Goal: Task Accomplishment & Management: Complete application form

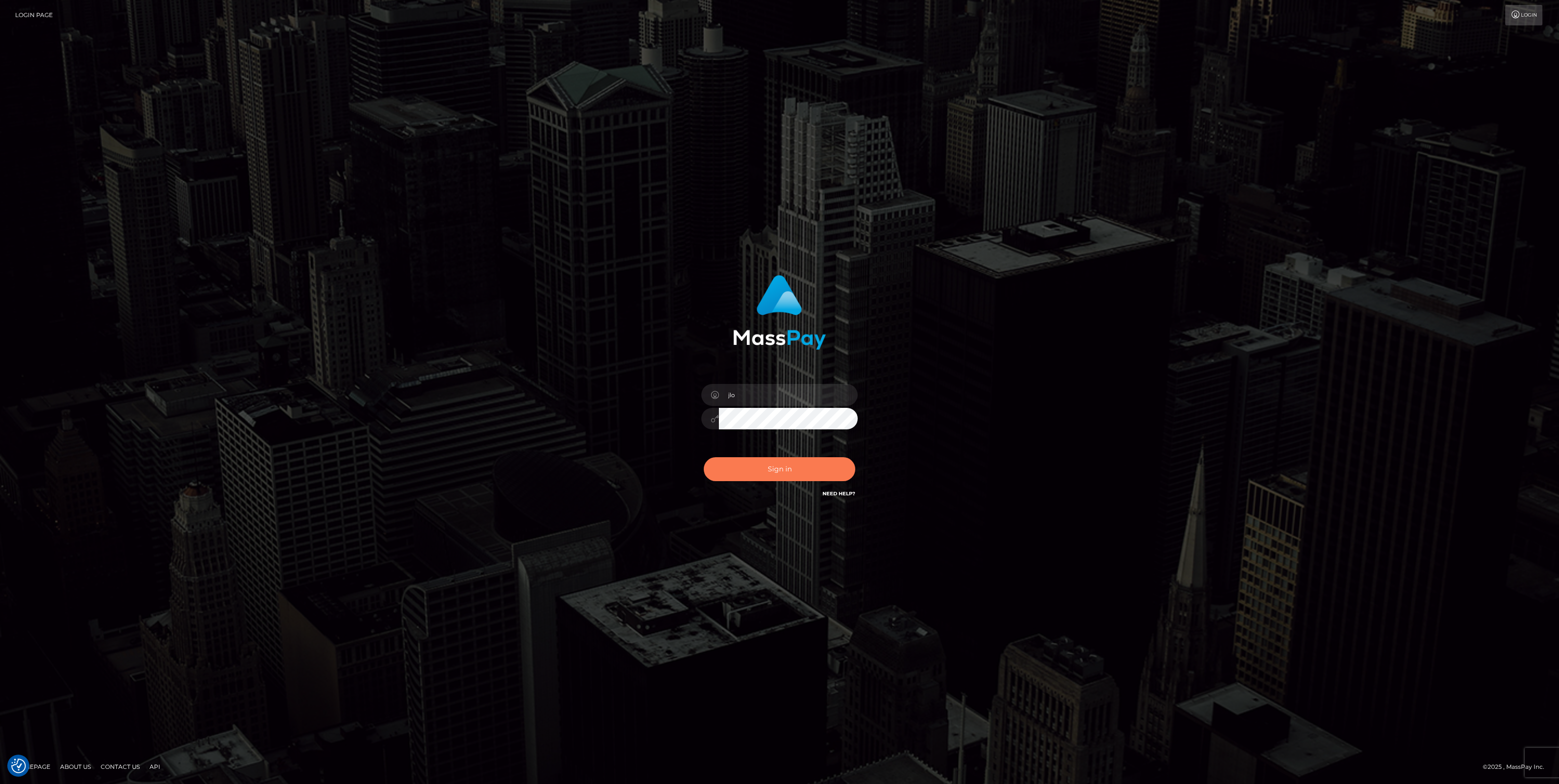
click at [788, 469] on button "Sign in" at bounding box center [780, 469] width 151 height 24
type input "jlo"
click at [790, 471] on button "Sign in" at bounding box center [780, 469] width 151 height 24
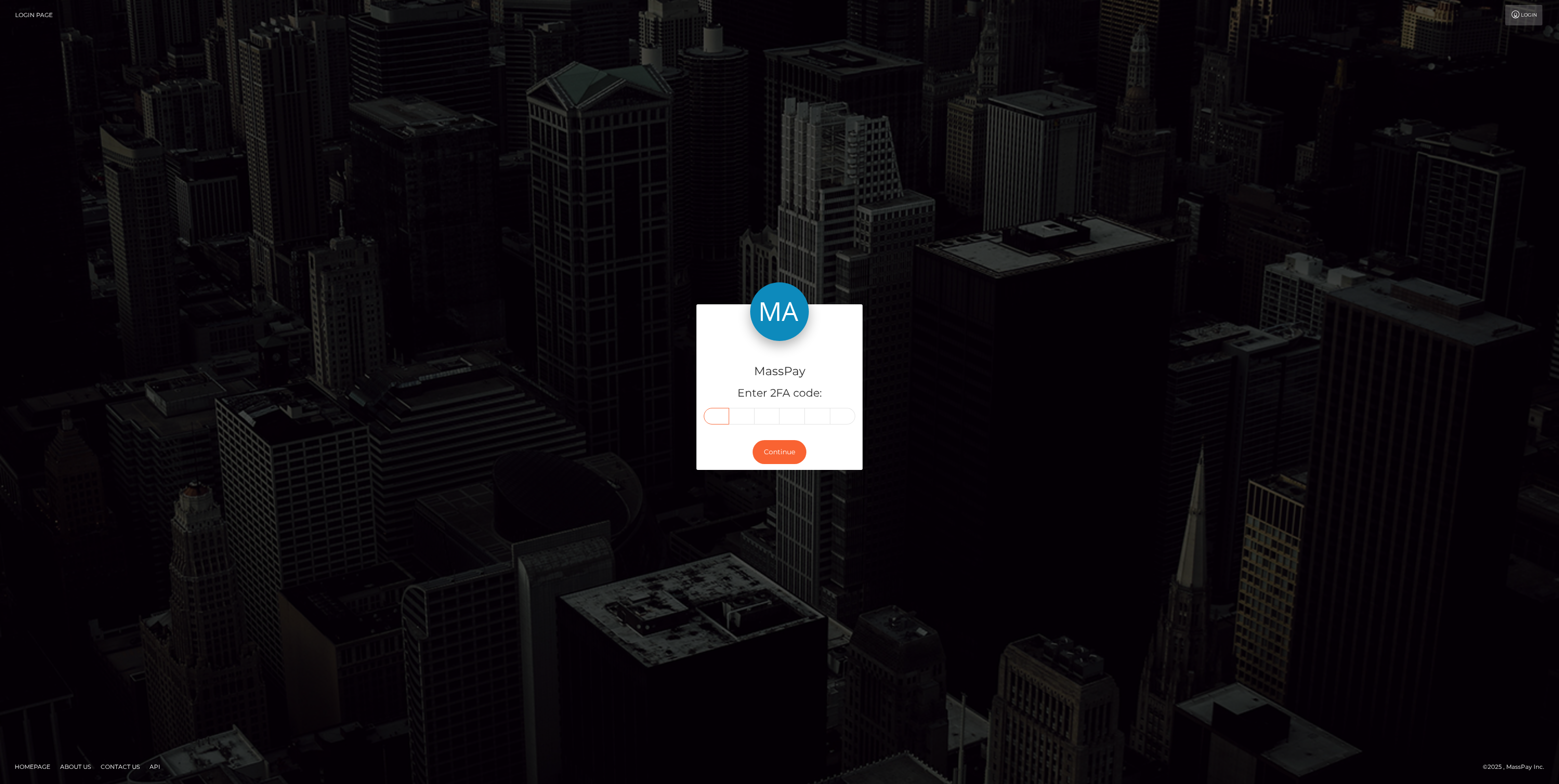
paste input "6"
type input "6"
type input "8"
type input "3"
type input "0"
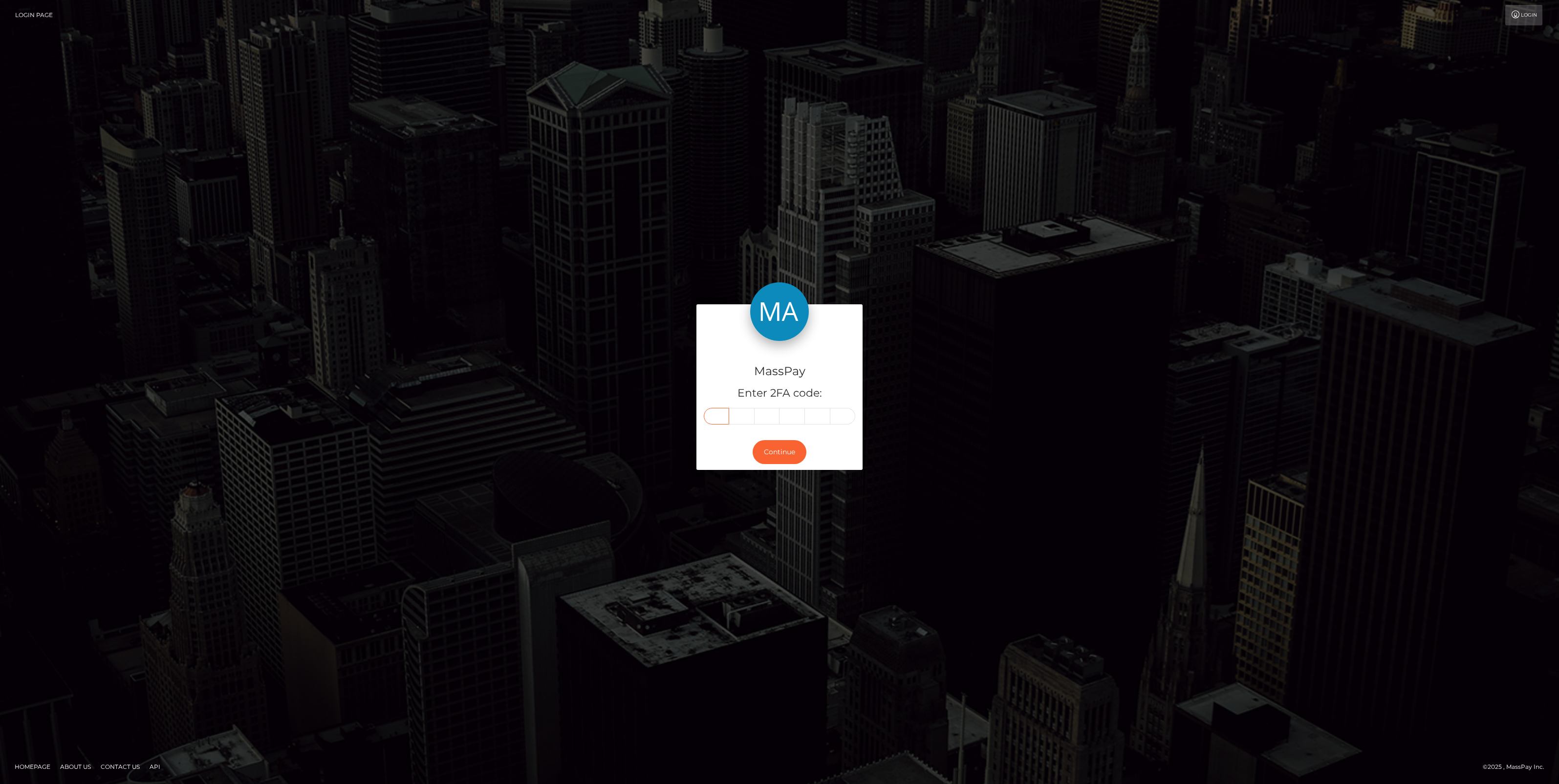
type input "9"
type input "6"
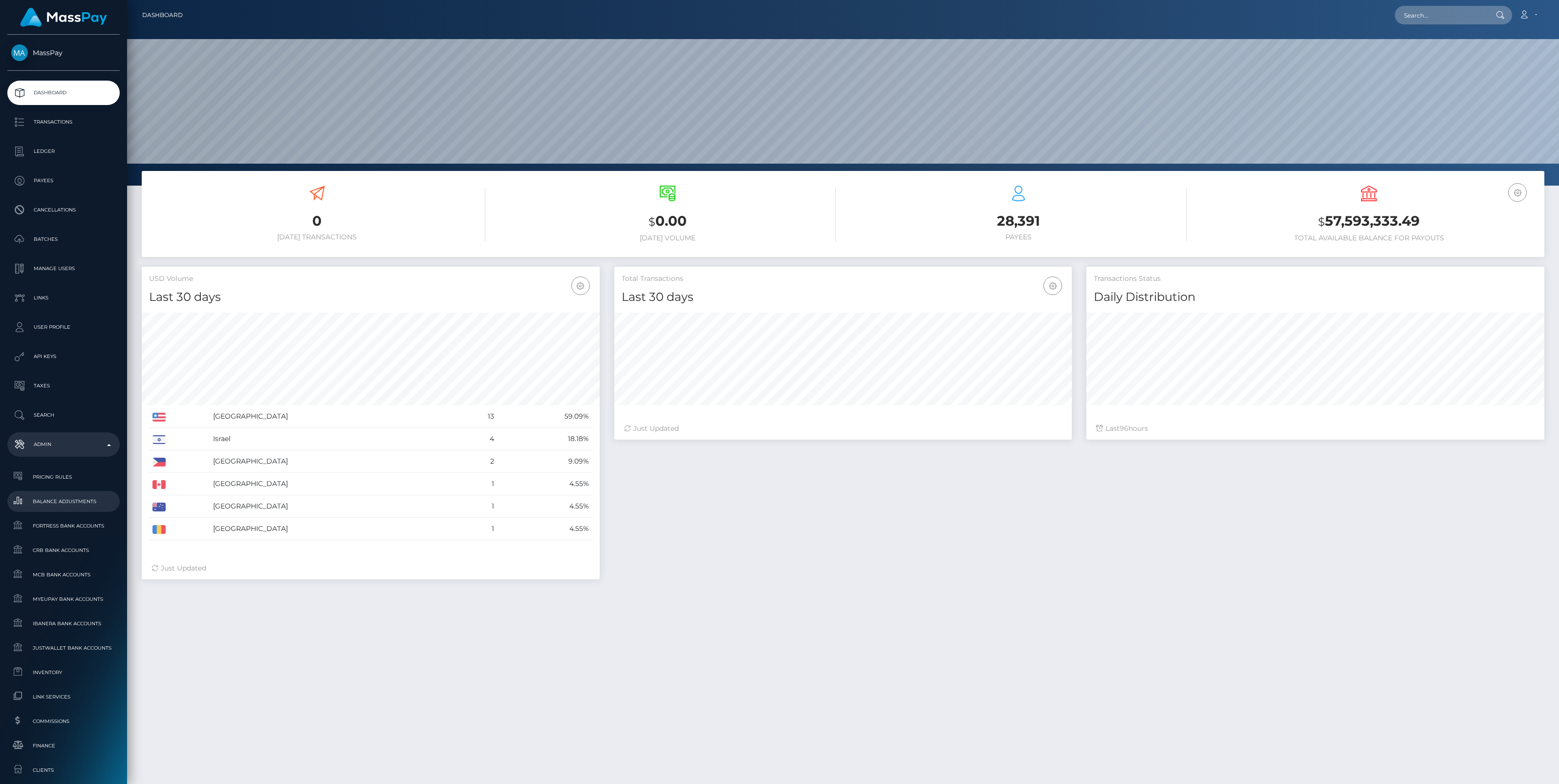
scroll to position [172, 458]
click at [77, 499] on span "Balance Adjustments" at bounding box center [64, 501] width 105 height 11
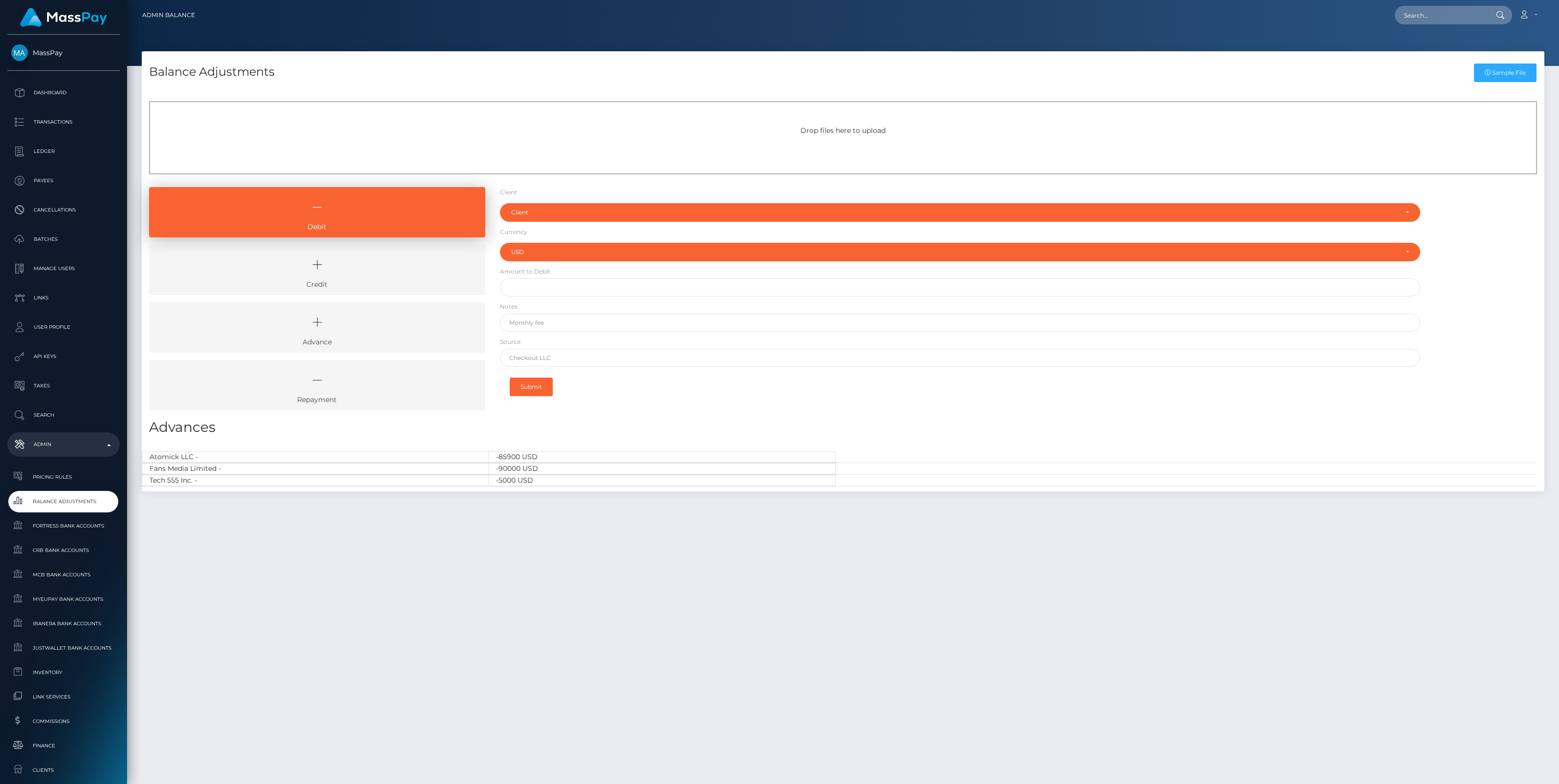
select select "USD"
drag, startPoint x: 365, startPoint y: 267, endPoint x: 391, endPoint y: 267, distance: 26.0
click at [365, 267] on icon at bounding box center [317, 264] width 313 height 29
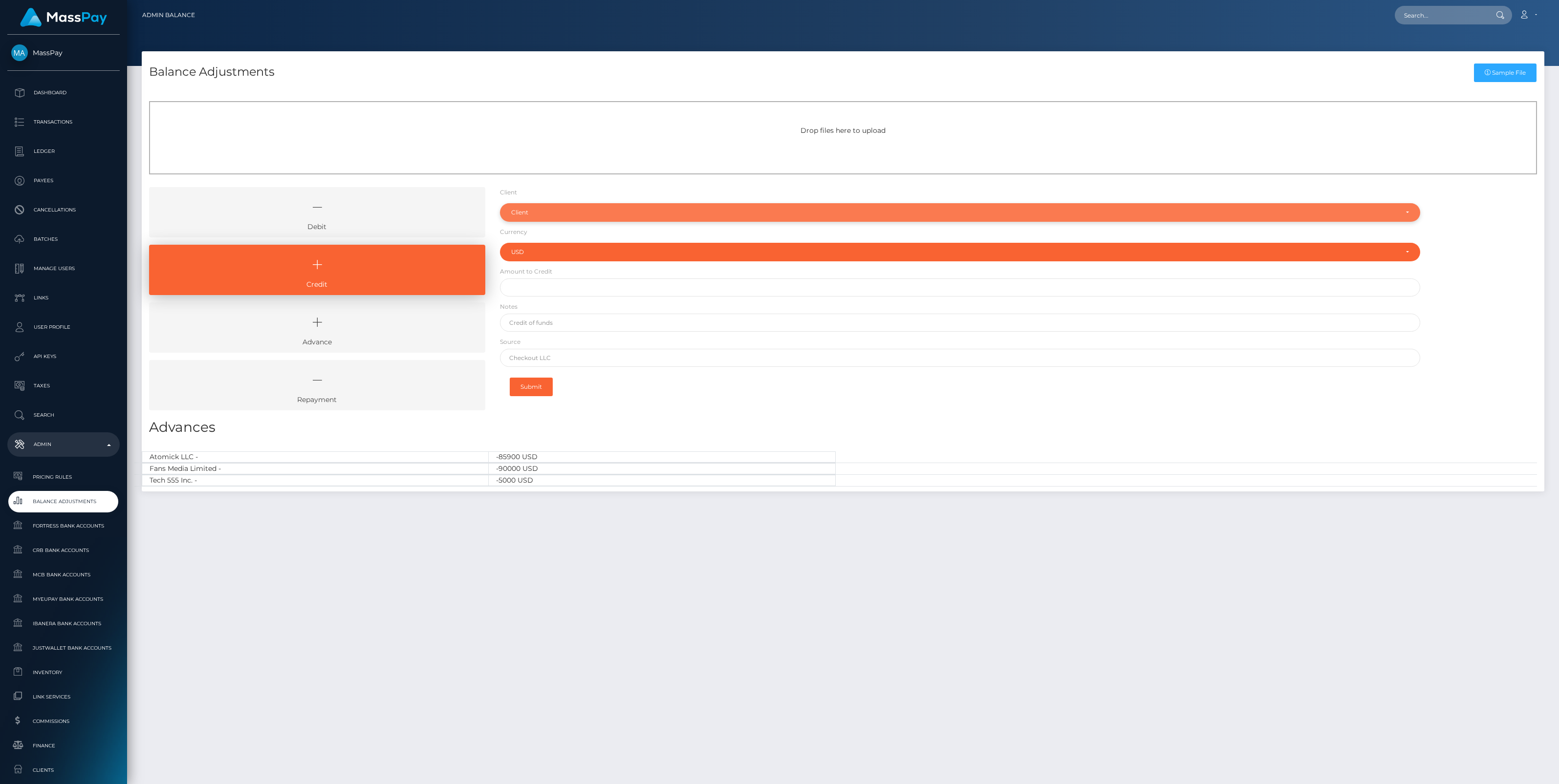
click at [531, 209] on div "Client" at bounding box center [954, 212] width 887 height 8
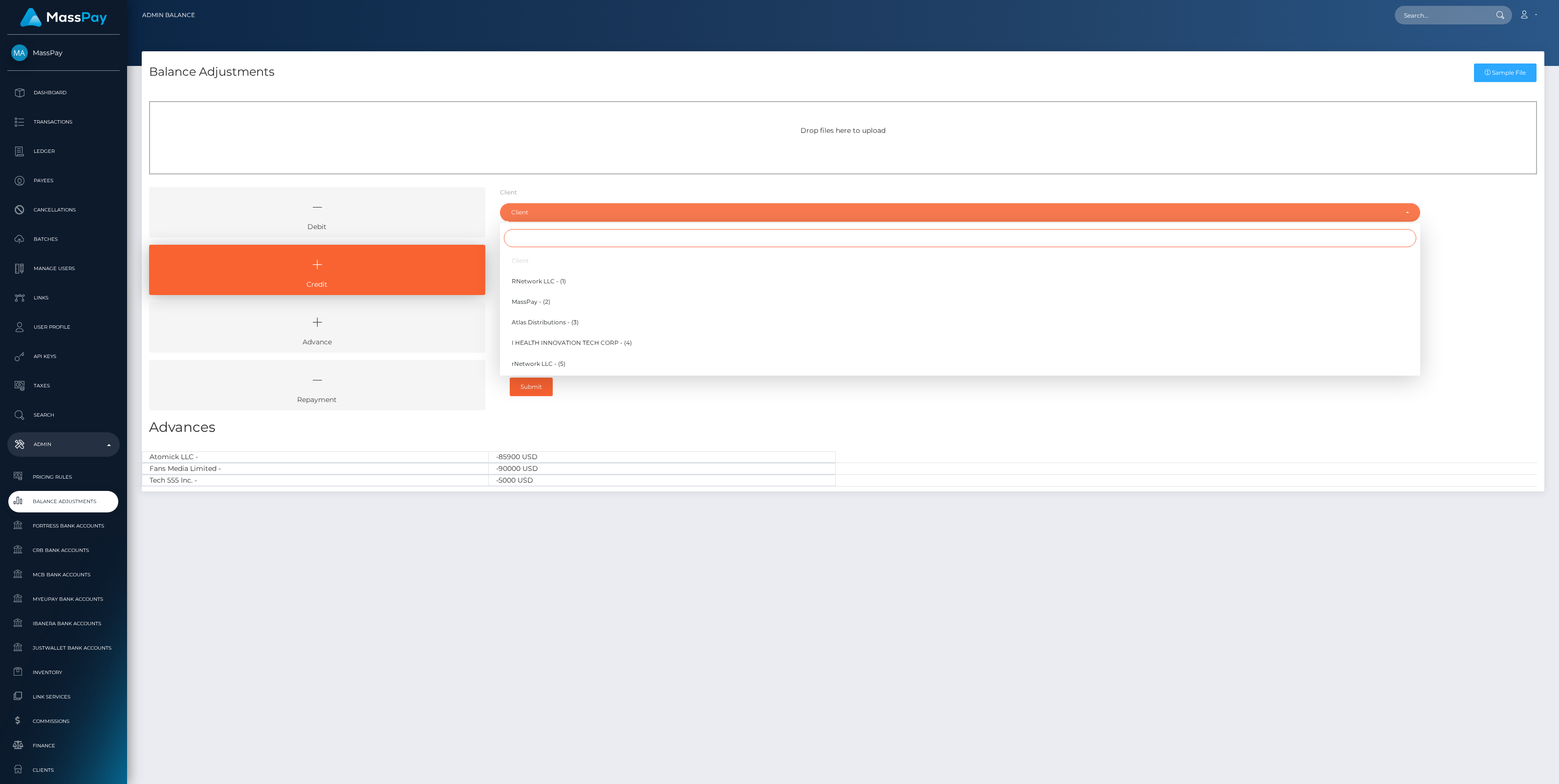
click at [534, 240] on input "Search" at bounding box center [960, 238] width 913 height 18
type input "inter"
click at [567, 325] on span "International Media Company BV - (98)" at bounding box center [568, 322] width 114 height 9
select select "98"
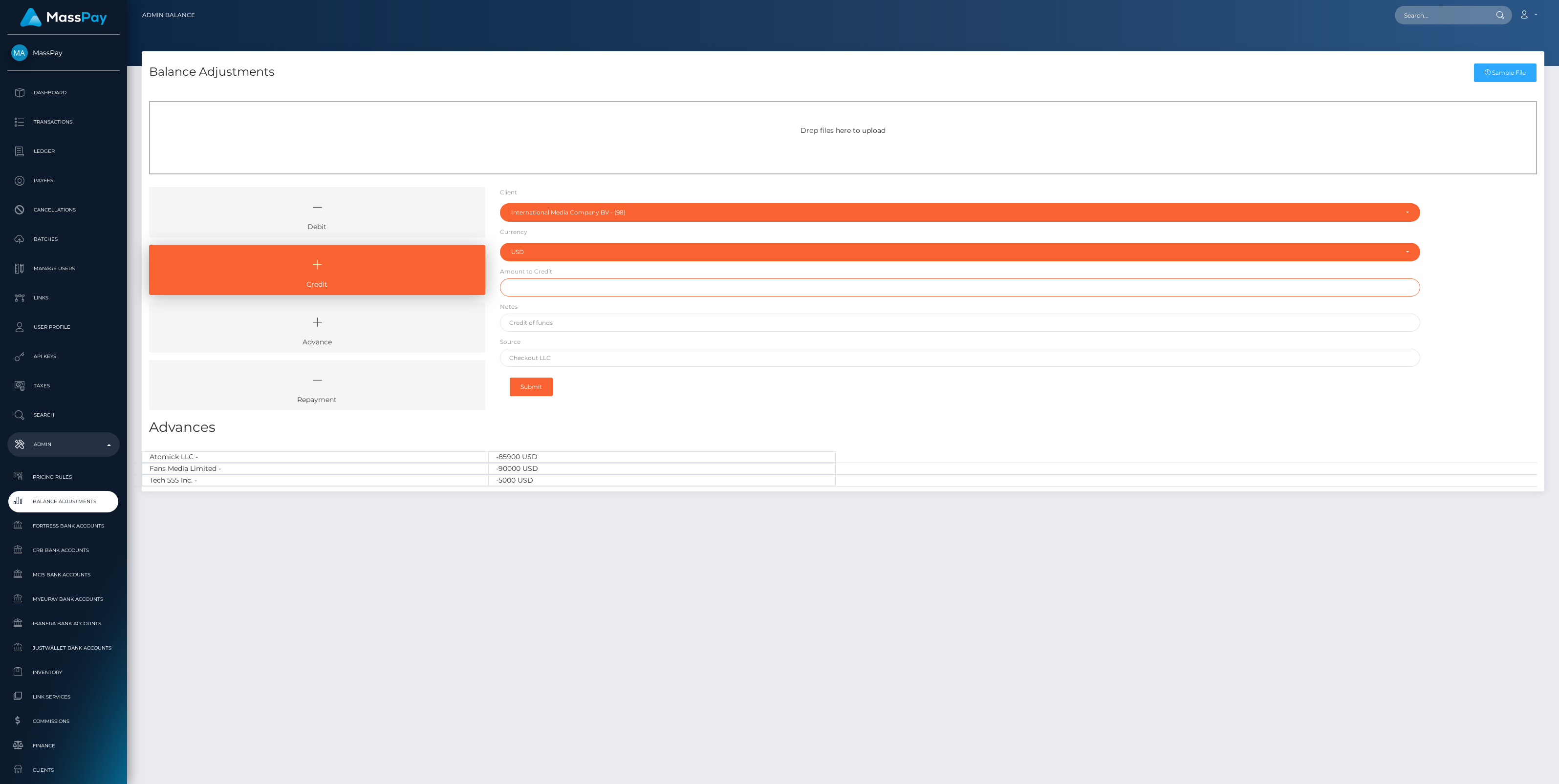
click at [537, 292] on input "text" at bounding box center [960, 287] width 921 height 18
paste input "8,797.35"
type input "$8,797.35"
click at [539, 319] on input "text" at bounding box center [960, 322] width 921 height 18
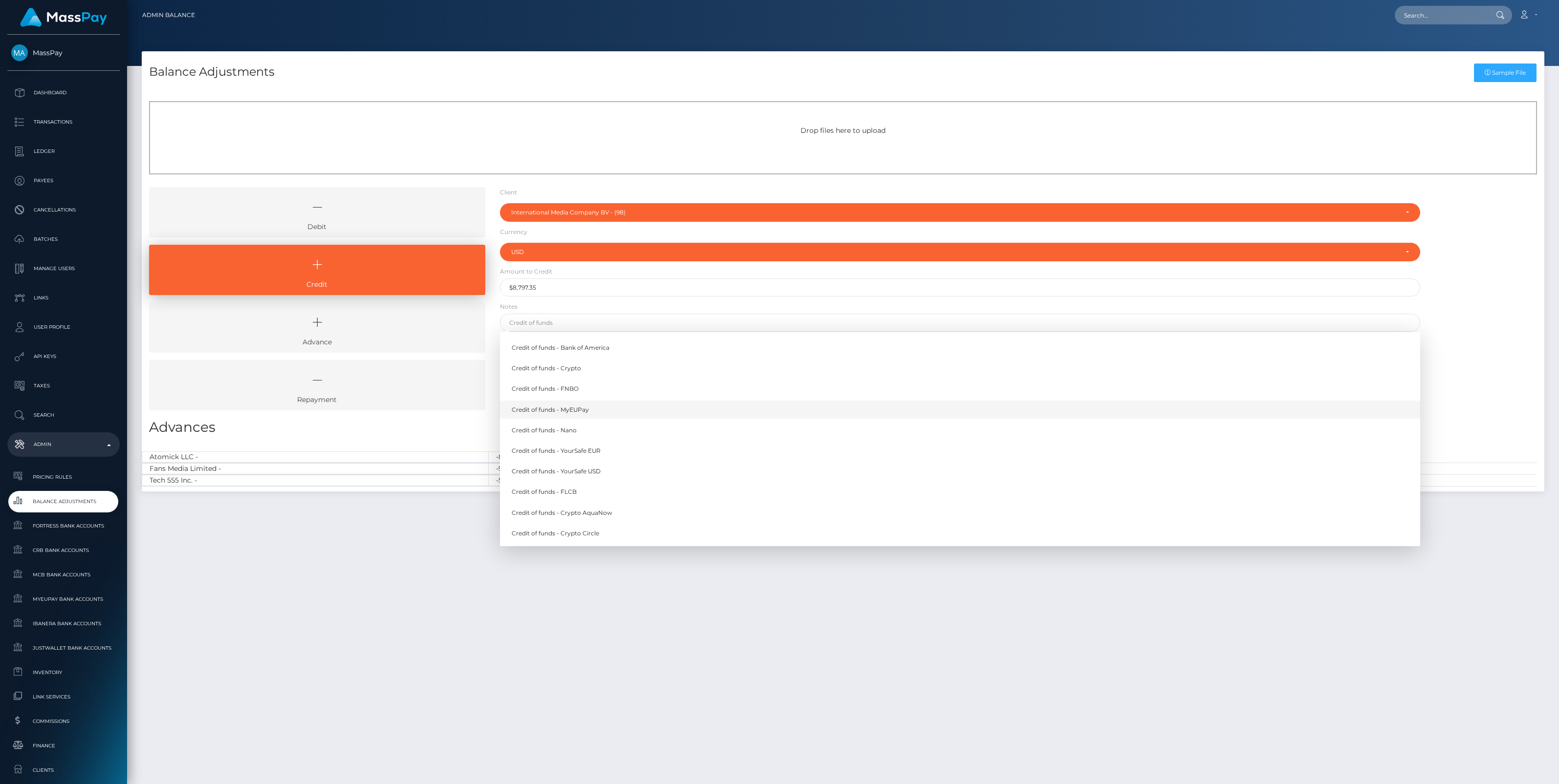
click at [596, 411] on link "Credit of funds - MyEUPay" at bounding box center [960, 410] width 921 height 18
type input "Credit of funds - MyEUPay"
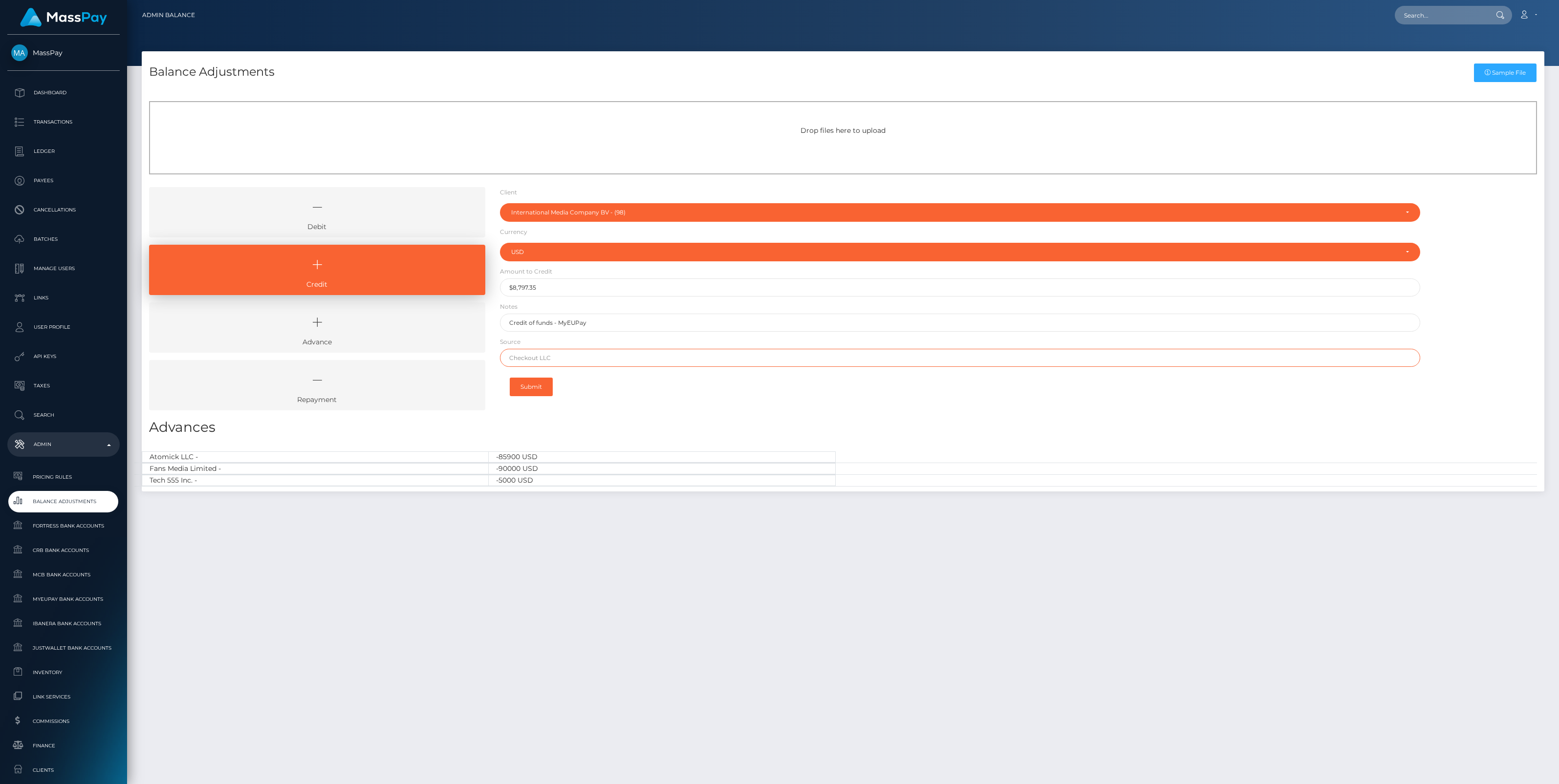
click at [542, 359] on input "text" at bounding box center [960, 358] width 921 height 18
paste input "ABN AMRO Bank N.V."
type input "ABN AMRO Bank N.V."
click at [537, 389] on button "Submit" at bounding box center [531, 387] width 43 height 19
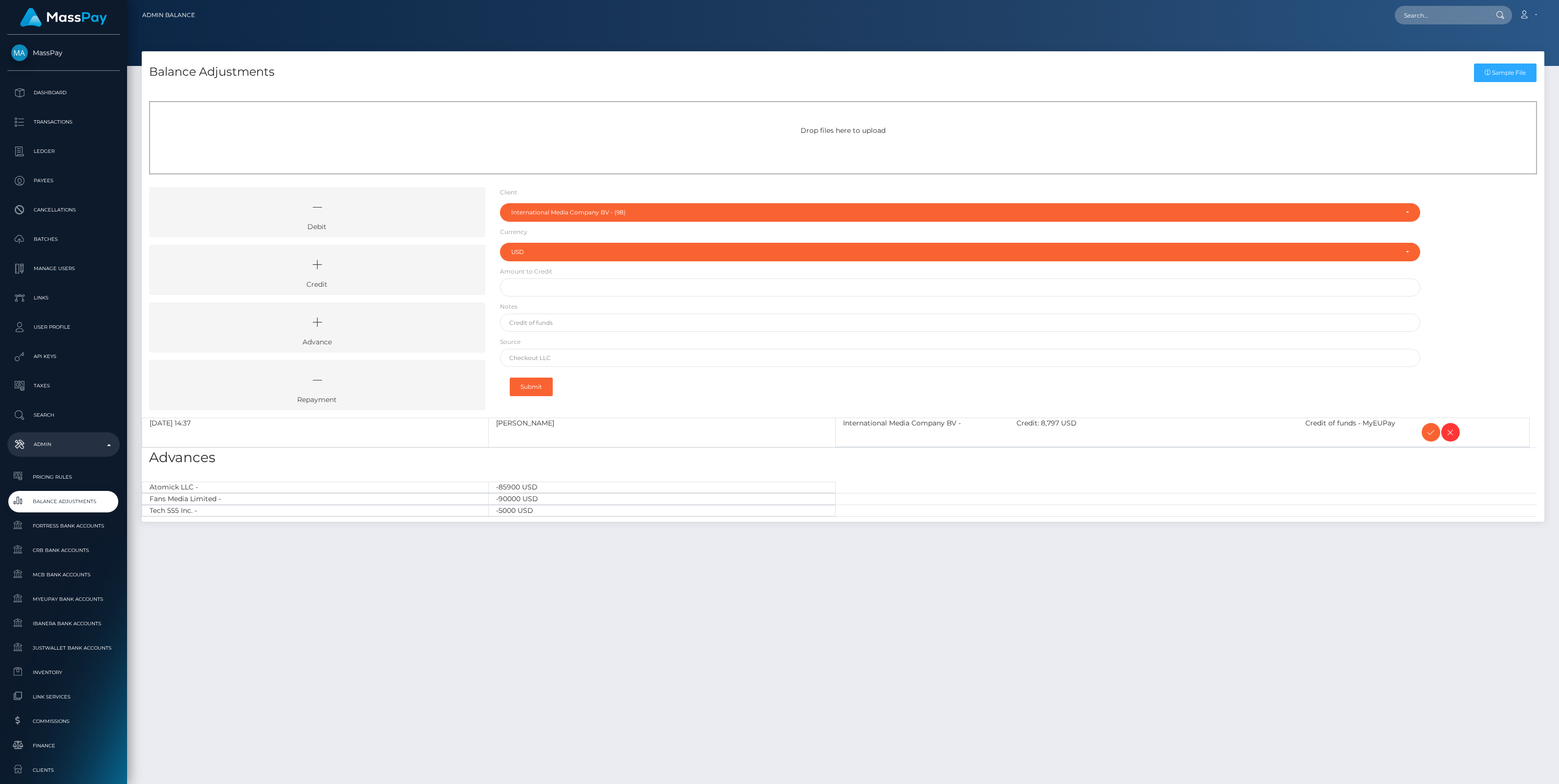
select select "98"
select select "USD"
click at [1428, 435] on icon at bounding box center [1431, 433] width 11 height 12
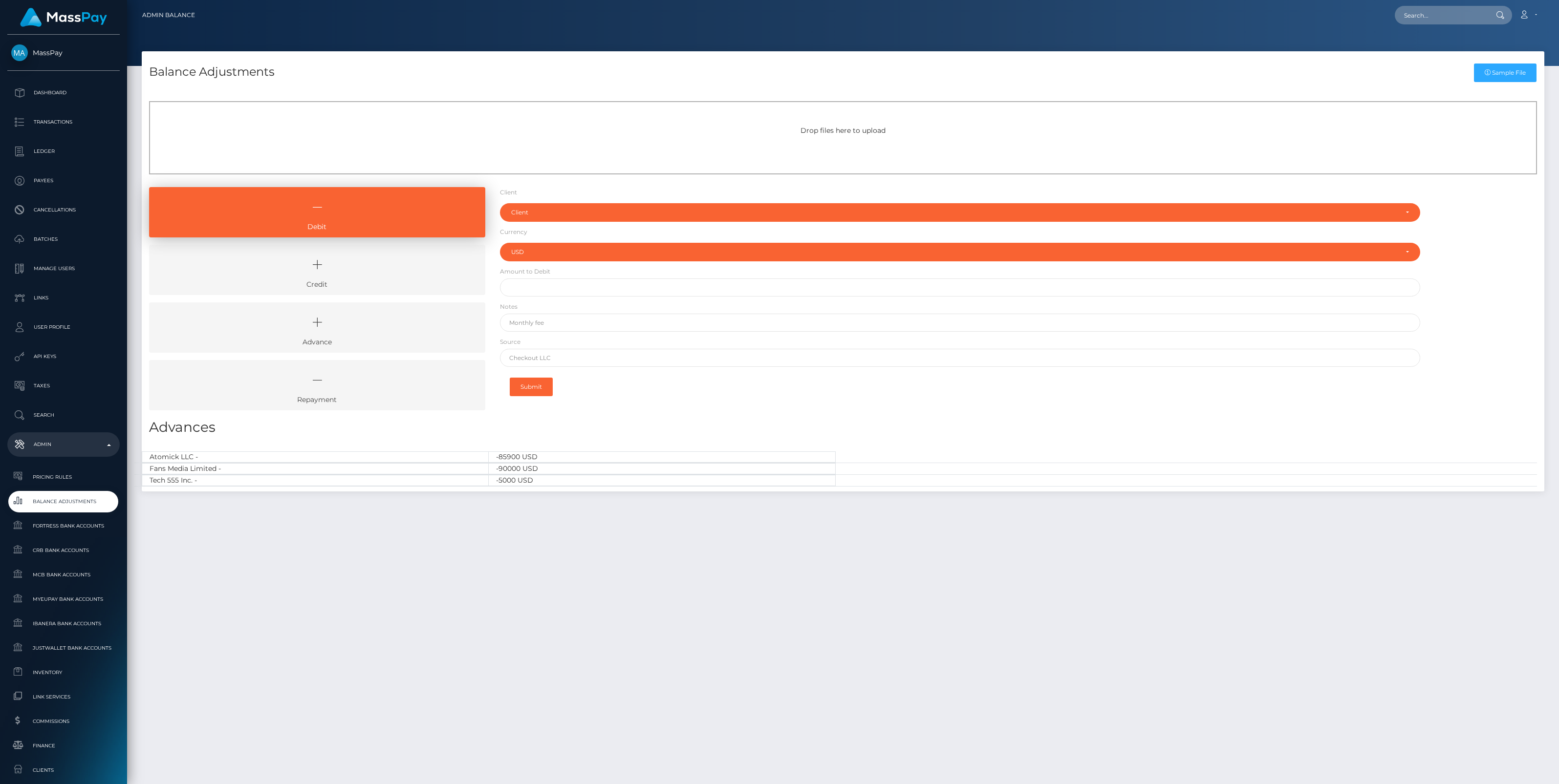
select select "USD"
click at [397, 265] on icon at bounding box center [317, 264] width 313 height 29
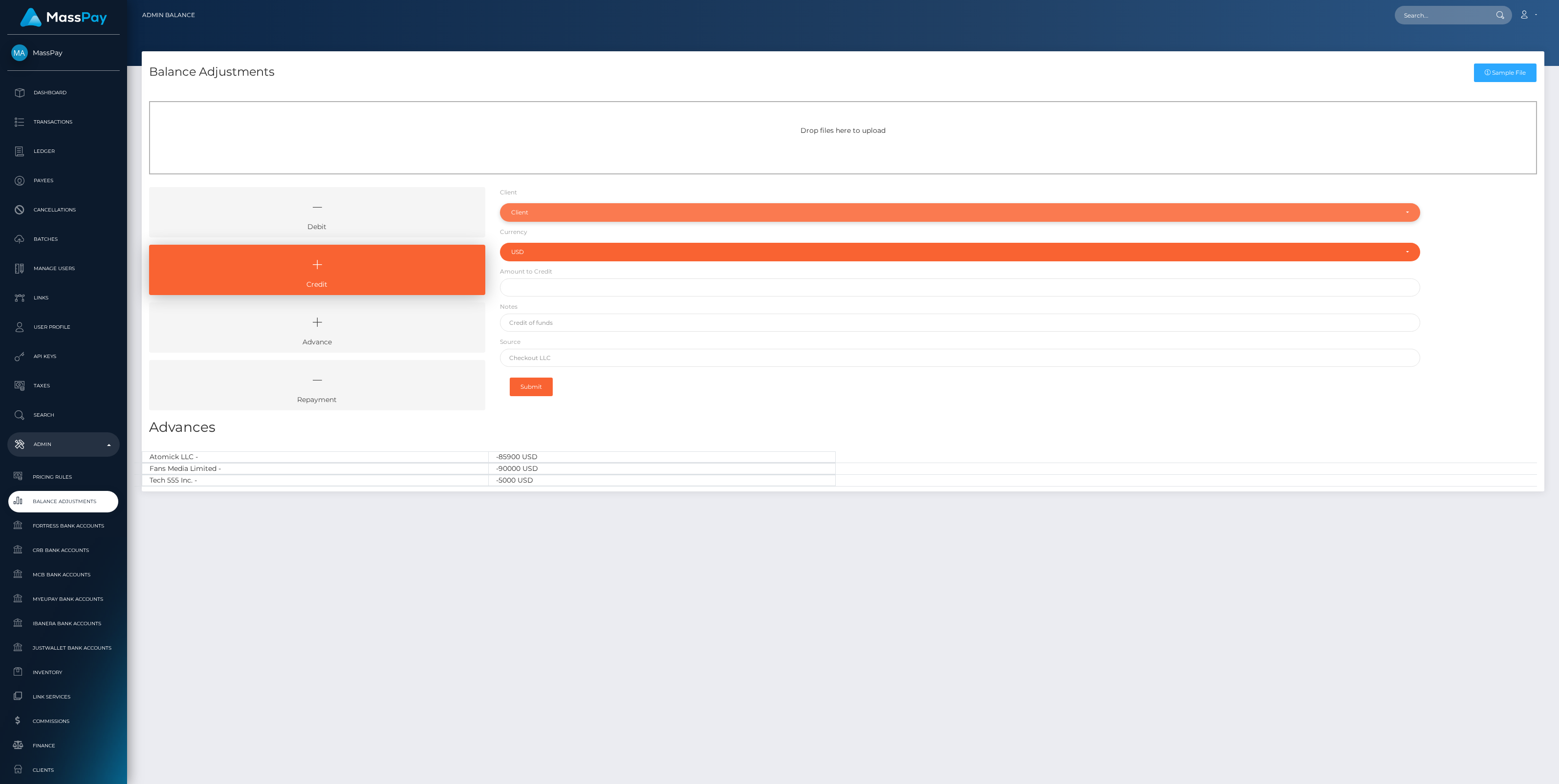
click at [540, 217] on div "Client" at bounding box center [960, 212] width 921 height 19
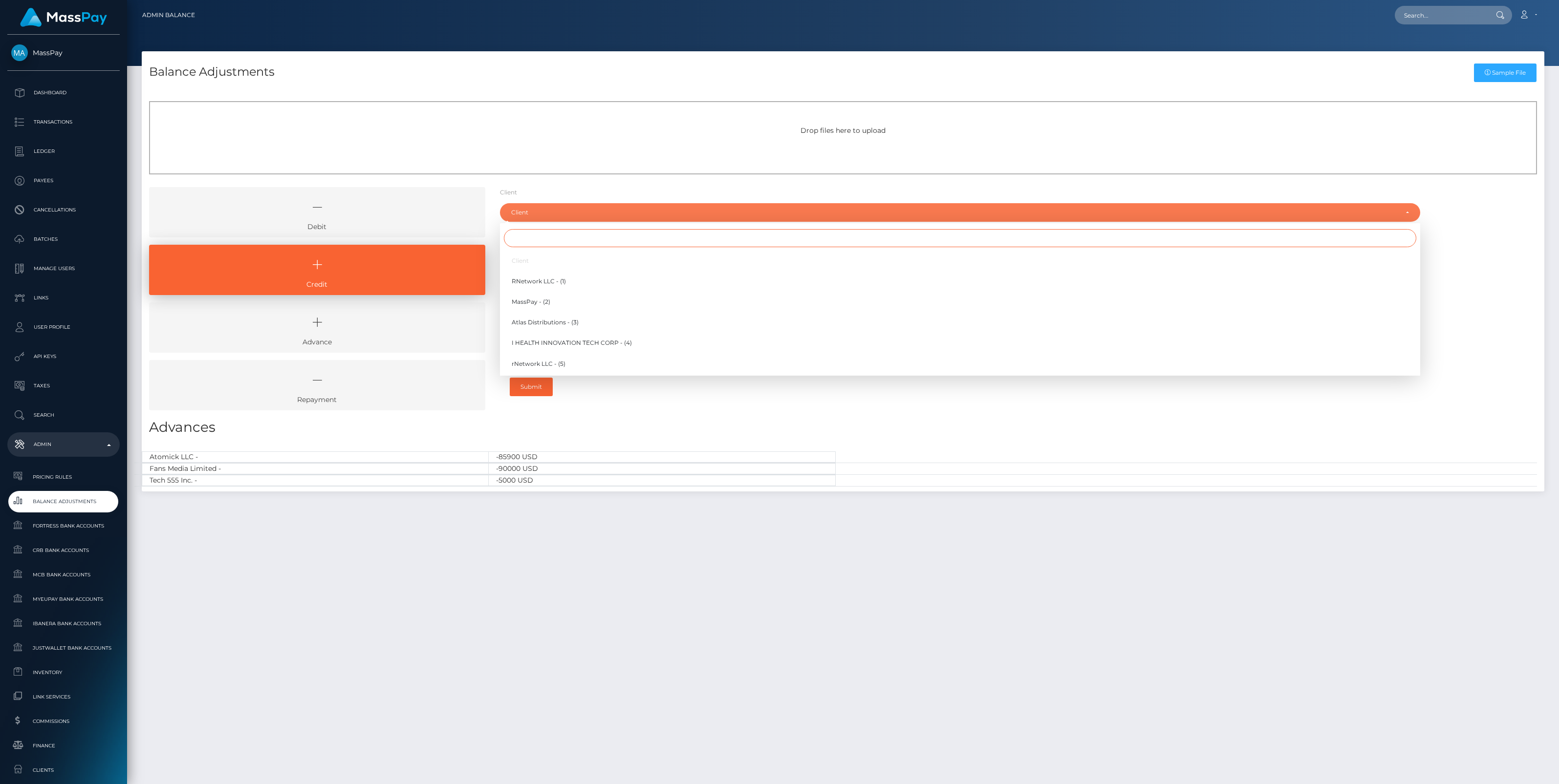
click at [536, 238] on input "Search" at bounding box center [960, 238] width 913 height 18
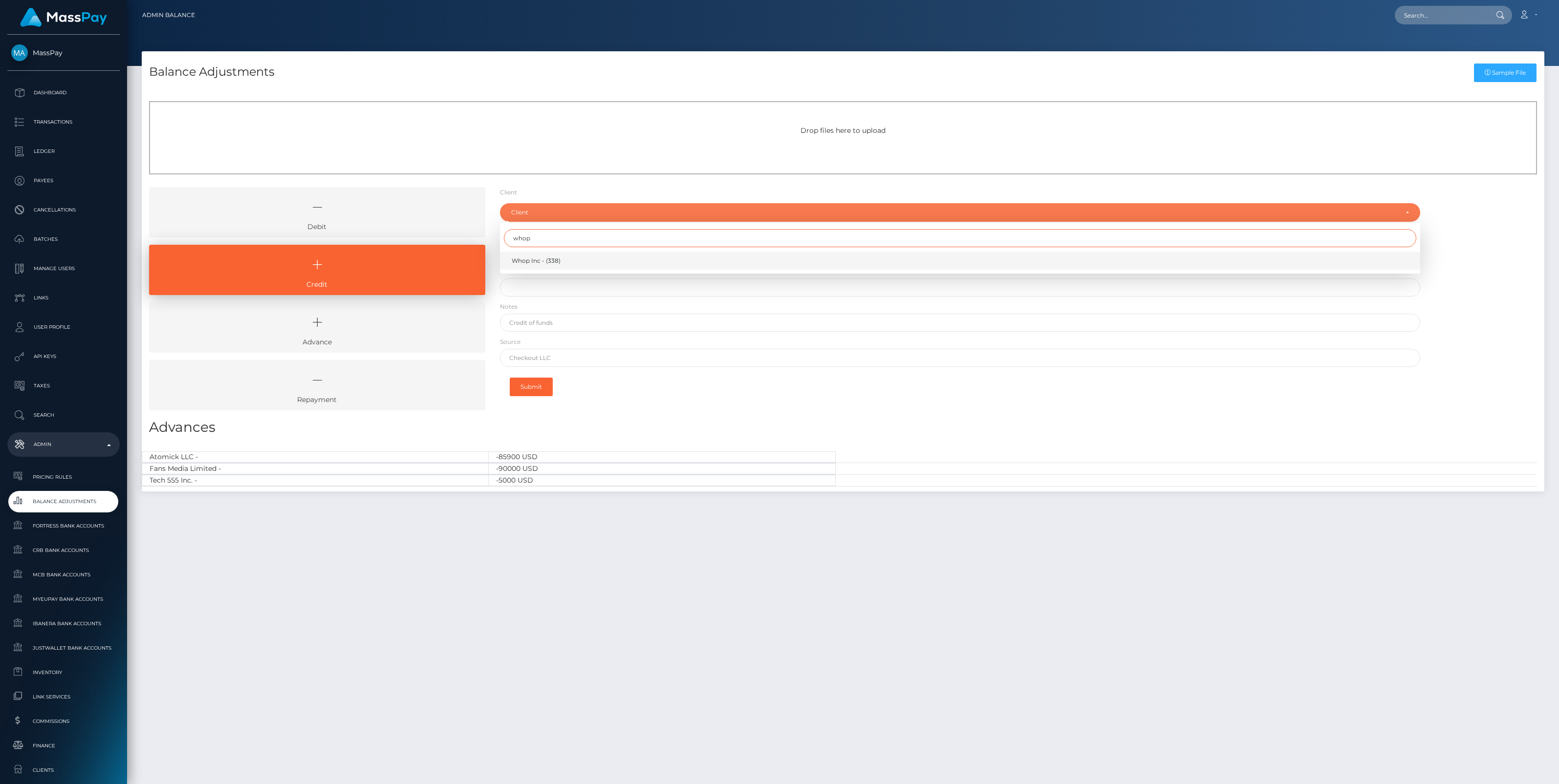
type input "whop"
drag, startPoint x: 541, startPoint y: 260, endPoint x: 533, endPoint y: 289, distance: 30.1
click at [541, 260] on span "Whop Inc - (338)" at bounding box center [536, 261] width 49 height 9
select select "338"
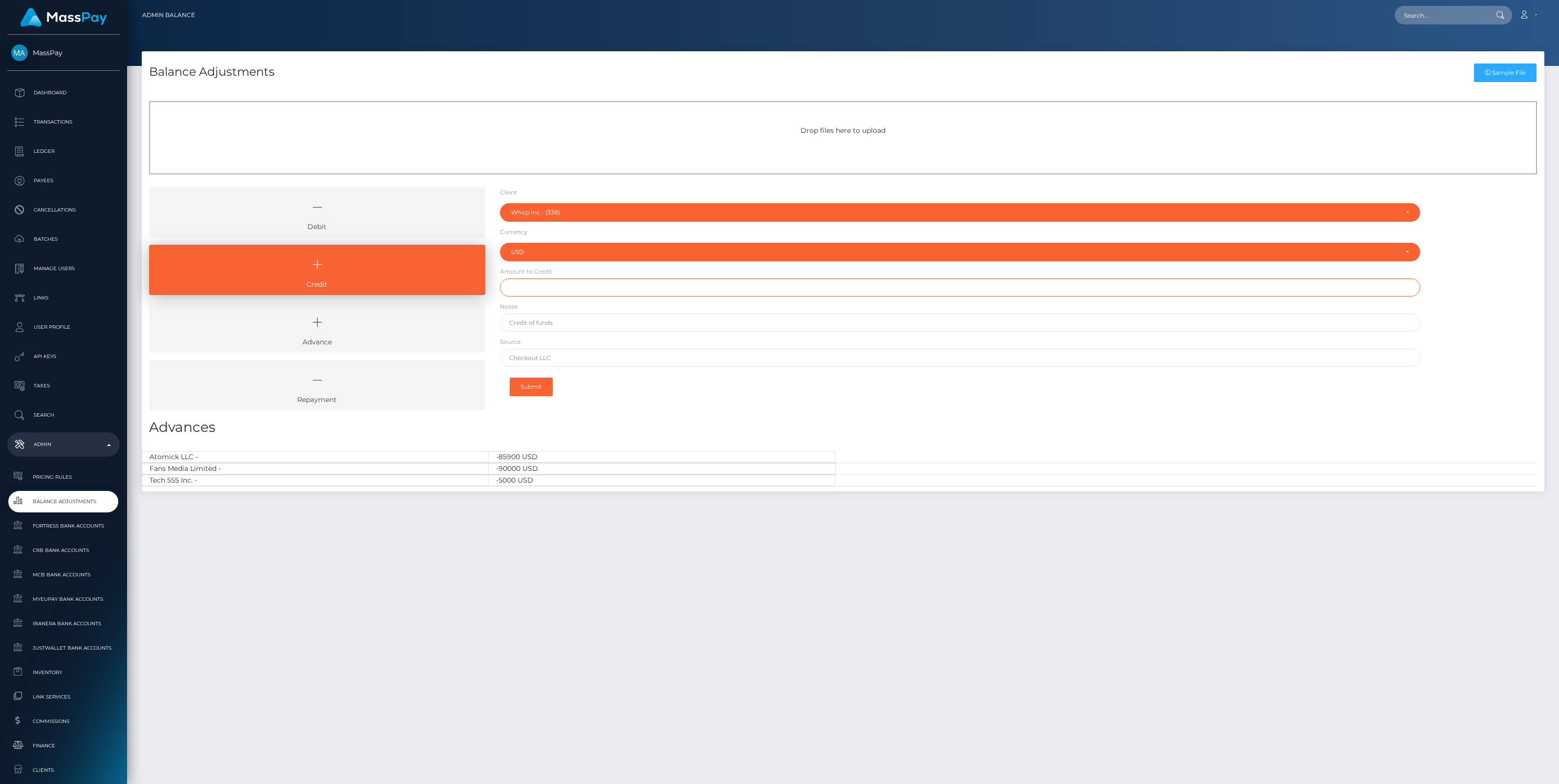
click at [529, 292] on input "text" at bounding box center [960, 287] width 921 height 18
paste input "301,781.19"
type input "$301,781.19"
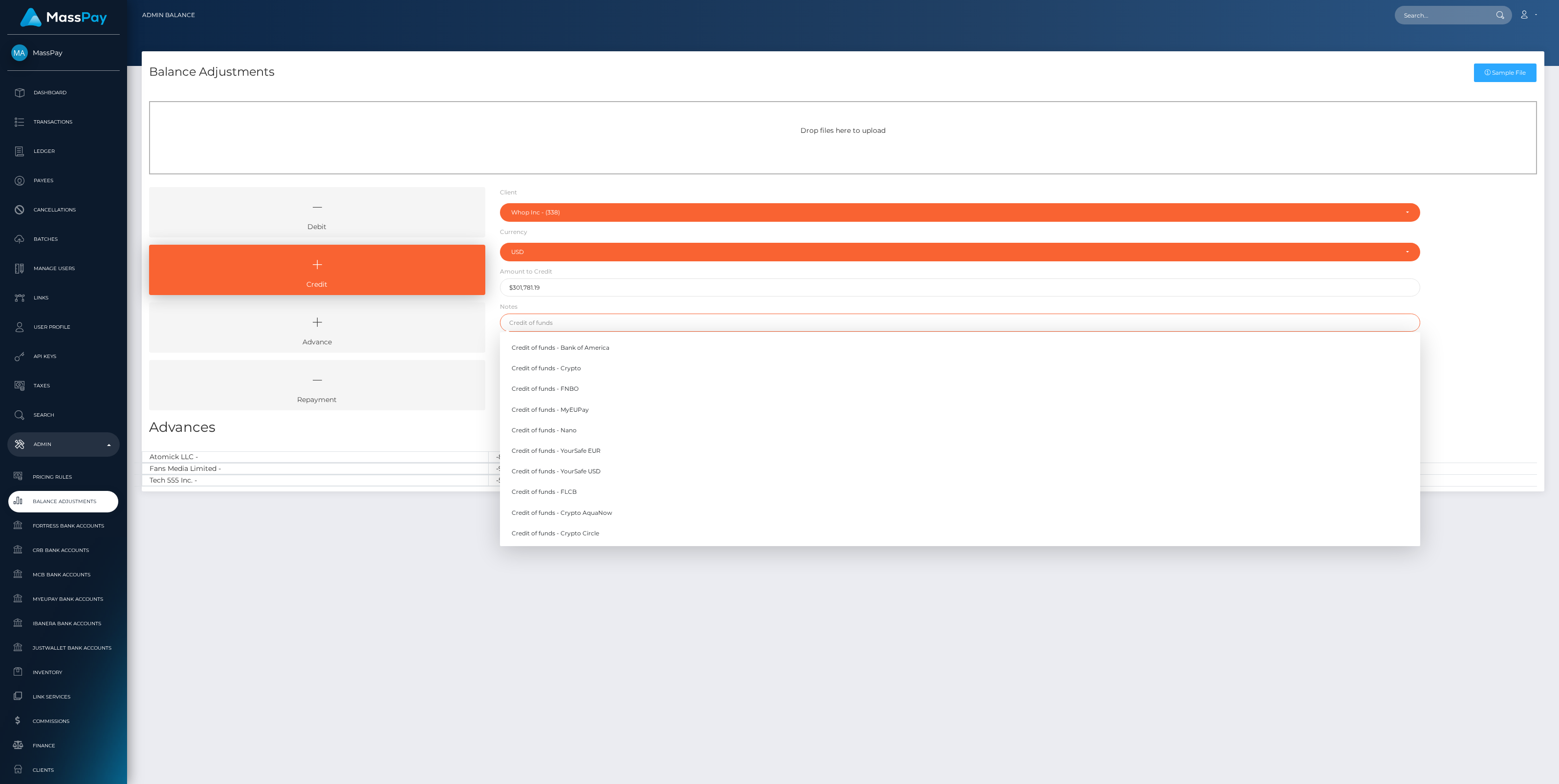
click at [551, 324] on input "text" at bounding box center [960, 322] width 921 height 18
click at [575, 408] on link "Credit of funds - MyEUPay" at bounding box center [960, 410] width 921 height 18
type input "Credit of funds - MyEUPay"
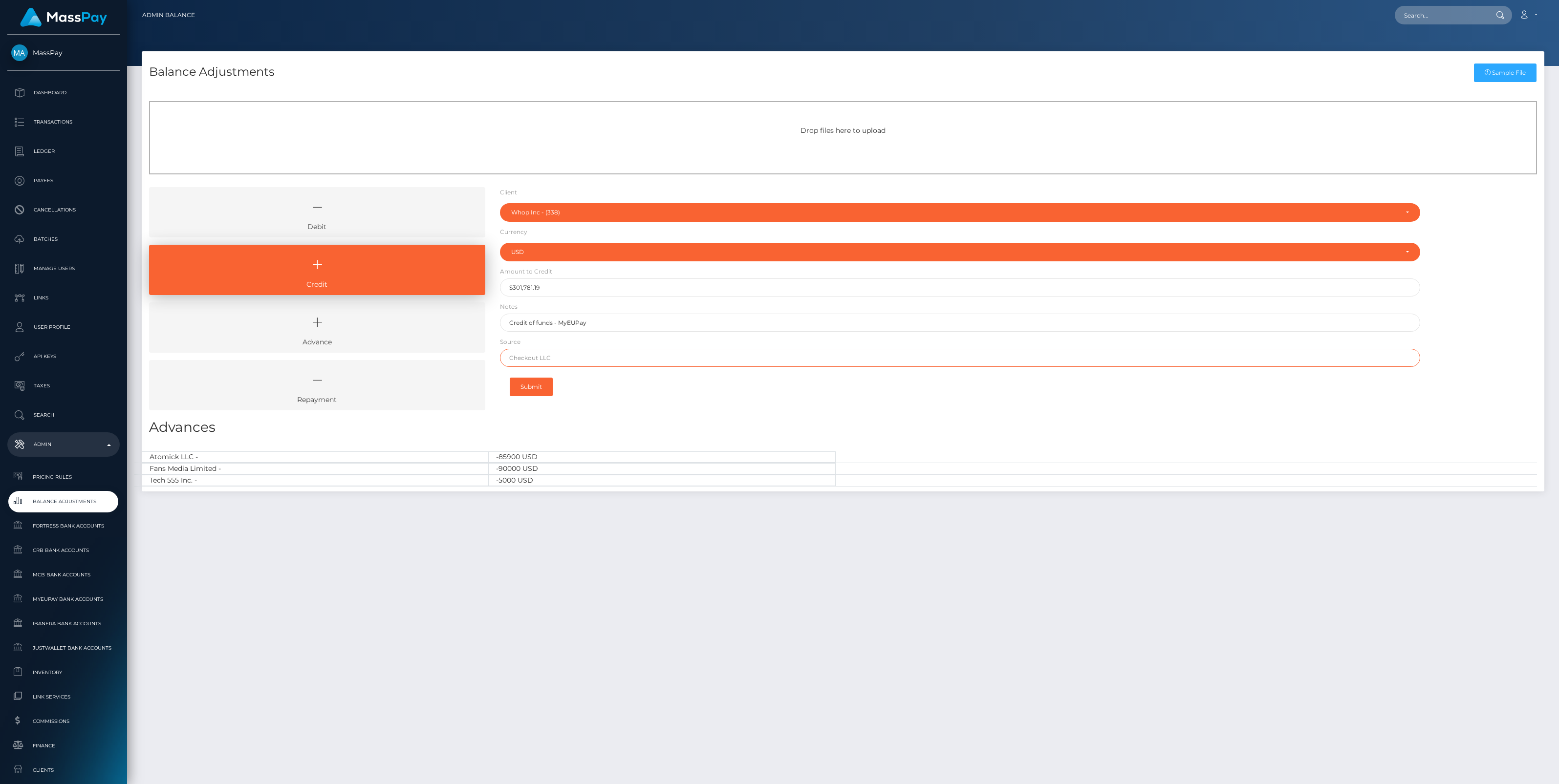
click at [531, 361] on input "text" at bounding box center [960, 358] width 921 height 18
paste input "CHECKOUT SAS"
type input "CHECKOUT SAS"
click at [531, 389] on button "Submit" at bounding box center [531, 387] width 43 height 19
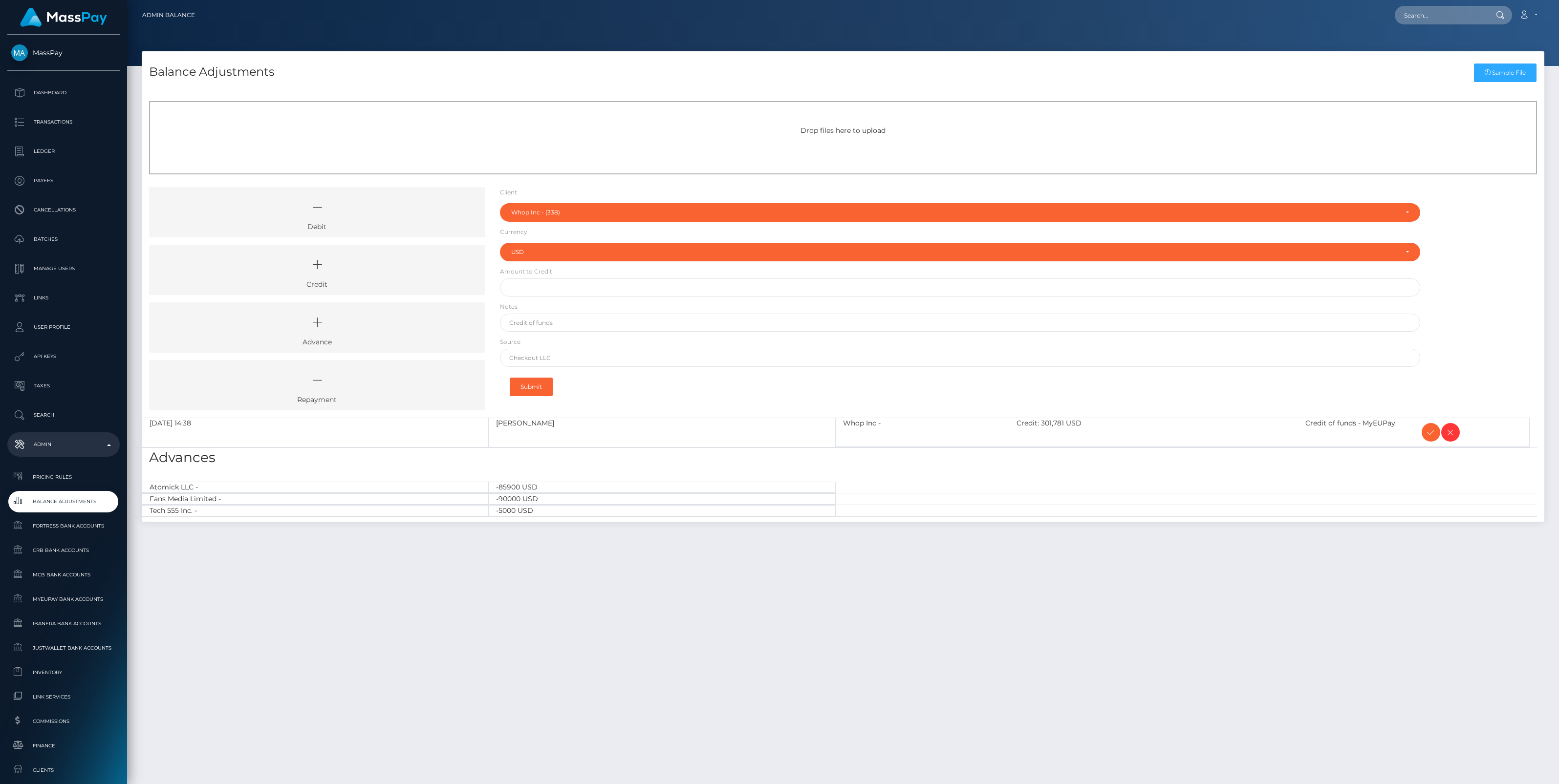
select select "338"
select select "USD"
click at [1426, 436] on icon at bounding box center [1431, 433] width 11 height 12
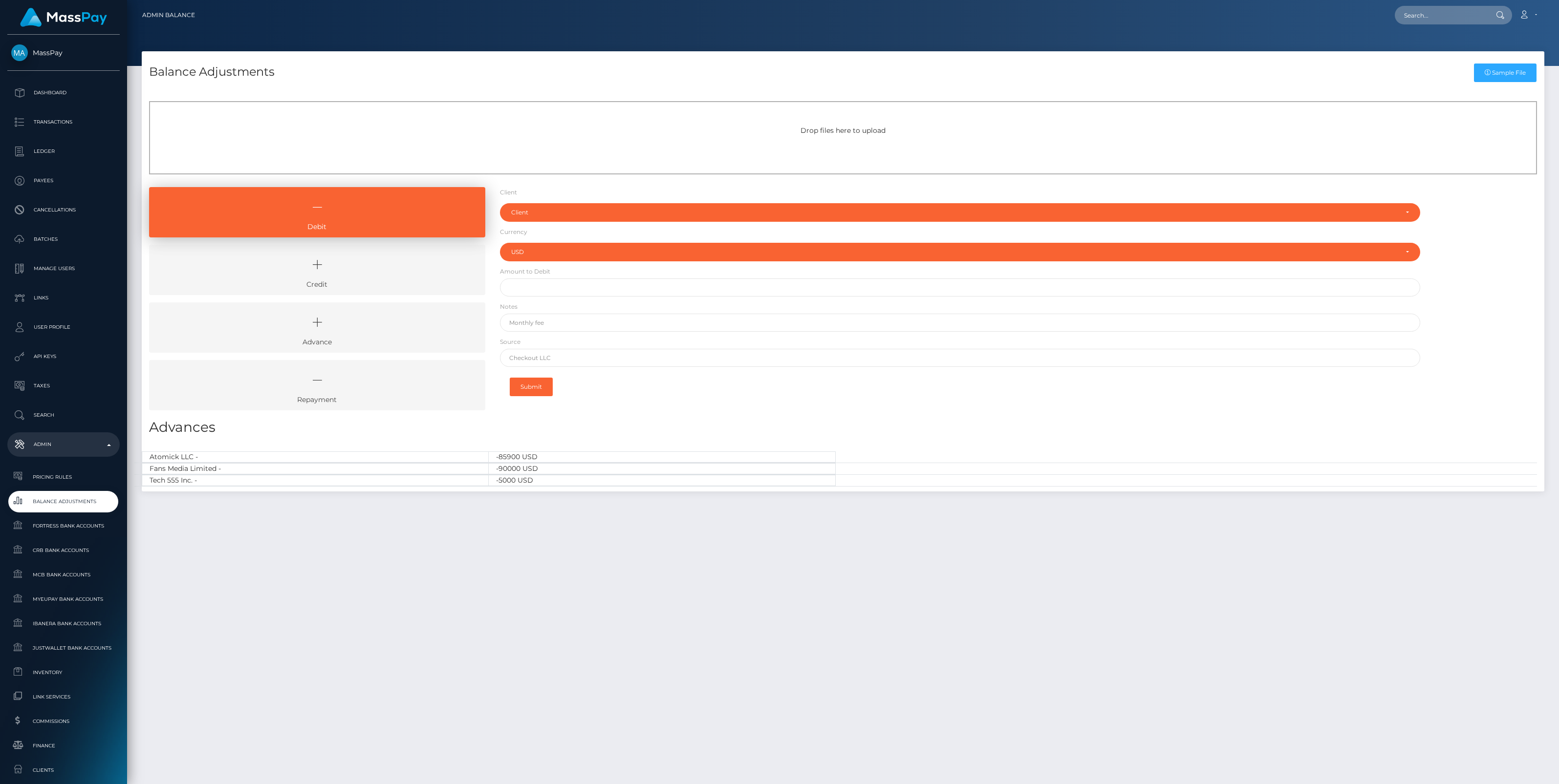
select select "USD"
click at [403, 281] on link "Credit" at bounding box center [317, 270] width 336 height 50
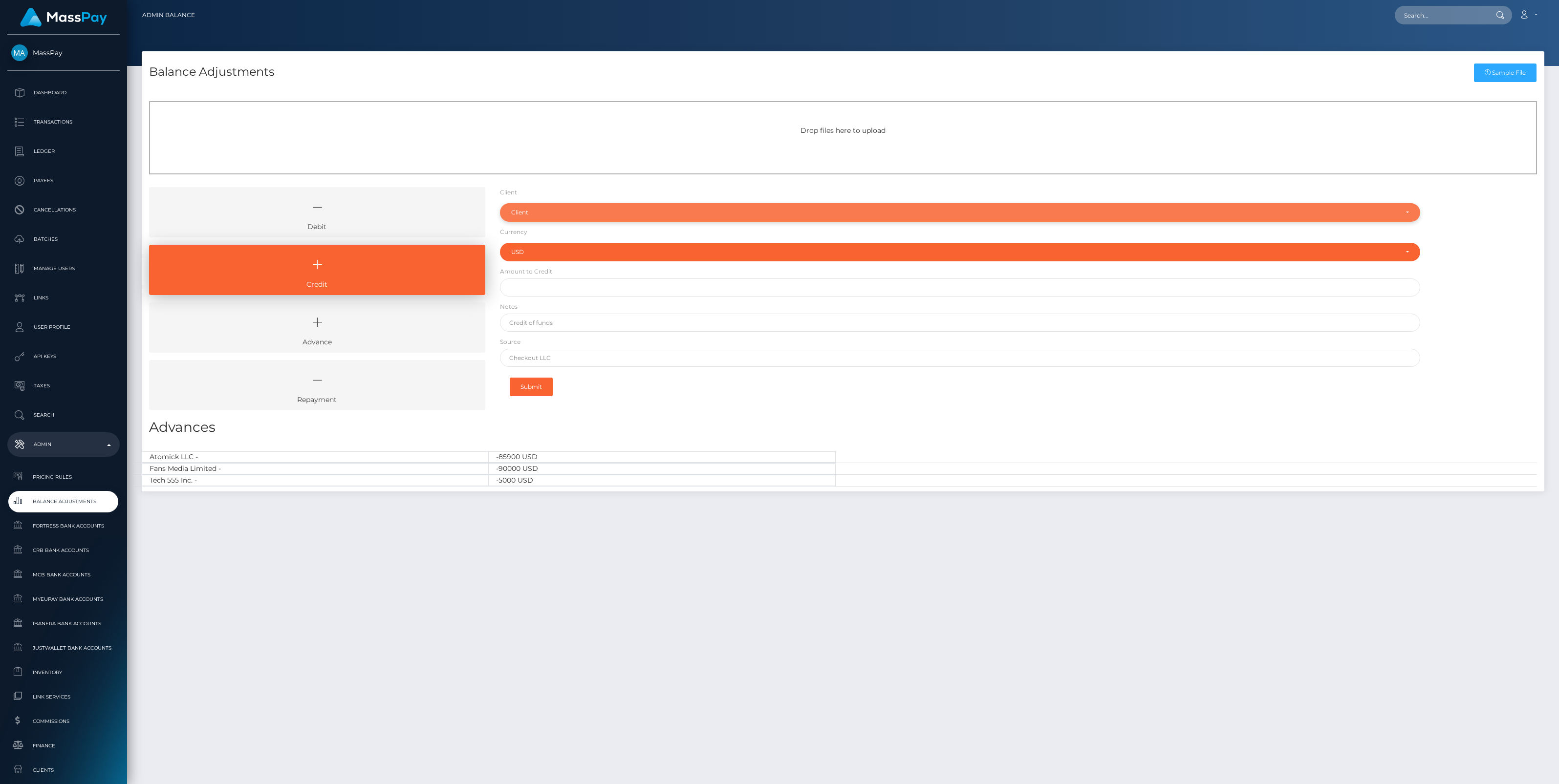
click at [553, 209] on div "Client" at bounding box center [954, 212] width 887 height 8
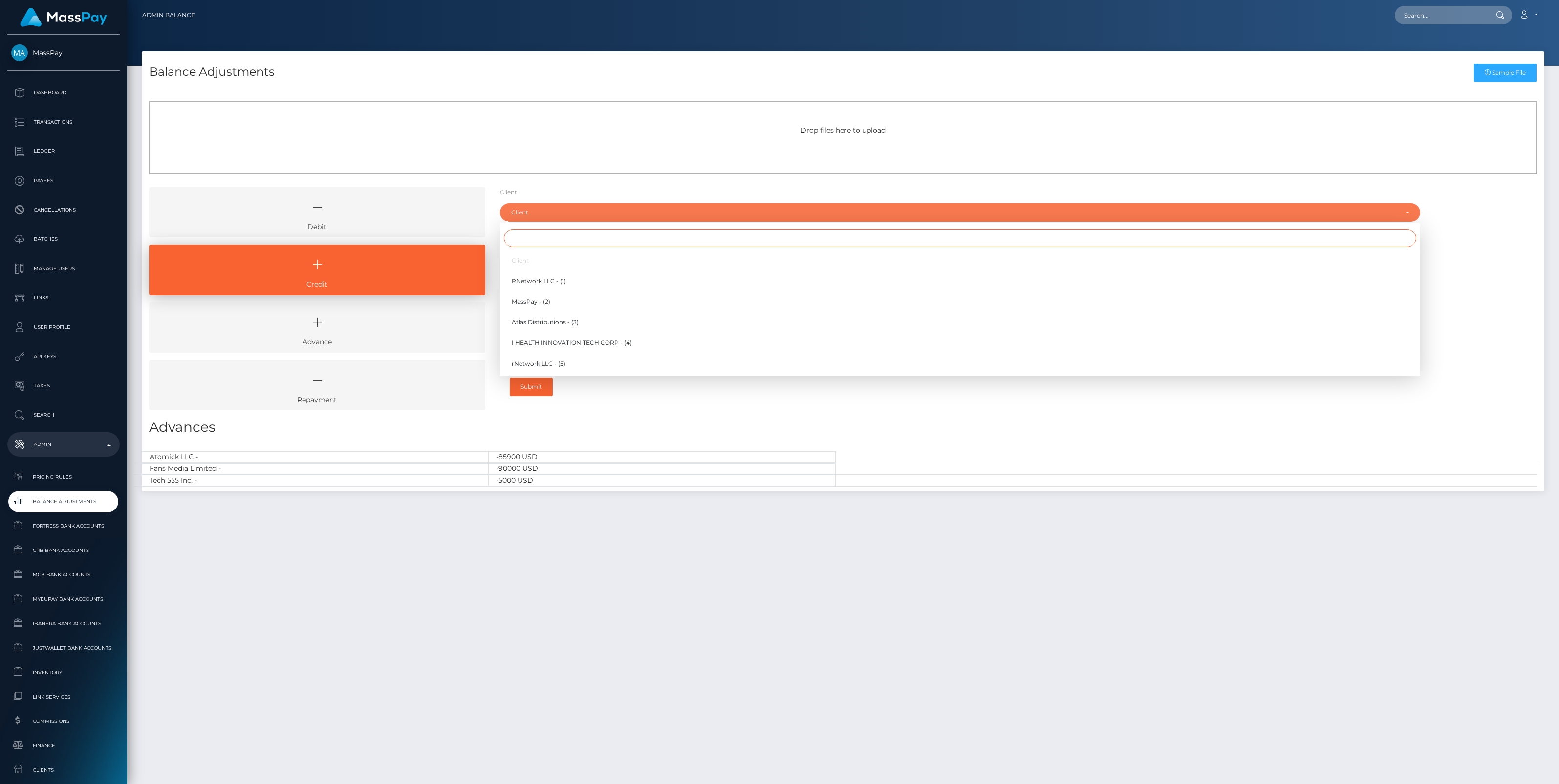
click at [536, 245] on input "Search" at bounding box center [960, 238] width 913 height 18
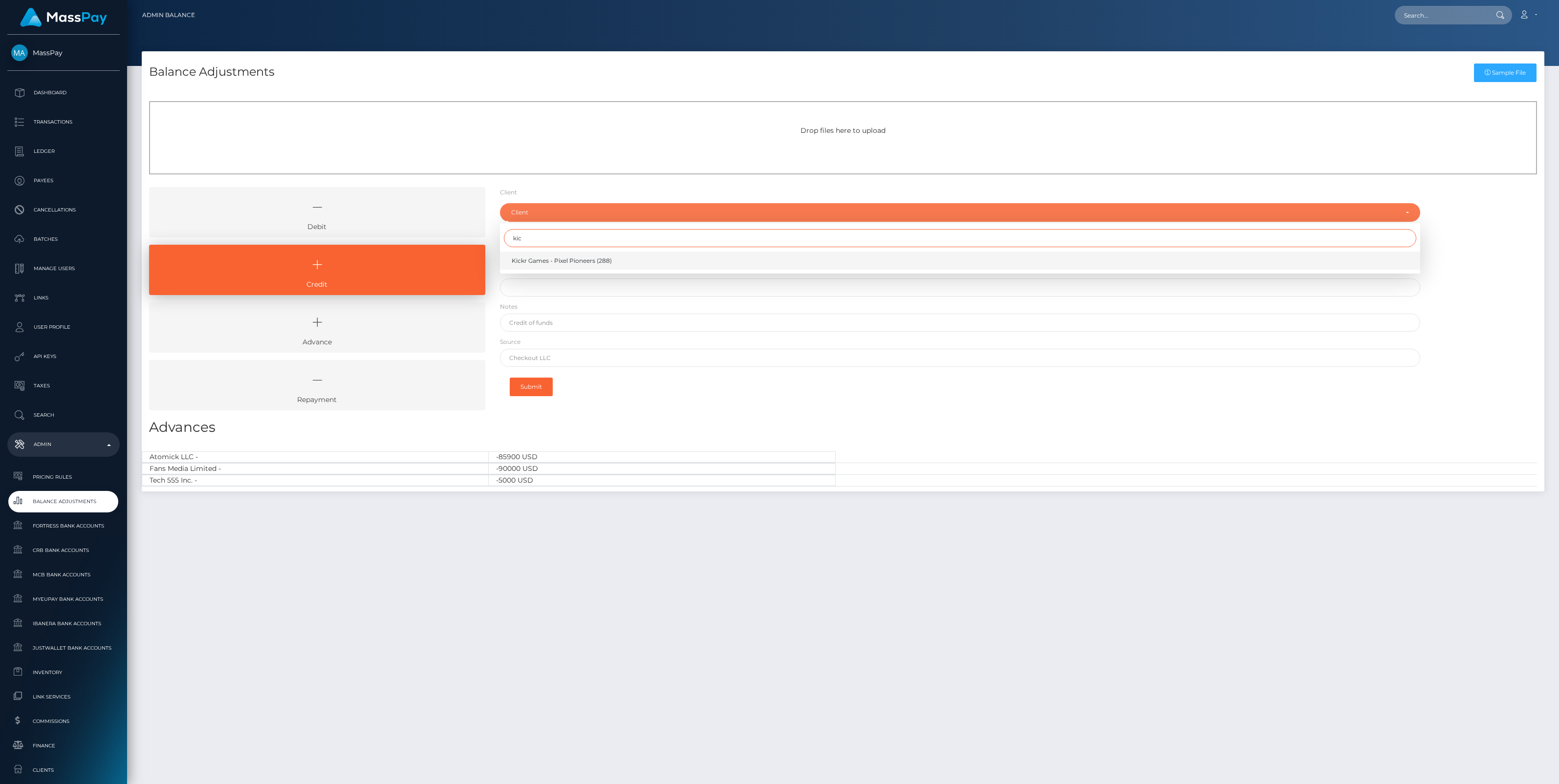
type input "kic"
click at [548, 262] on span "Kickr Games - Pixel Pioneers (288)" at bounding box center [562, 261] width 100 height 9
select select "288"
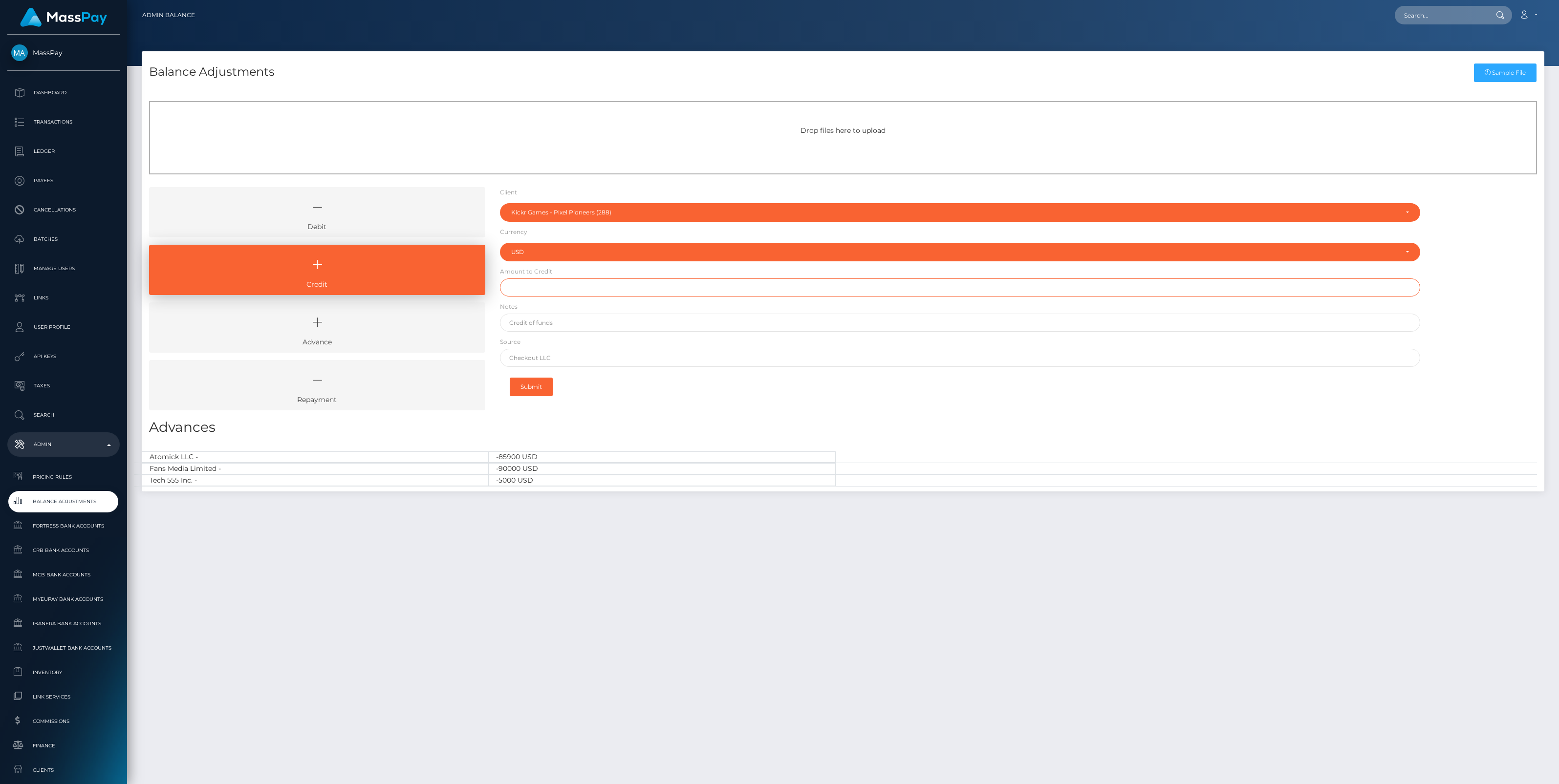
click at [536, 293] on input "text" at bounding box center [960, 287] width 921 height 18
paste input "222,123.00"
type input "$222,123.00"
click at [543, 324] on input "text" at bounding box center [960, 322] width 921 height 18
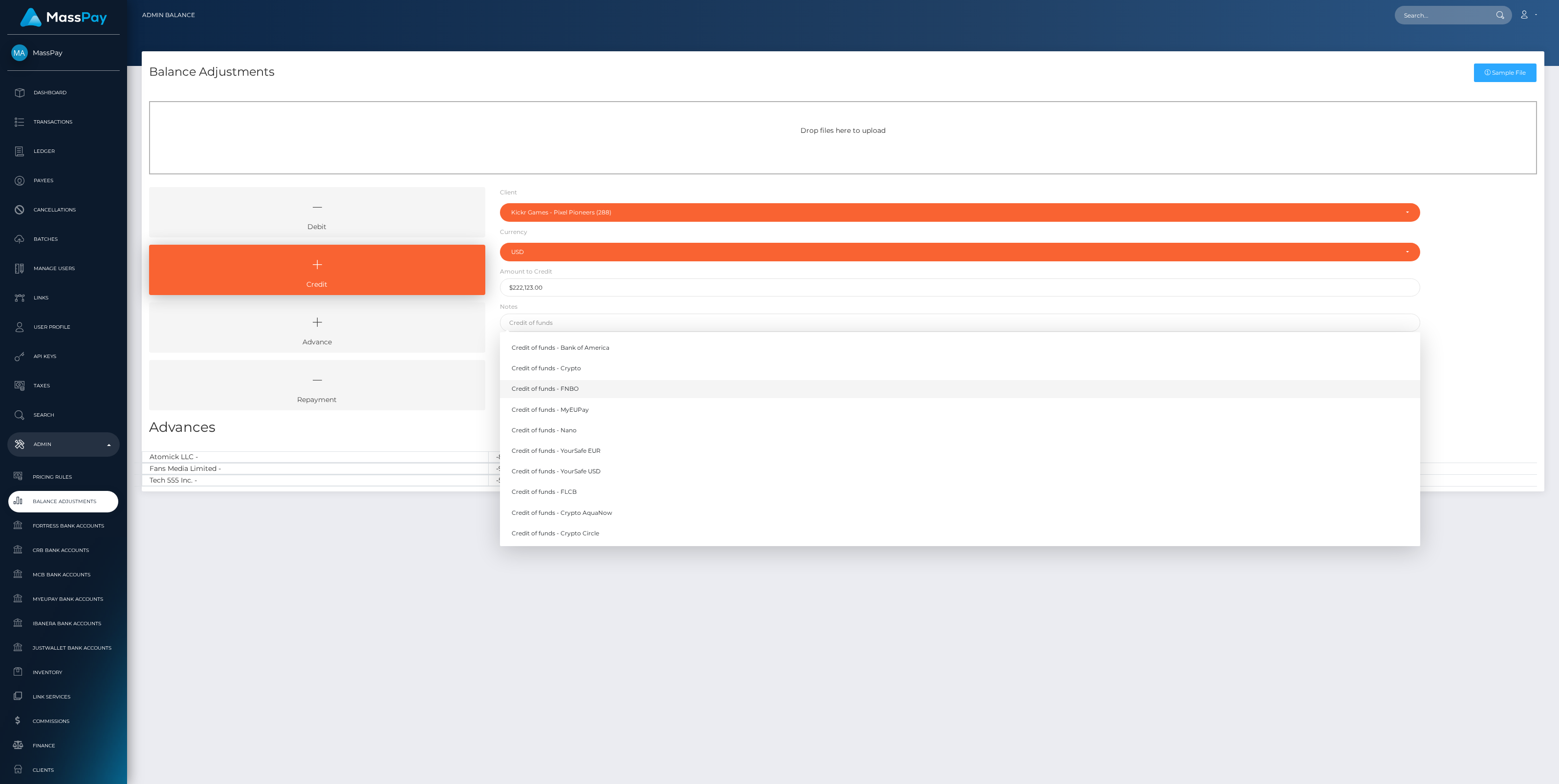
click at [563, 389] on link "Credit of funds - FNBO" at bounding box center [960, 389] width 921 height 18
type input "Credit of funds - FNBO"
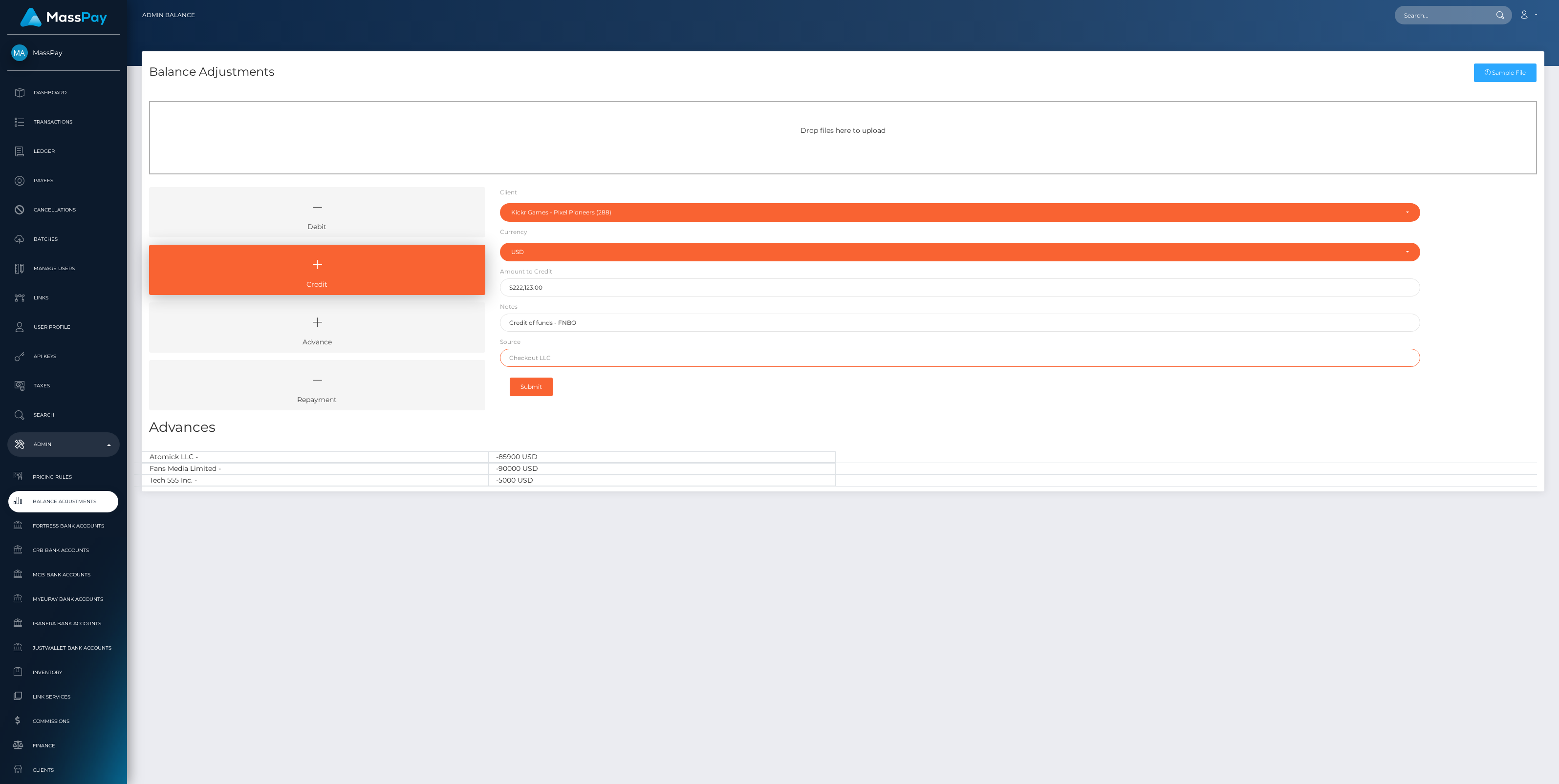
click at [568, 358] on input "text" at bounding box center [960, 358] width 921 height 18
paste input "COMMONWEALTH BANK OF AUSTRALIA"
type input "COMMONWEALTH BANK OF AUSTRALIA"
click at [531, 390] on button "Submit" at bounding box center [531, 387] width 43 height 19
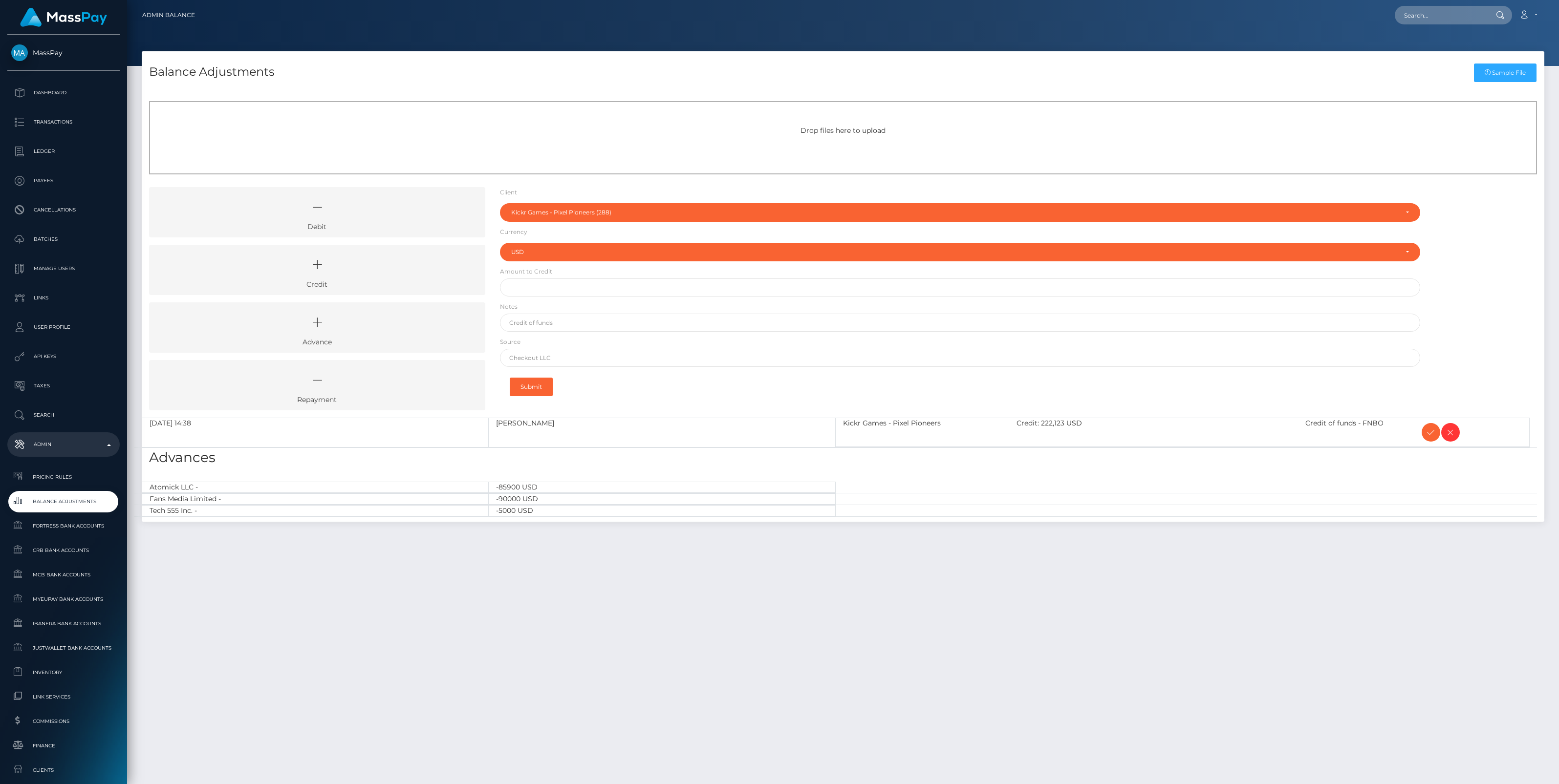
select select "288"
select select "USD"
click at [1428, 433] on icon at bounding box center [1431, 433] width 11 height 12
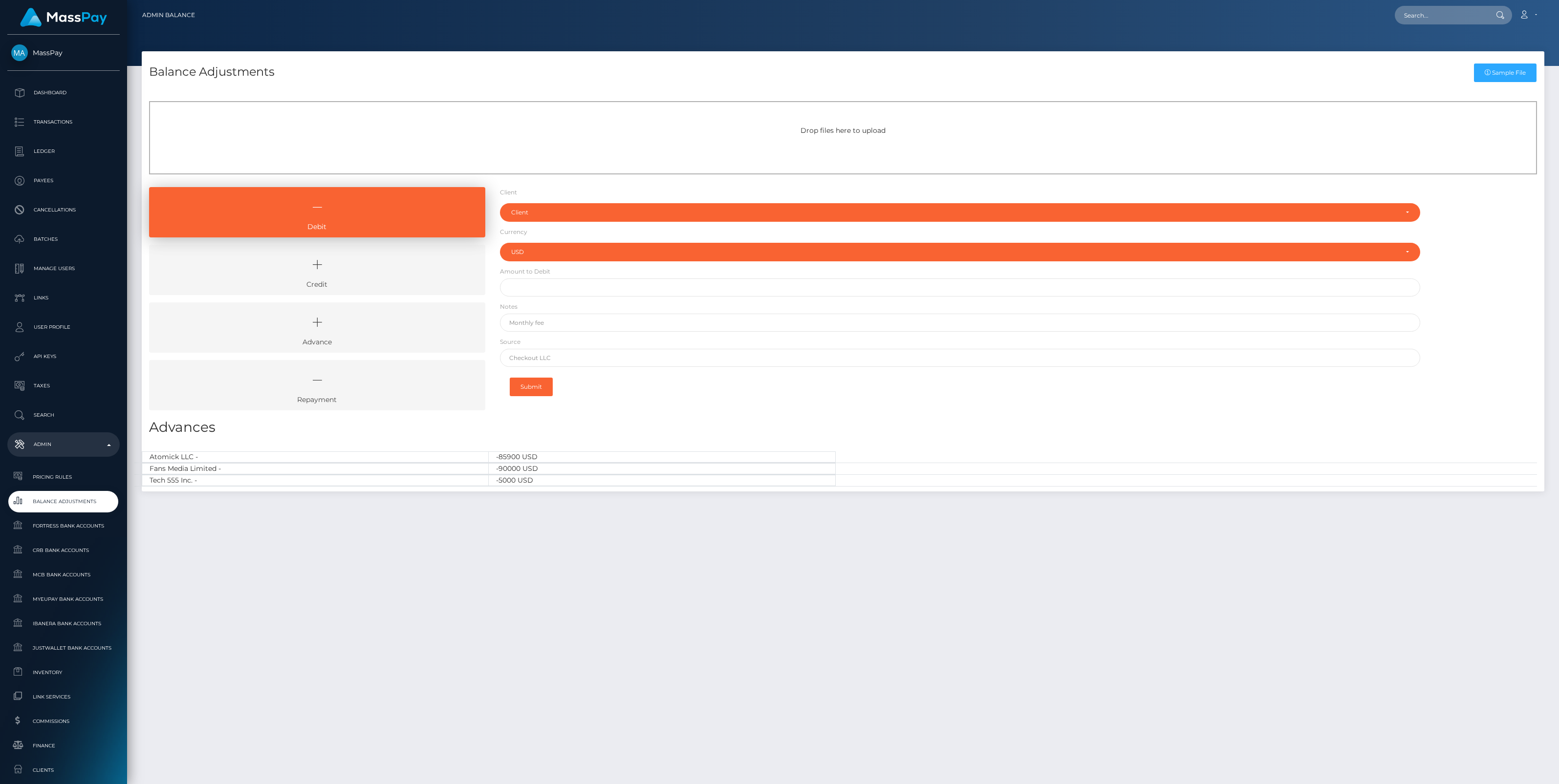
select select "USD"
click at [363, 281] on link "Credit" at bounding box center [317, 270] width 336 height 50
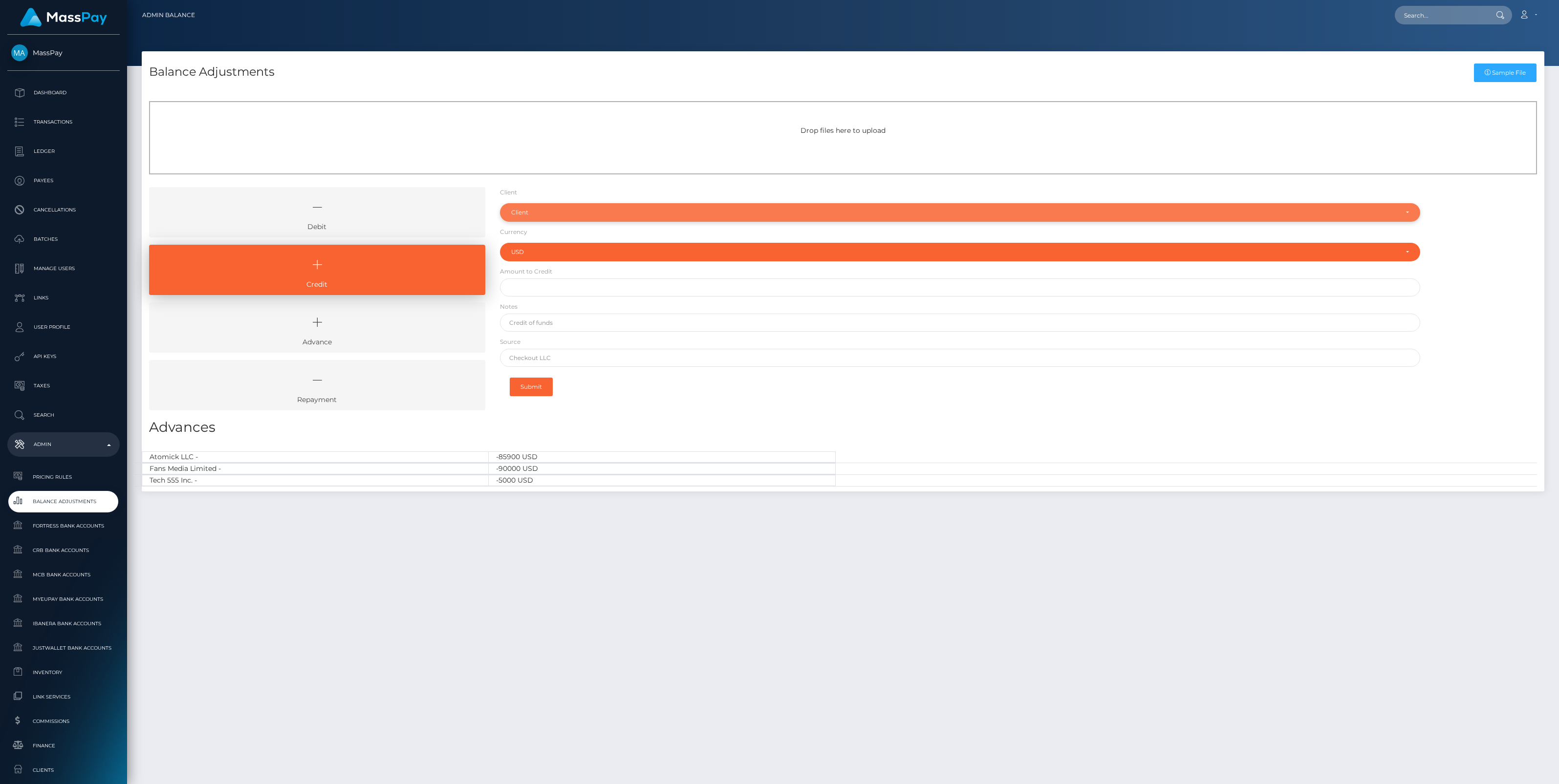
click at [544, 211] on div "Client" at bounding box center [954, 212] width 887 height 8
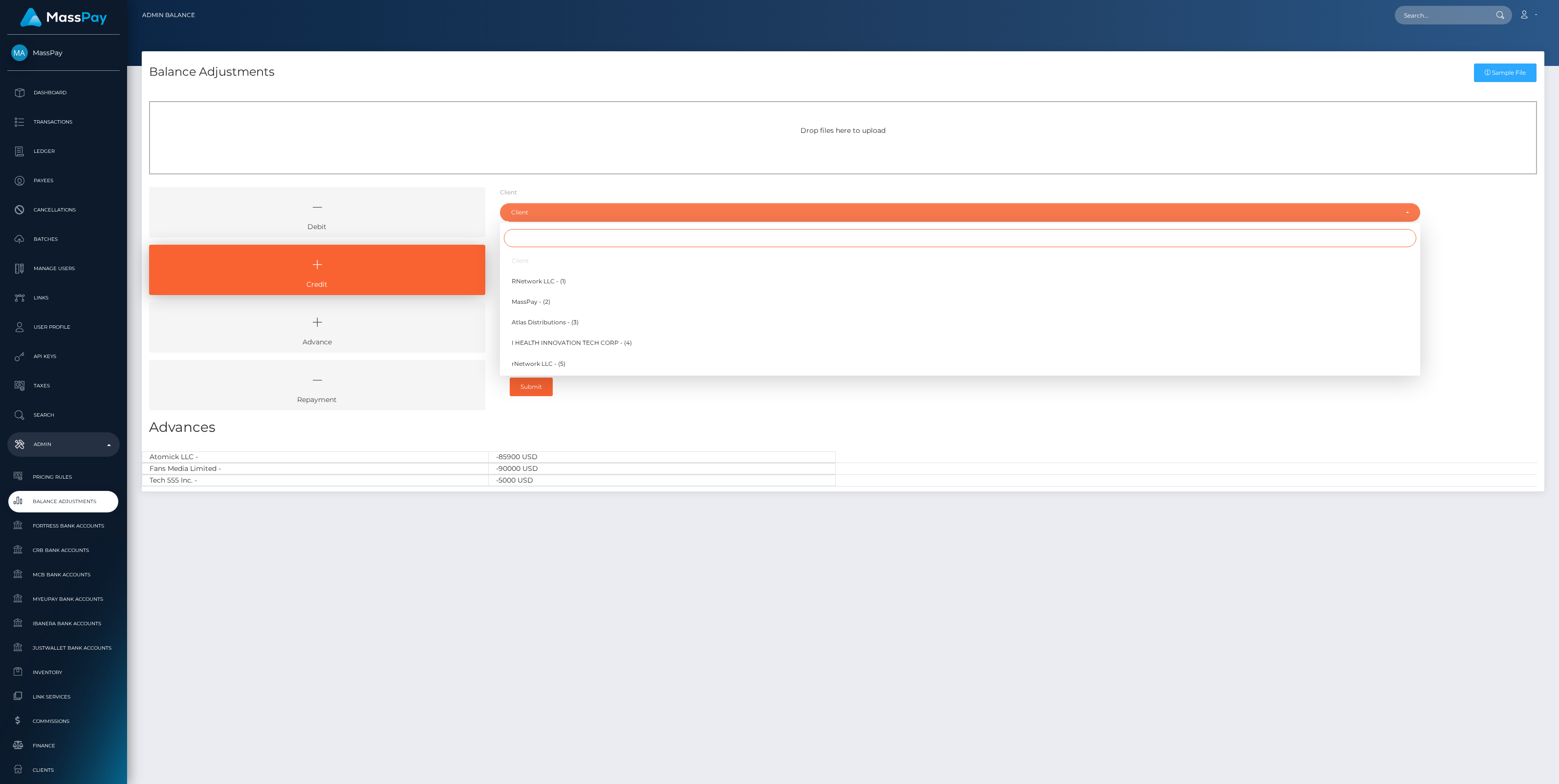
click at [530, 237] on input "Search" at bounding box center [960, 238] width 913 height 18
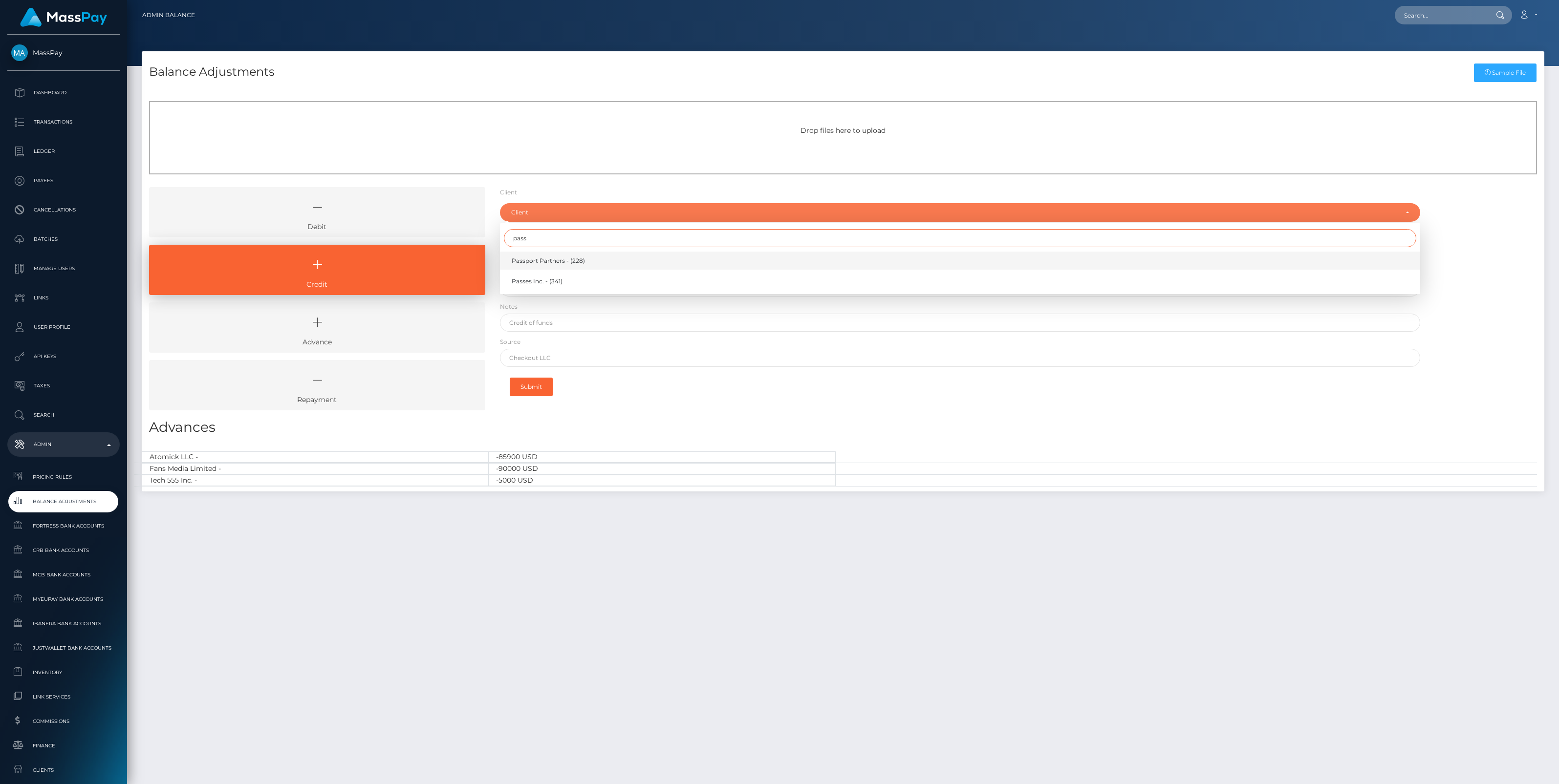
type input "pass"
click at [544, 257] on span "Passport Partners - (228)" at bounding box center [548, 261] width 73 height 9
select select "228"
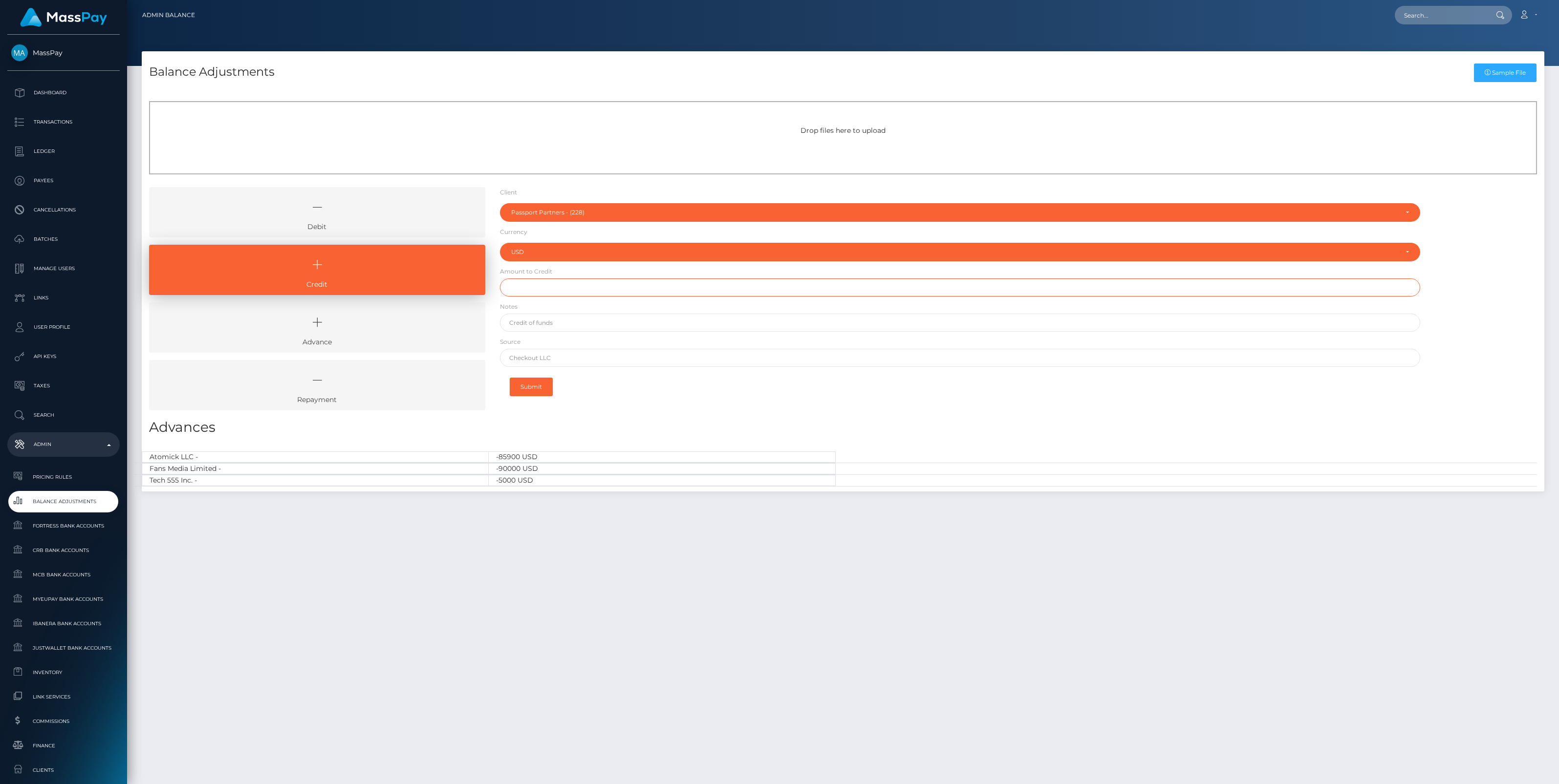
click at [534, 293] on input "text" at bounding box center [960, 287] width 921 height 18
type input "$"
click at [539, 360] on input "text" at bounding box center [960, 358] width 921 height 18
paste input "BANK OF AMERICA N.A."
type input "BANK OF AMERICA N.A."
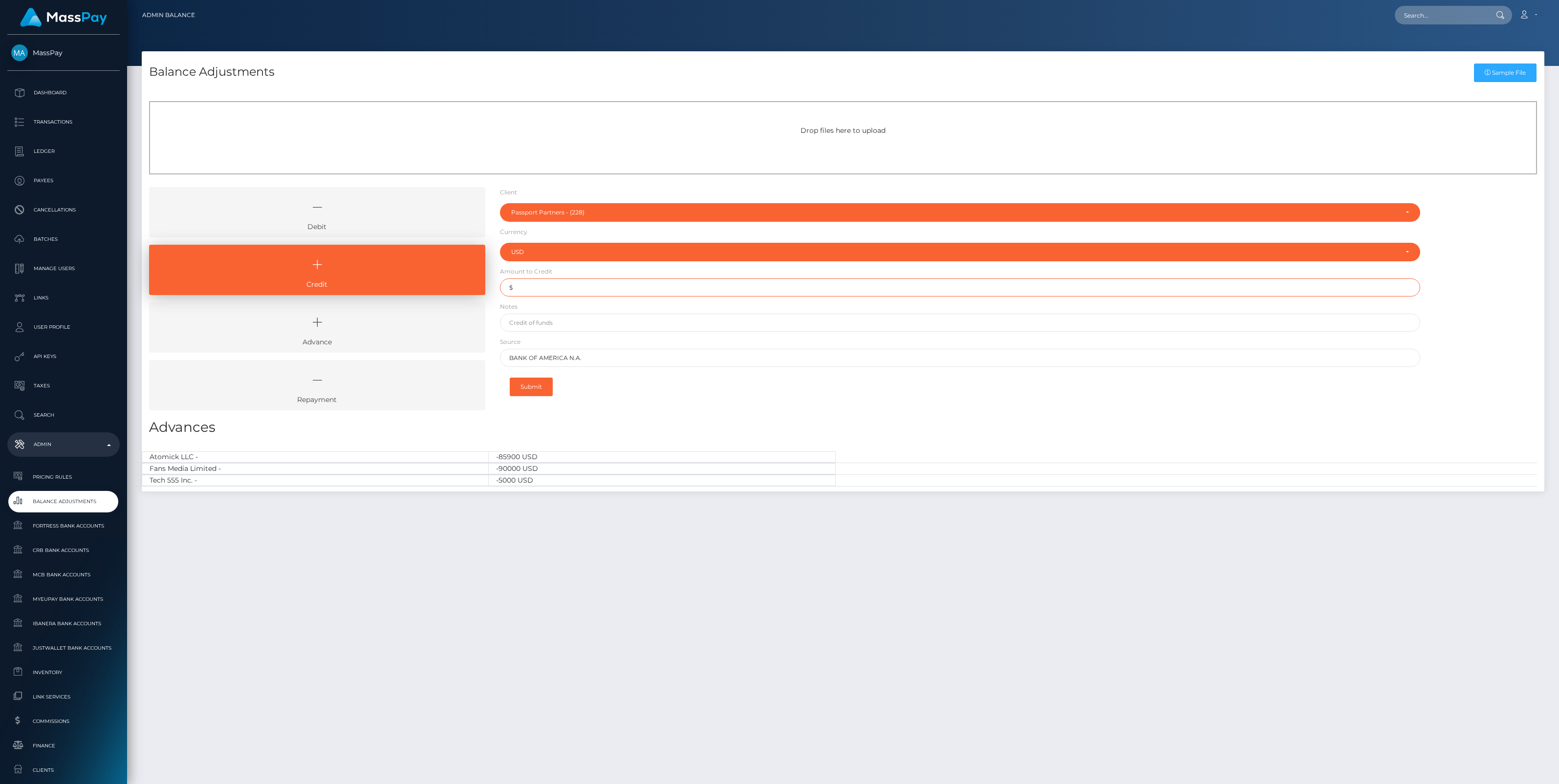
click at [537, 291] on input "$" at bounding box center [960, 287] width 921 height 18
type input "$8,000.00"
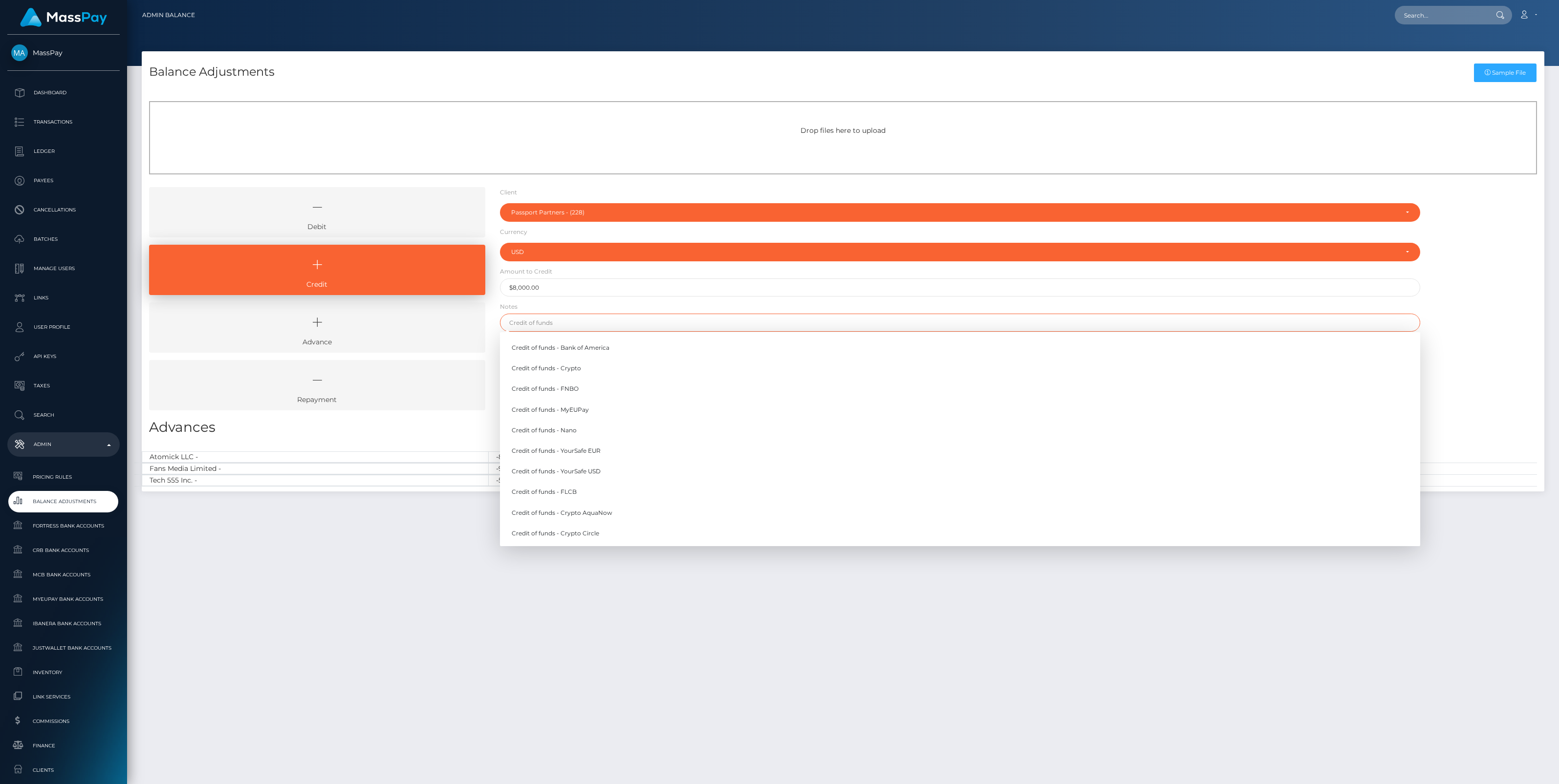
click at [579, 326] on input "text" at bounding box center [960, 322] width 921 height 18
click at [575, 394] on link "Credit of funds - FNBO" at bounding box center [960, 389] width 921 height 18
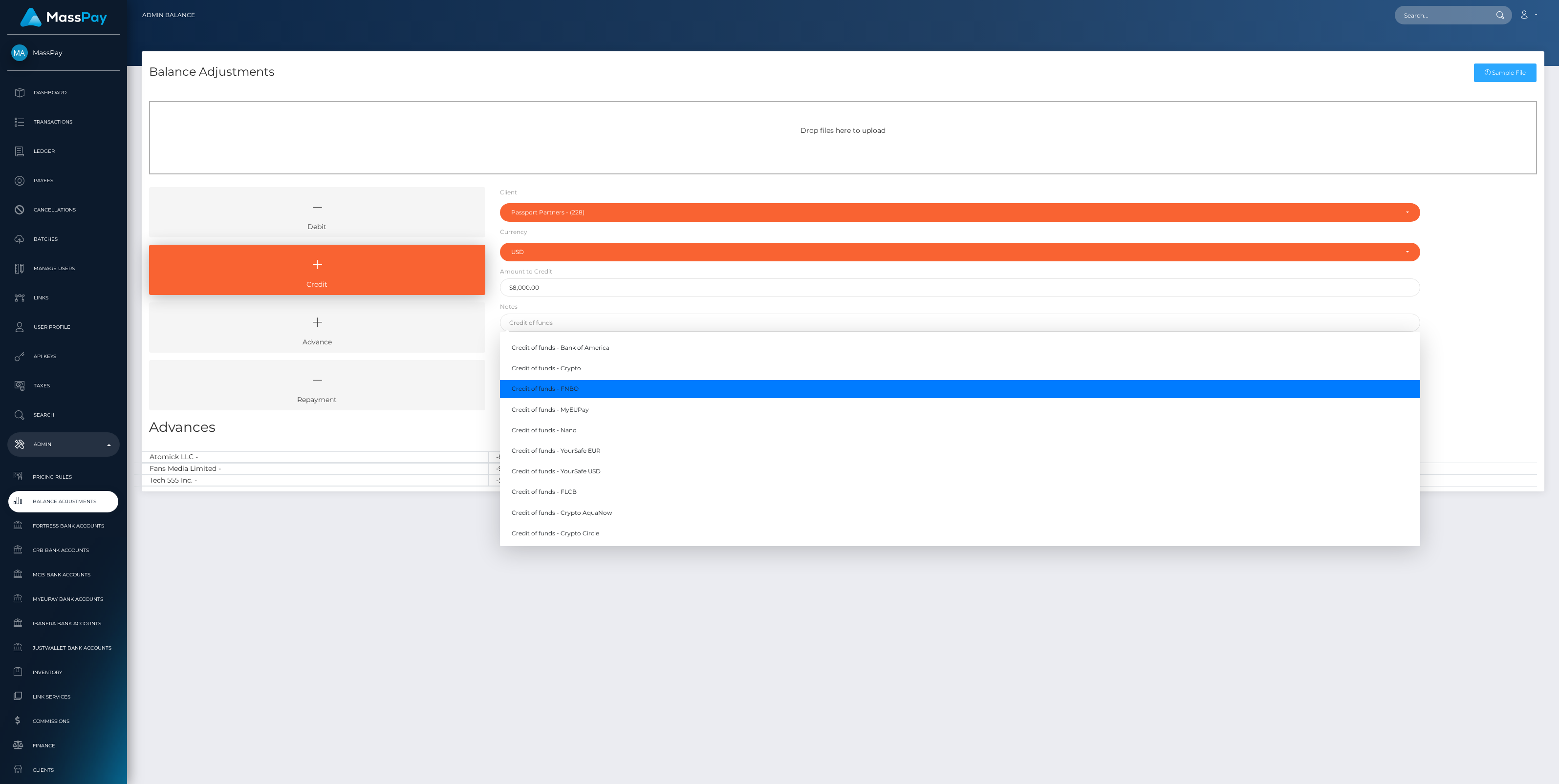
type input "Credit of funds - FNBO"
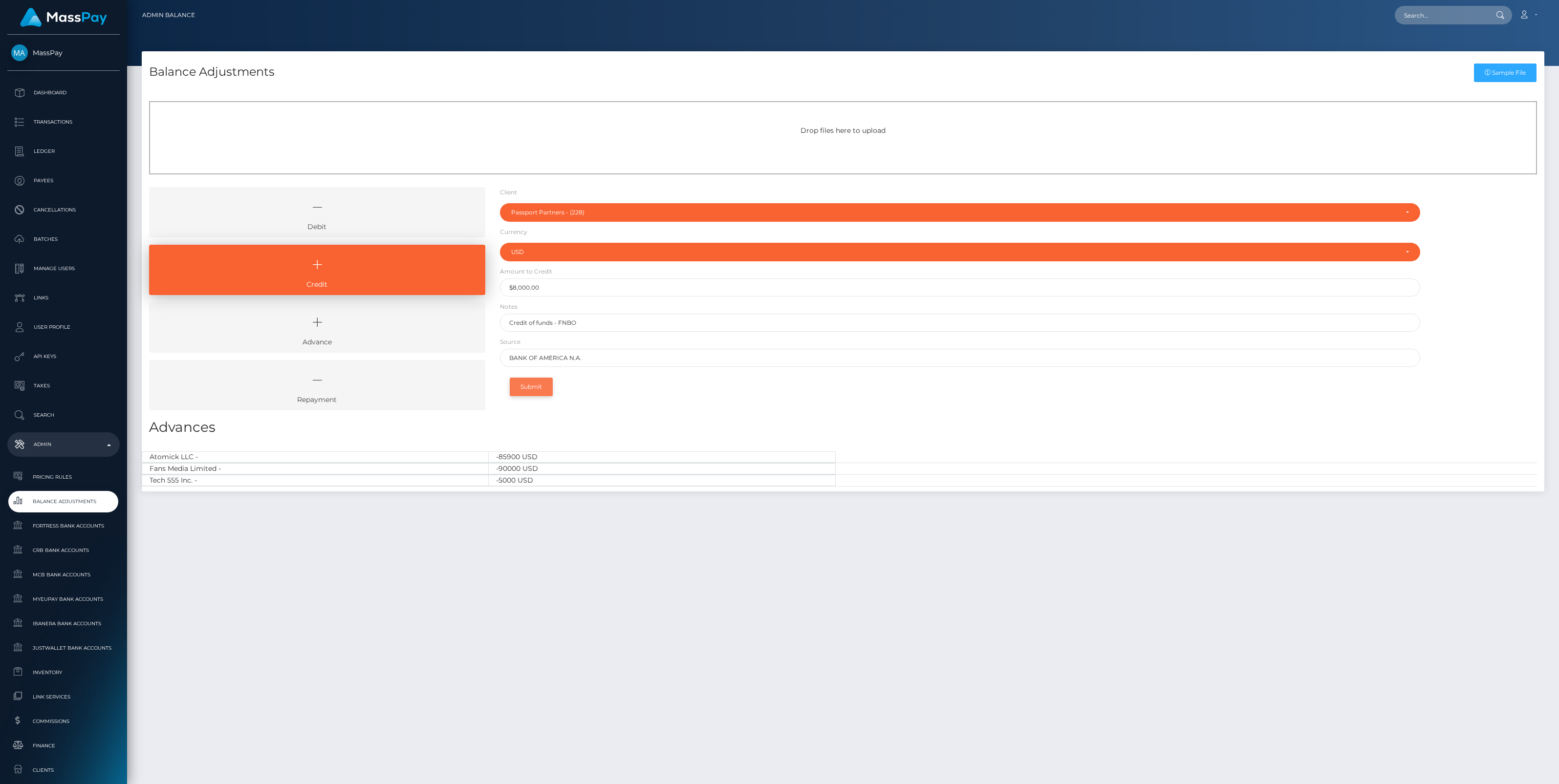
click at [538, 387] on button "Submit" at bounding box center [531, 387] width 43 height 19
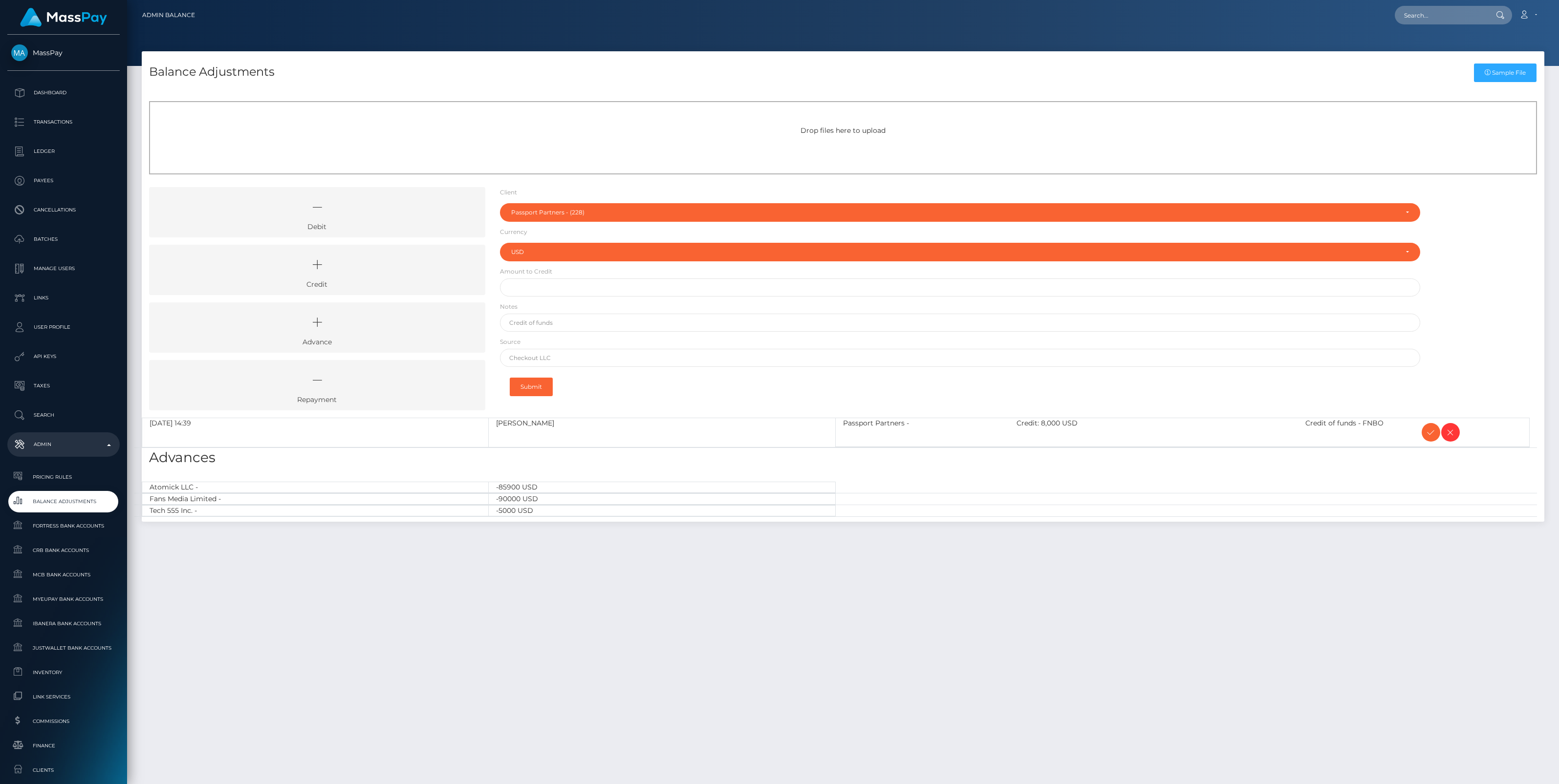
select select "228"
select select "USD"
click at [1429, 429] on icon at bounding box center [1431, 433] width 11 height 12
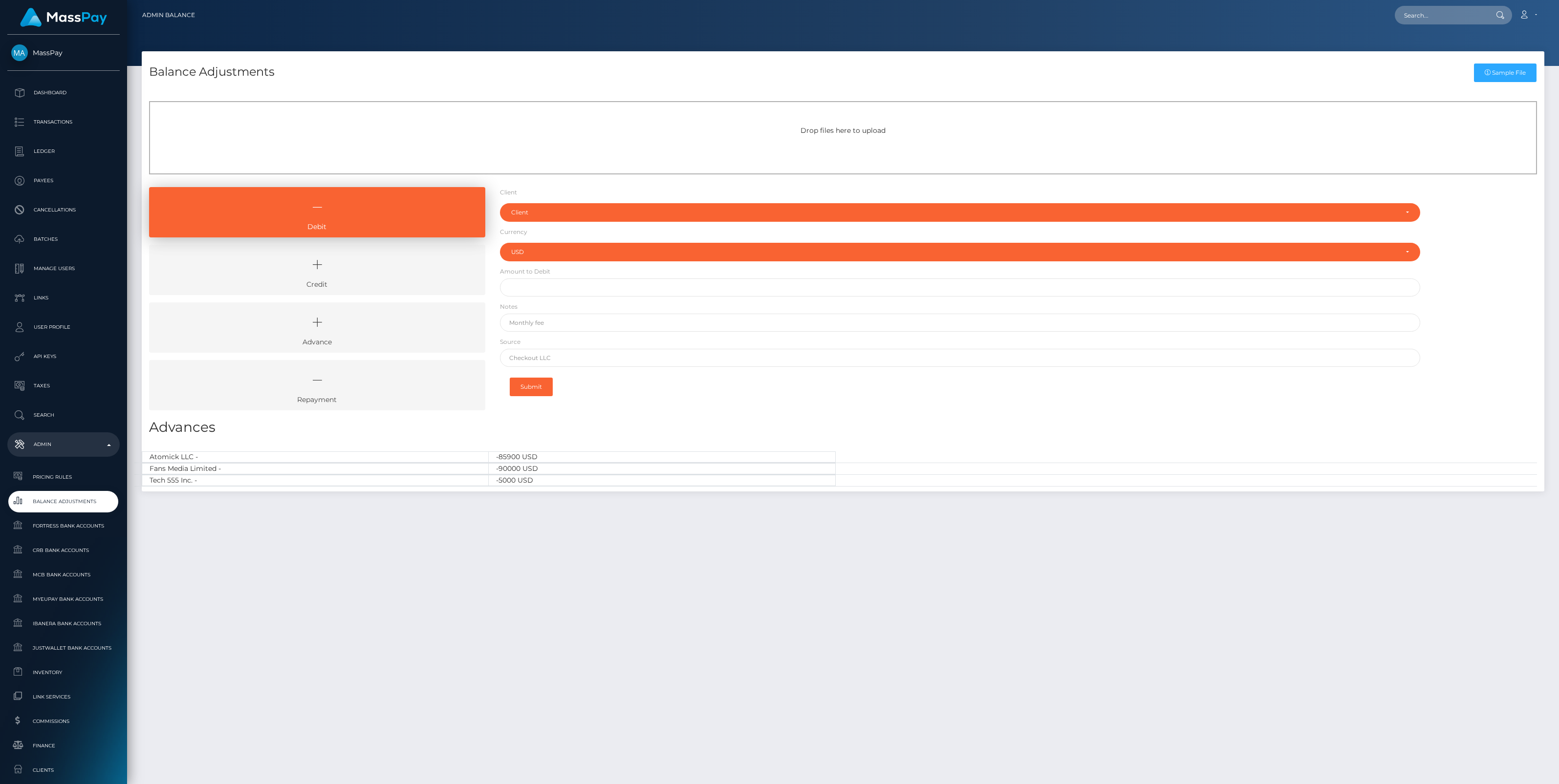
select select "USD"
click at [352, 279] on link "Credit" at bounding box center [317, 270] width 336 height 50
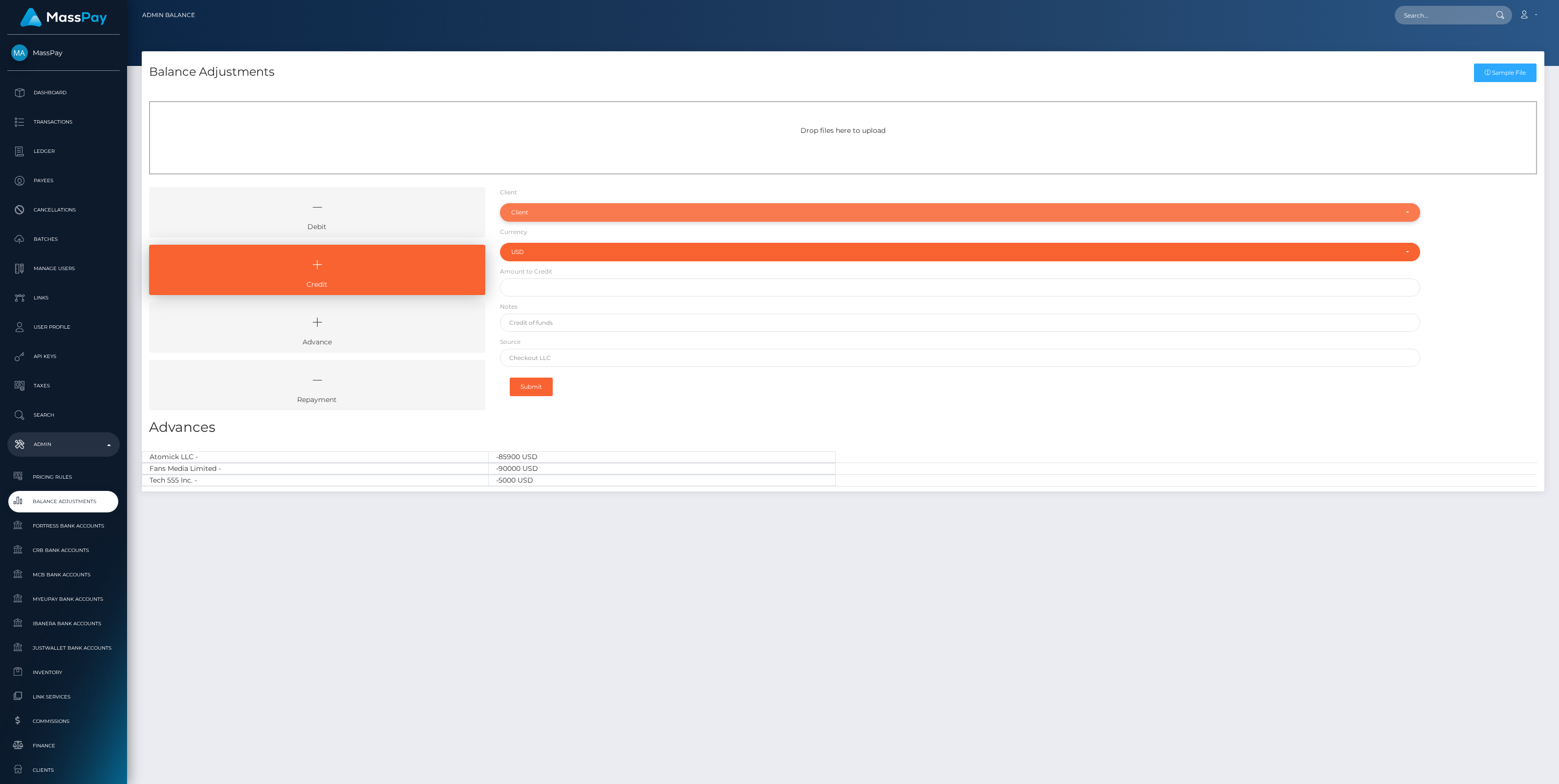
click at [546, 209] on div "Client" at bounding box center [954, 212] width 887 height 8
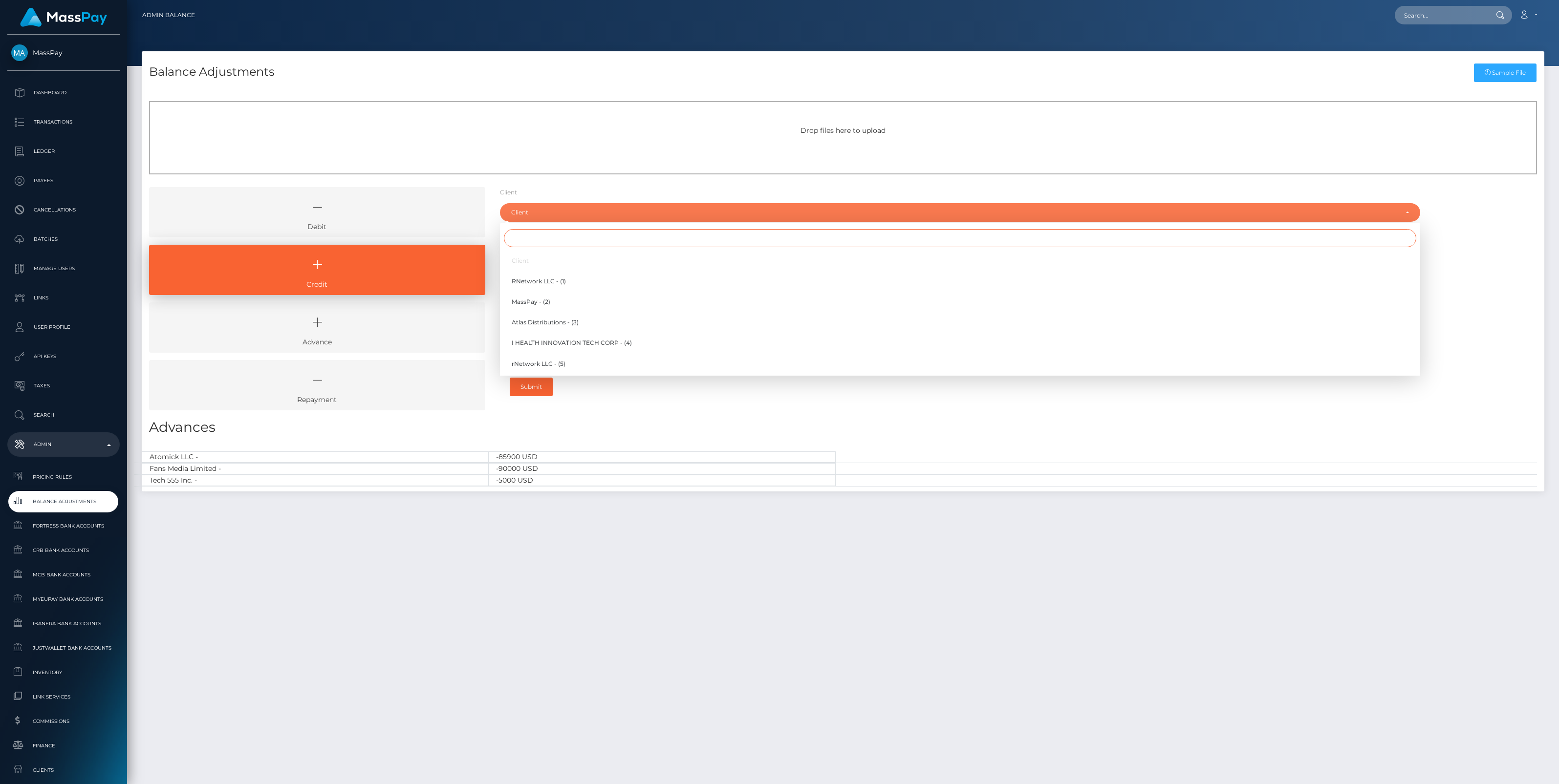
click at [530, 241] on input "Search" at bounding box center [960, 238] width 913 height 18
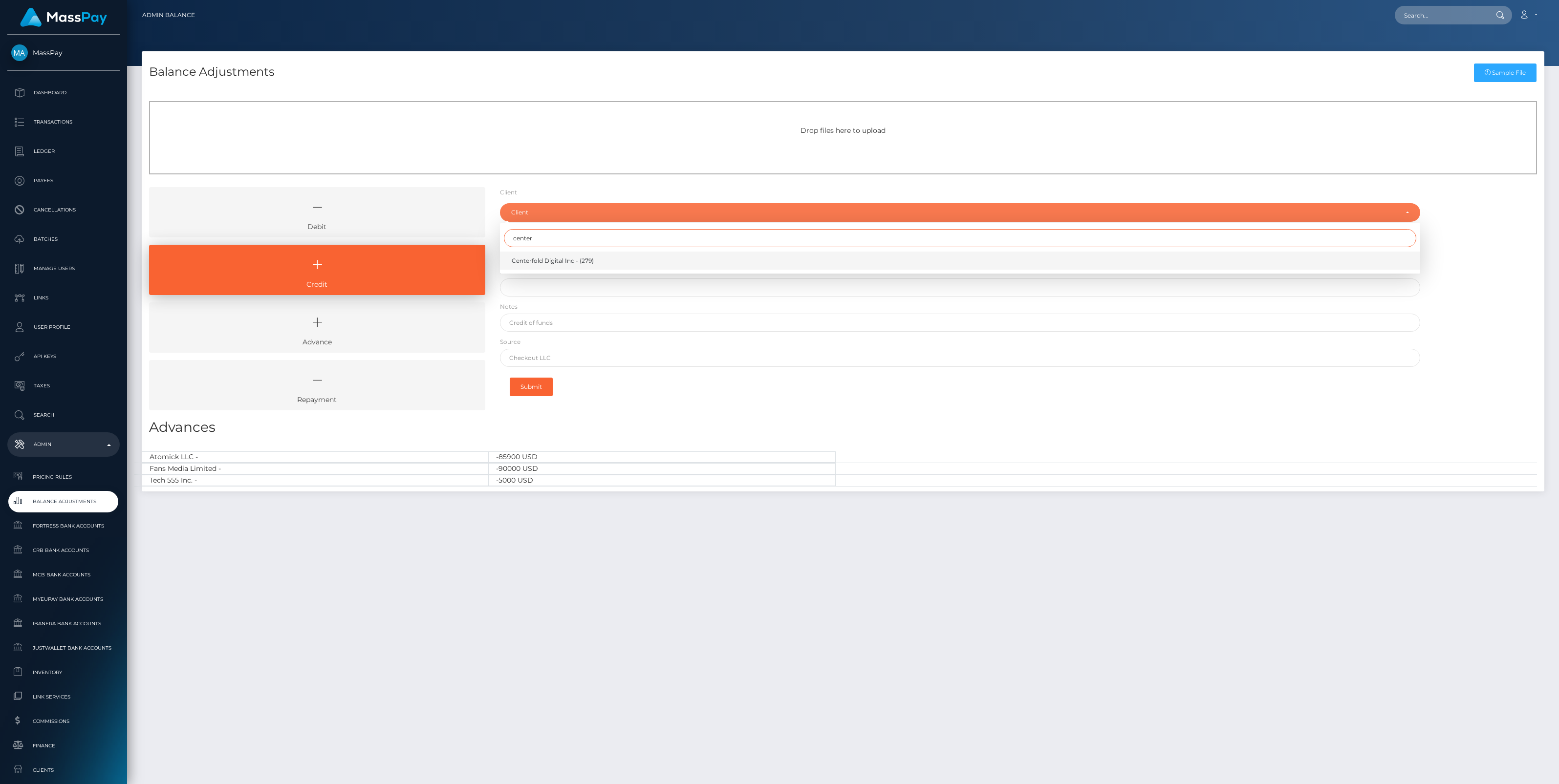
type input "center"
click at [551, 260] on span "Centerfold Digital Inc - (279)" at bounding box center [553, 261] width 82 height 9
select select "279"
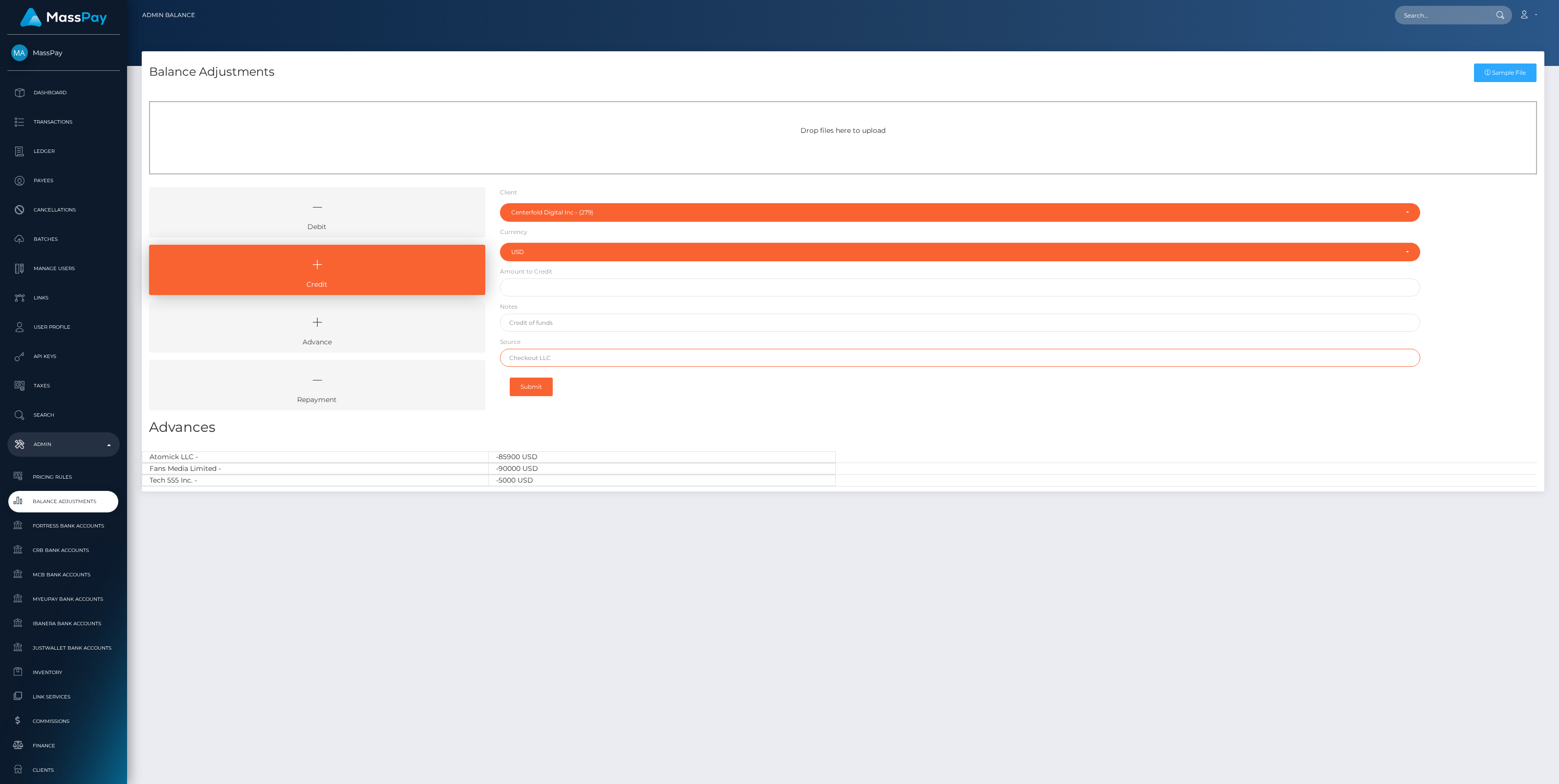
click at [542, 356] on input "text" at bounding box center [960, 358] width 921 height 18
paste input "COMMERCEWEST BANK"
type input "COMMERCEWEST BANK"
click at [534, 289] on input "text" at bounding box center [960, 287] width 921 height 18
type input "$200,000.00"
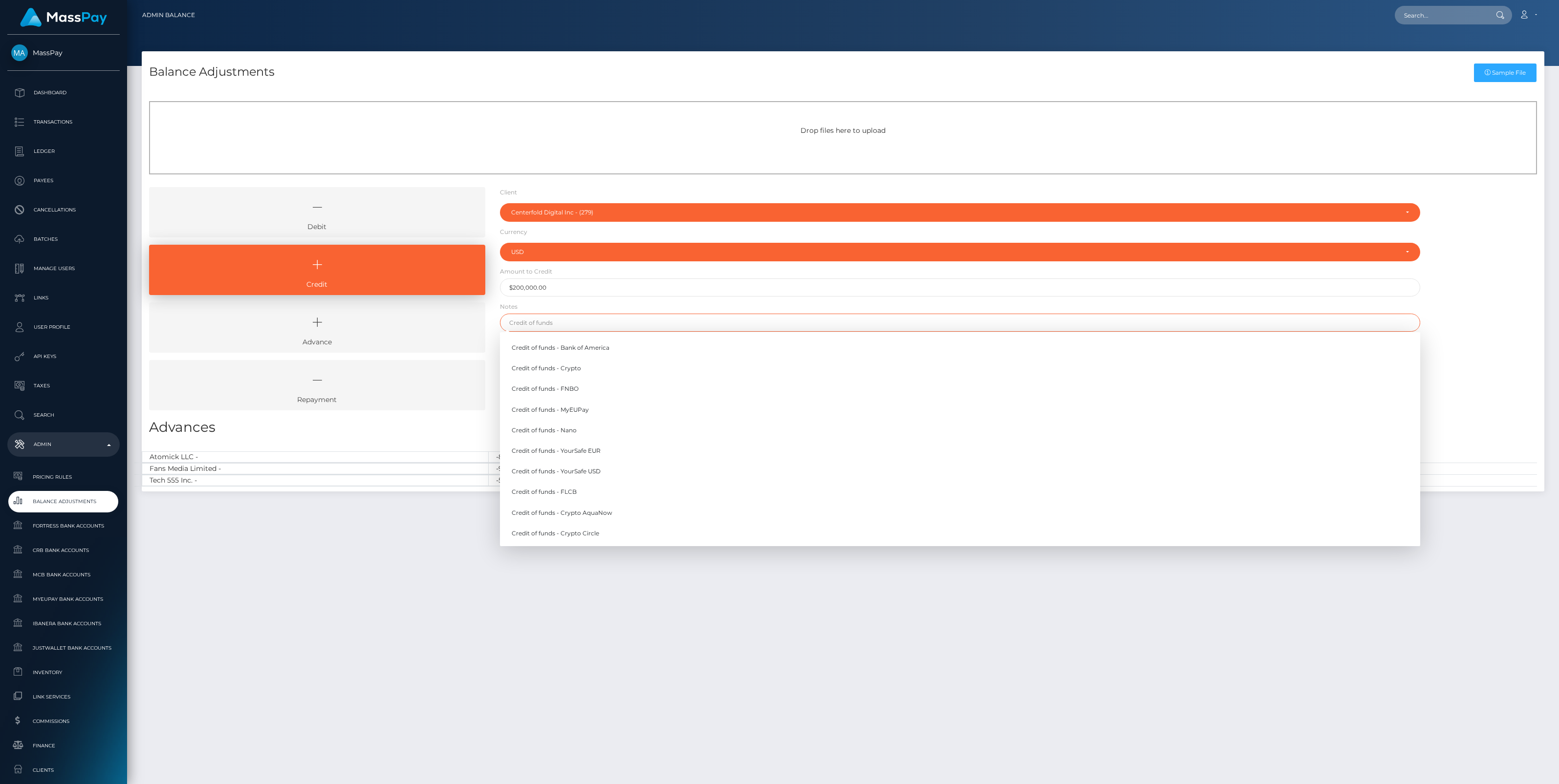
click at [553, 319] on input "text" at bounding box center [960, 322] width 921 height 18
click at [570, 390] on link "Credit of funds - FNBO" at bounding box center [960, 389] width 921 height 18
type input "Credit of funds - FNBO"
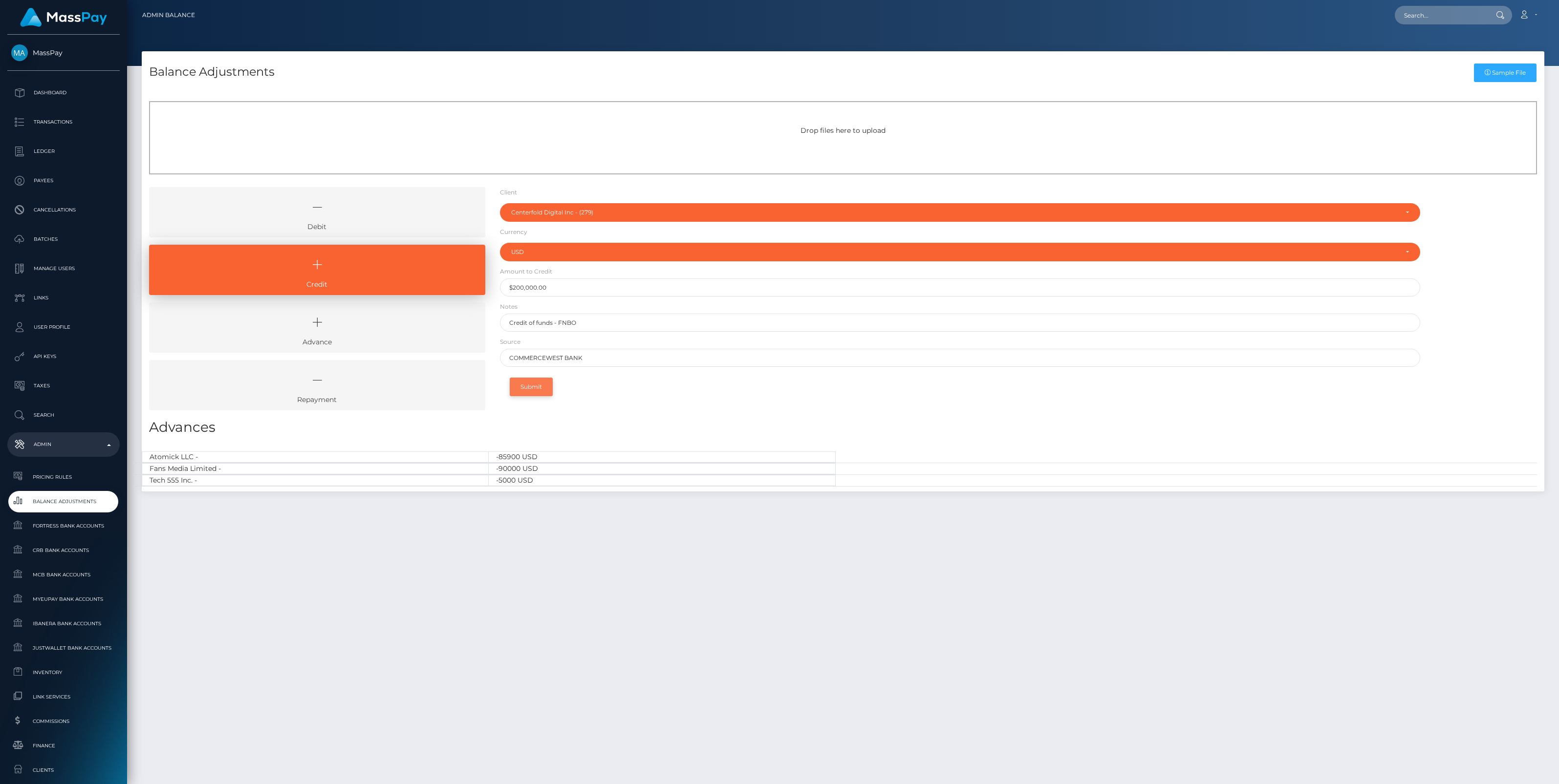
click at [536, 390] on button "Submit" at bounding box center [531, 387] width 43 height 19
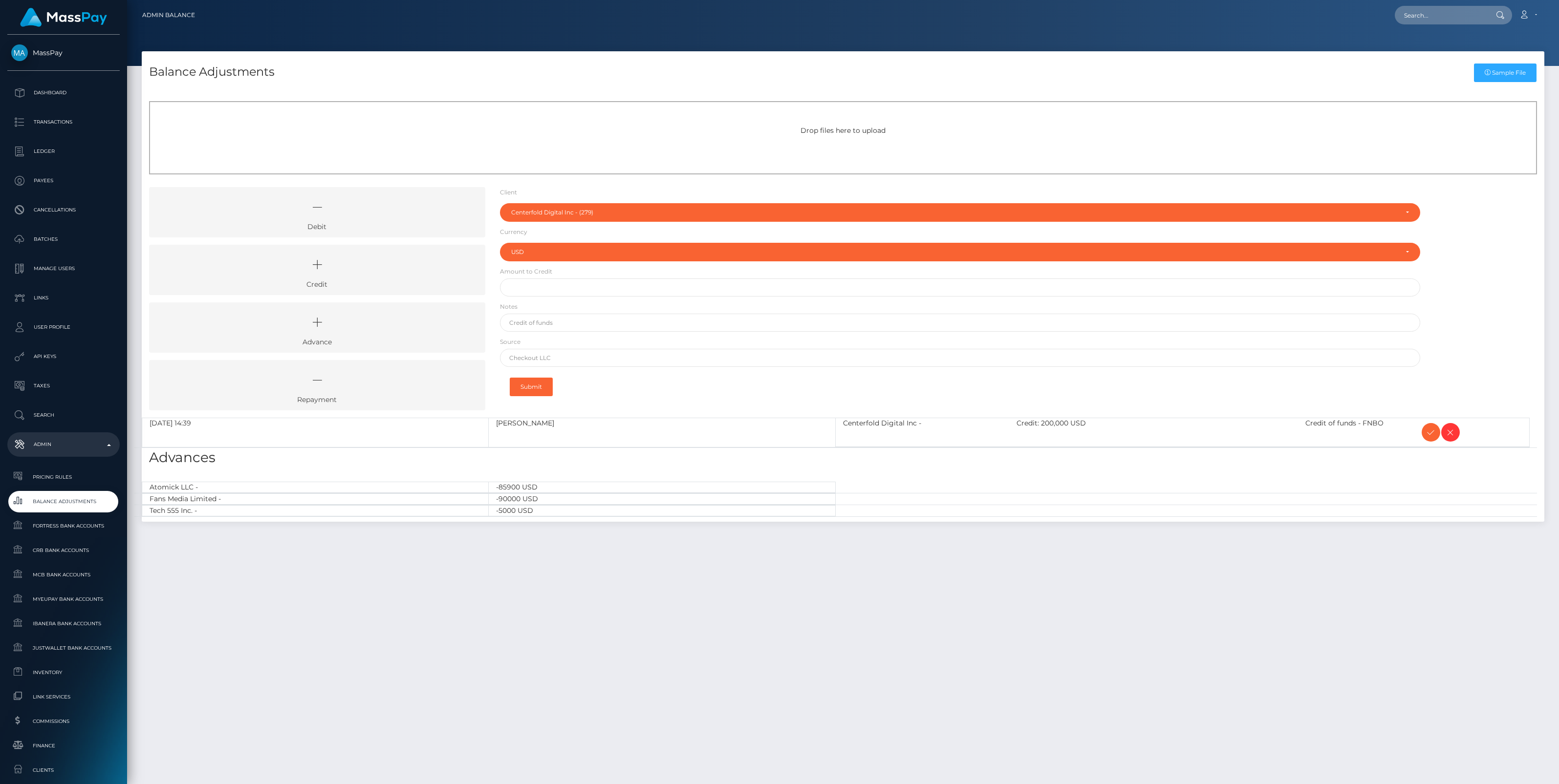
select select "279"
select select "USD"
drag, startPoint x: 358, startPoint y: 261, endPoint x: 422, endPoint y: 255, distance: 64.3
click at [359, 261] on icon at bounding box center [317, 264] width 313 height 29
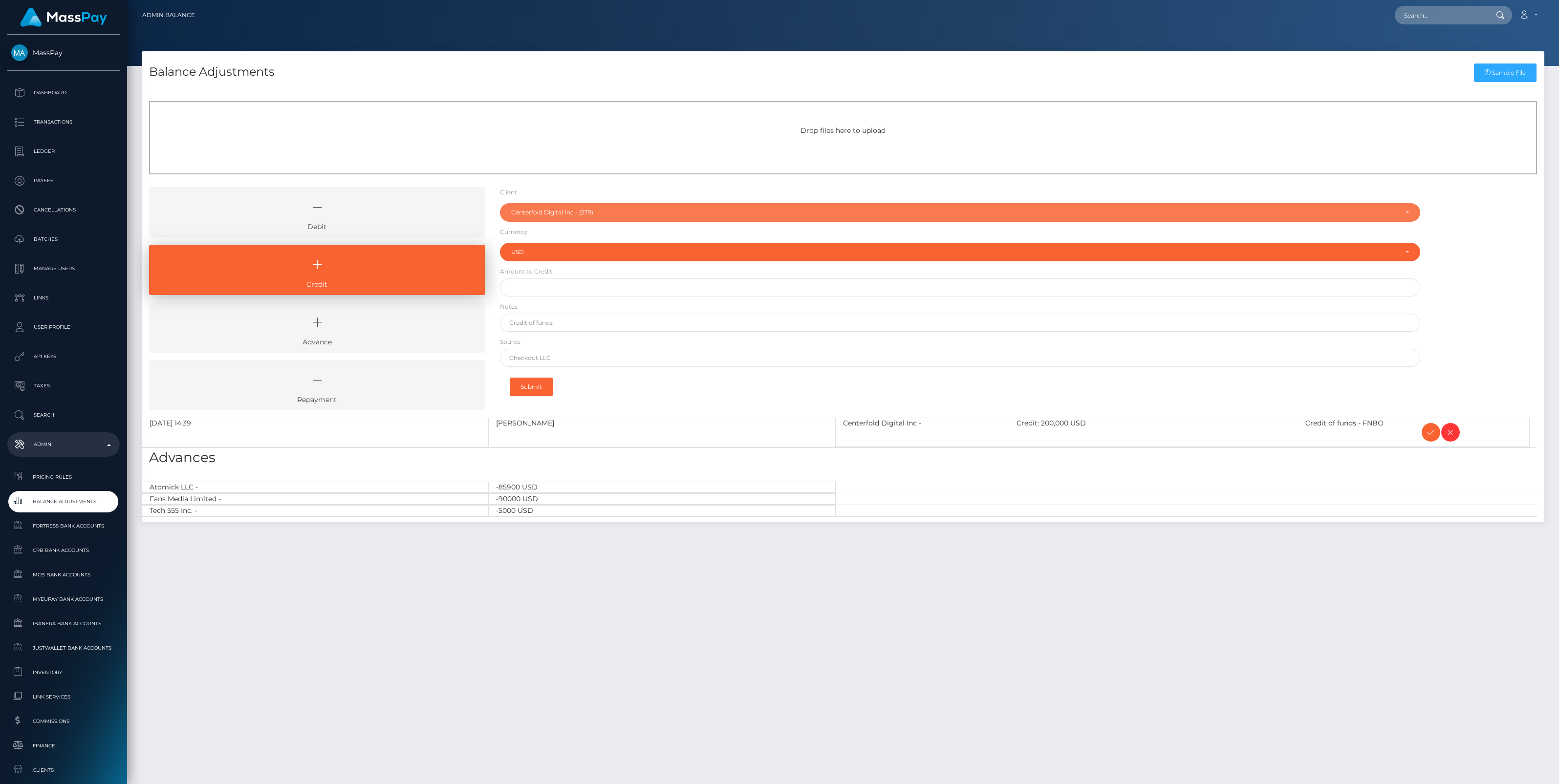
drag, startPoint x: 557, startPoint y: 214, endPoint x: 547, endPoint y: 232, distance: 20.6
click at [557, 214] on div "Centerfold Digital Inc - (279)" at bounding box center [954, 212] width 887 height 8
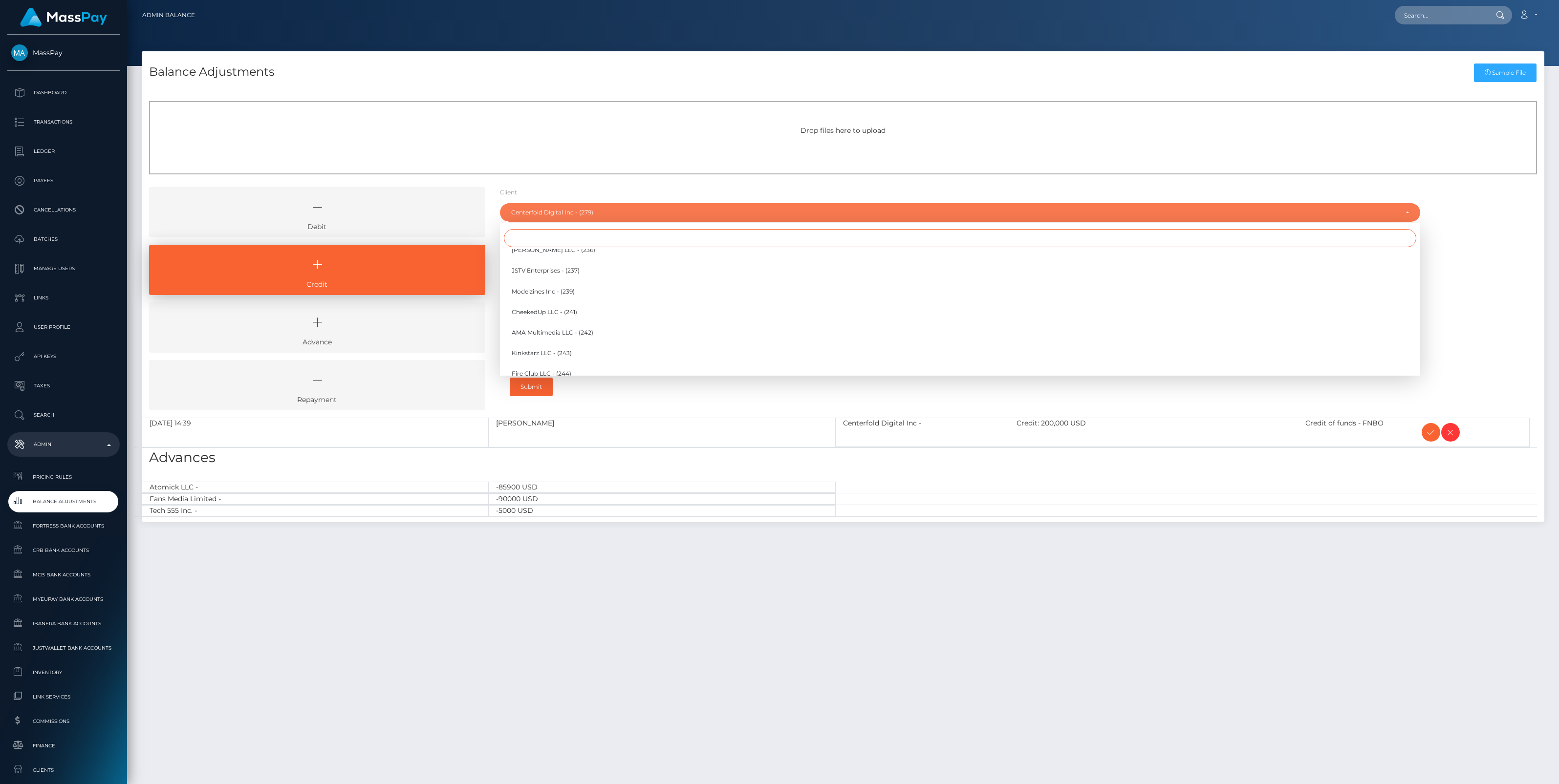
click at [542, 242] on input "Search" at bounding box center [960, 238] width 913 height 18
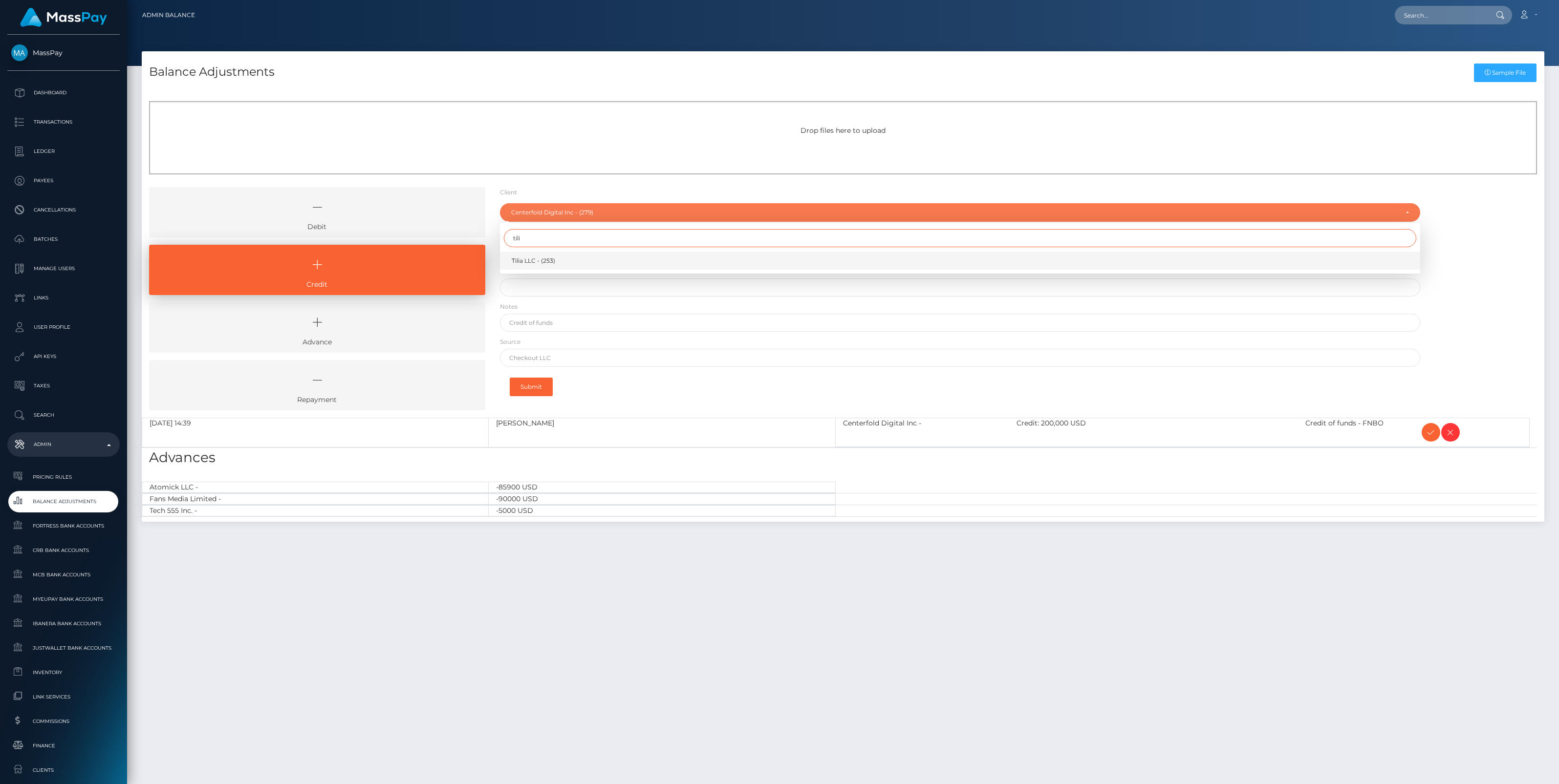
type input "tili"
click at [540, 264] on span "Tilia LLC - (253)" at bounding box center [533, 261] width 44 height 9
select select "253"
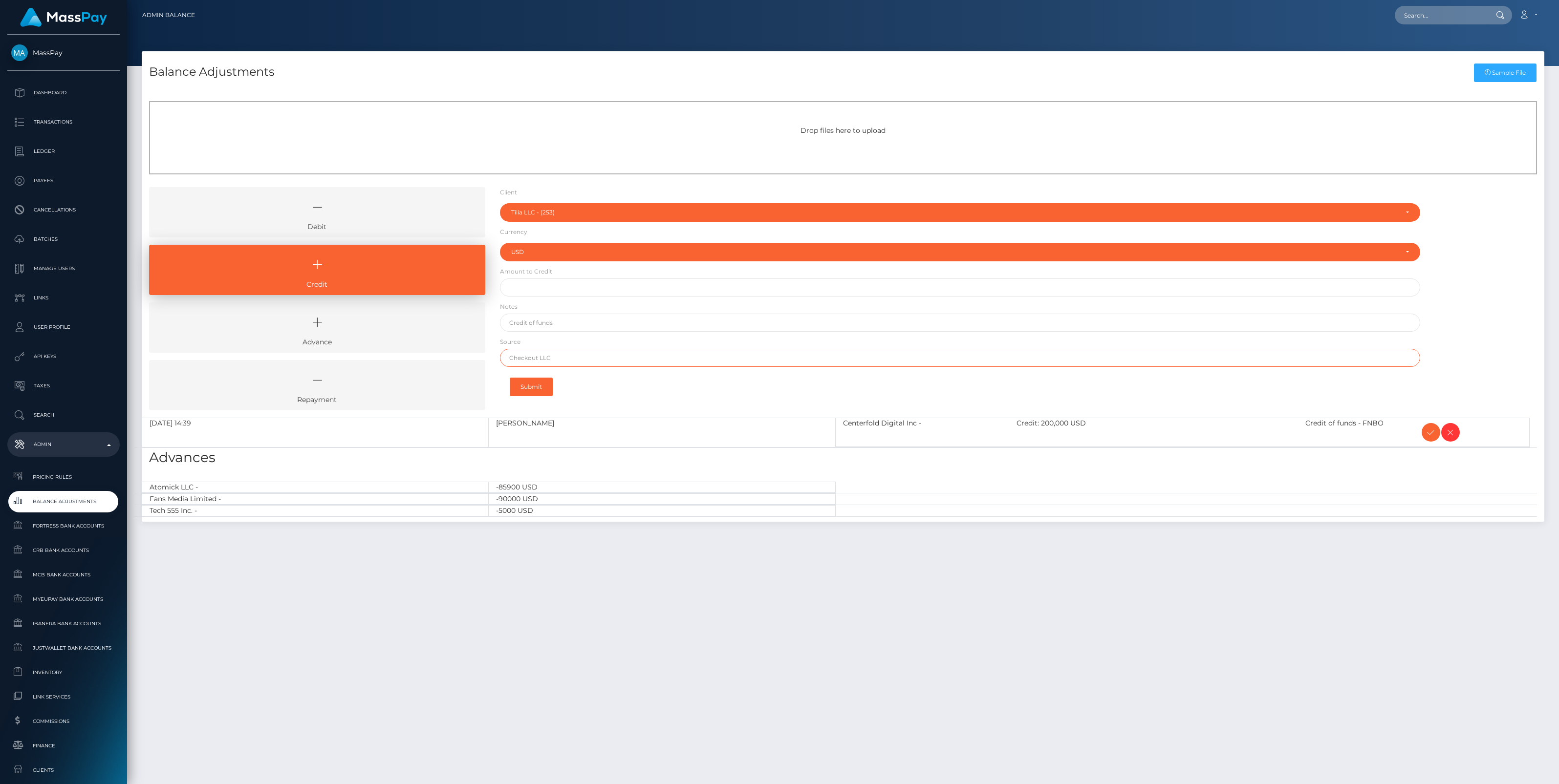
click at [545, 356] on input "text" at bounding box center [960, 358] width 921 height 18
paste input "Community Federal Savings Bank"
type input "Community Federal Savings Bank"
click at [537, 283] on input "text" at bounding box center [960, 287] width 921 height 18
type input "$125,000.00"
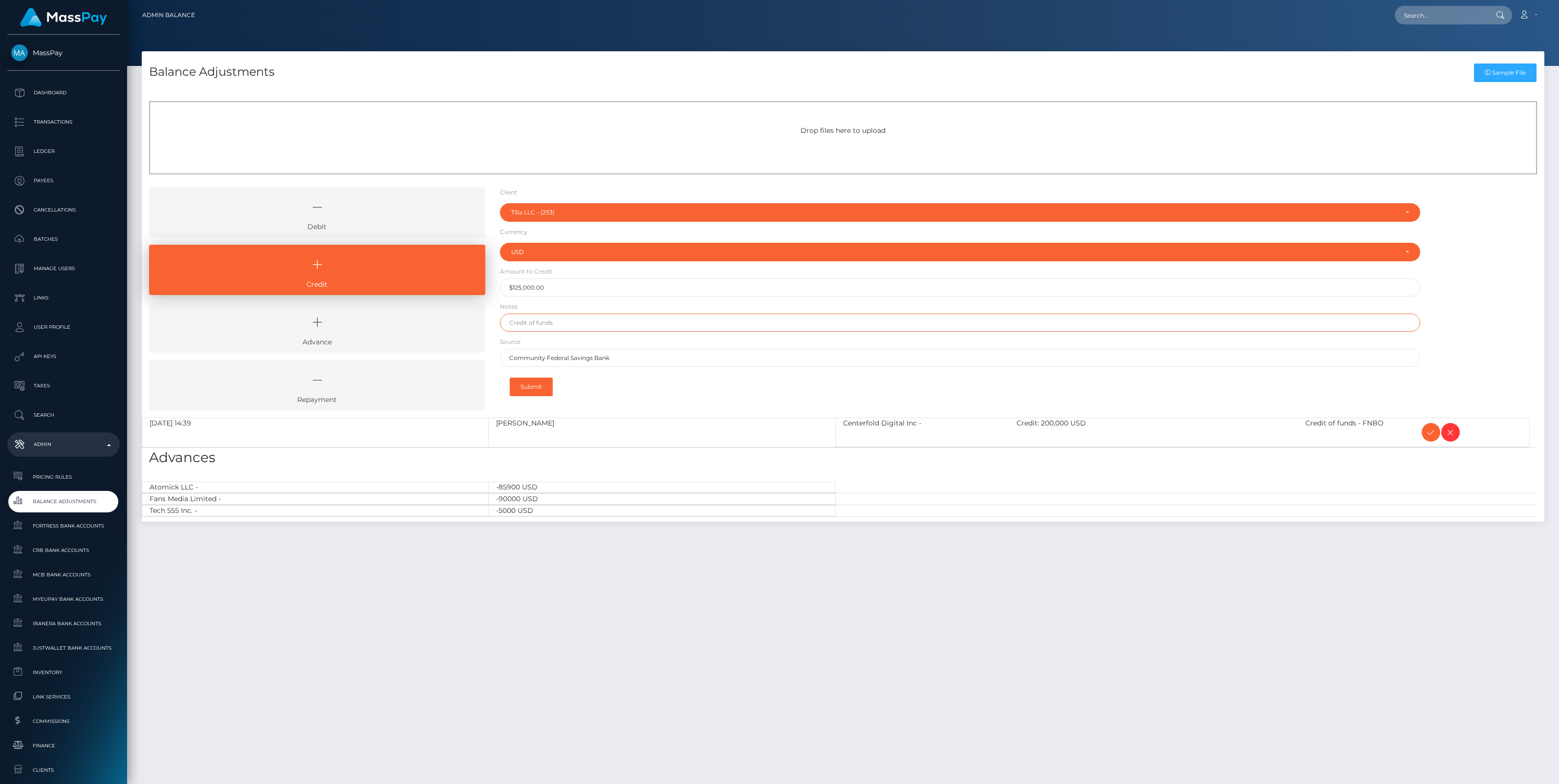
click at [541, 321] on input "text" at bounding box center [960, 322] width 921 height 18
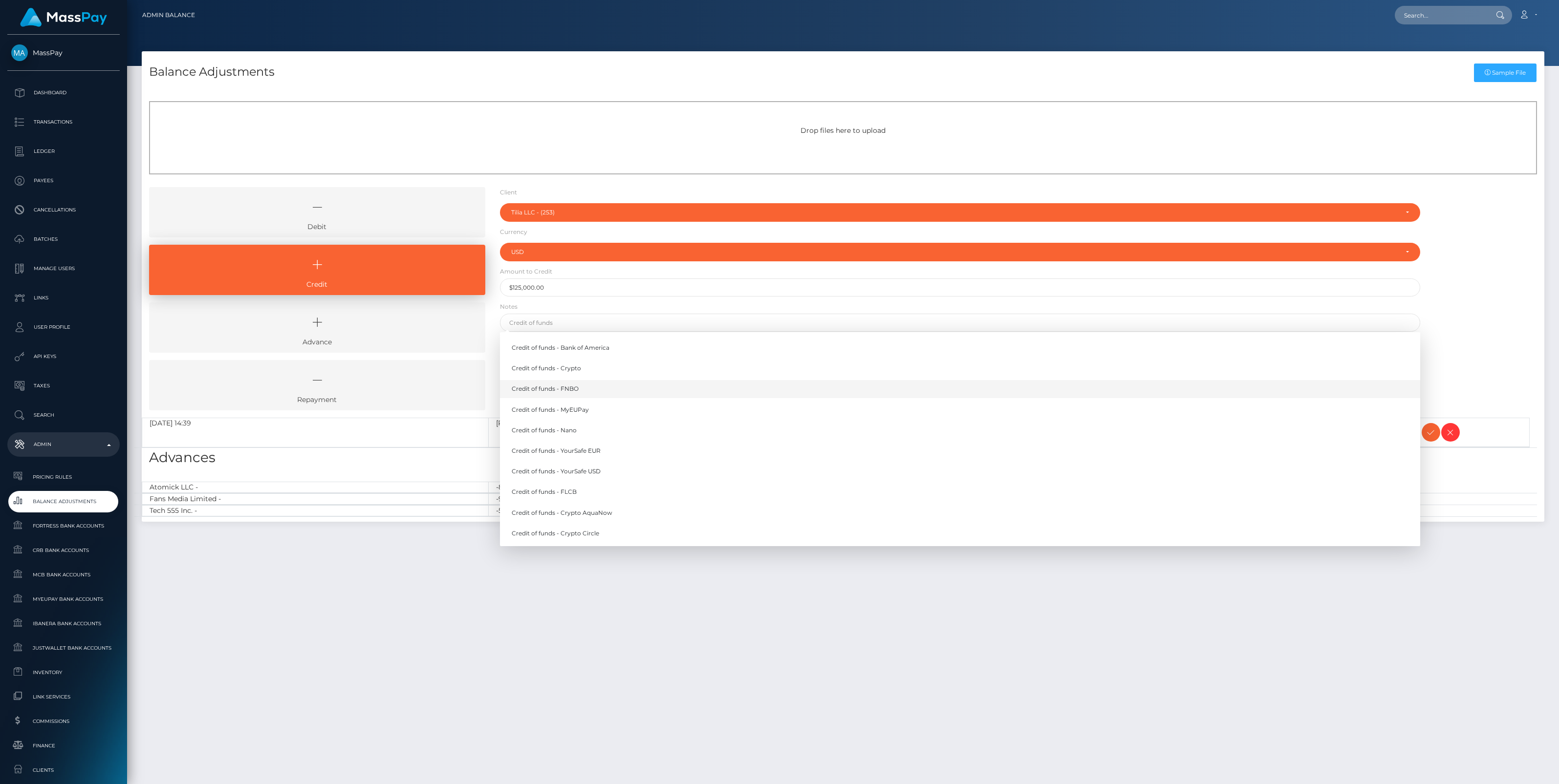
click at [551, 391] on link "Credit of funds - FNBO" at bounding box center [960, 389] width 921 height 18
type input "Credit of funds - FNBO"
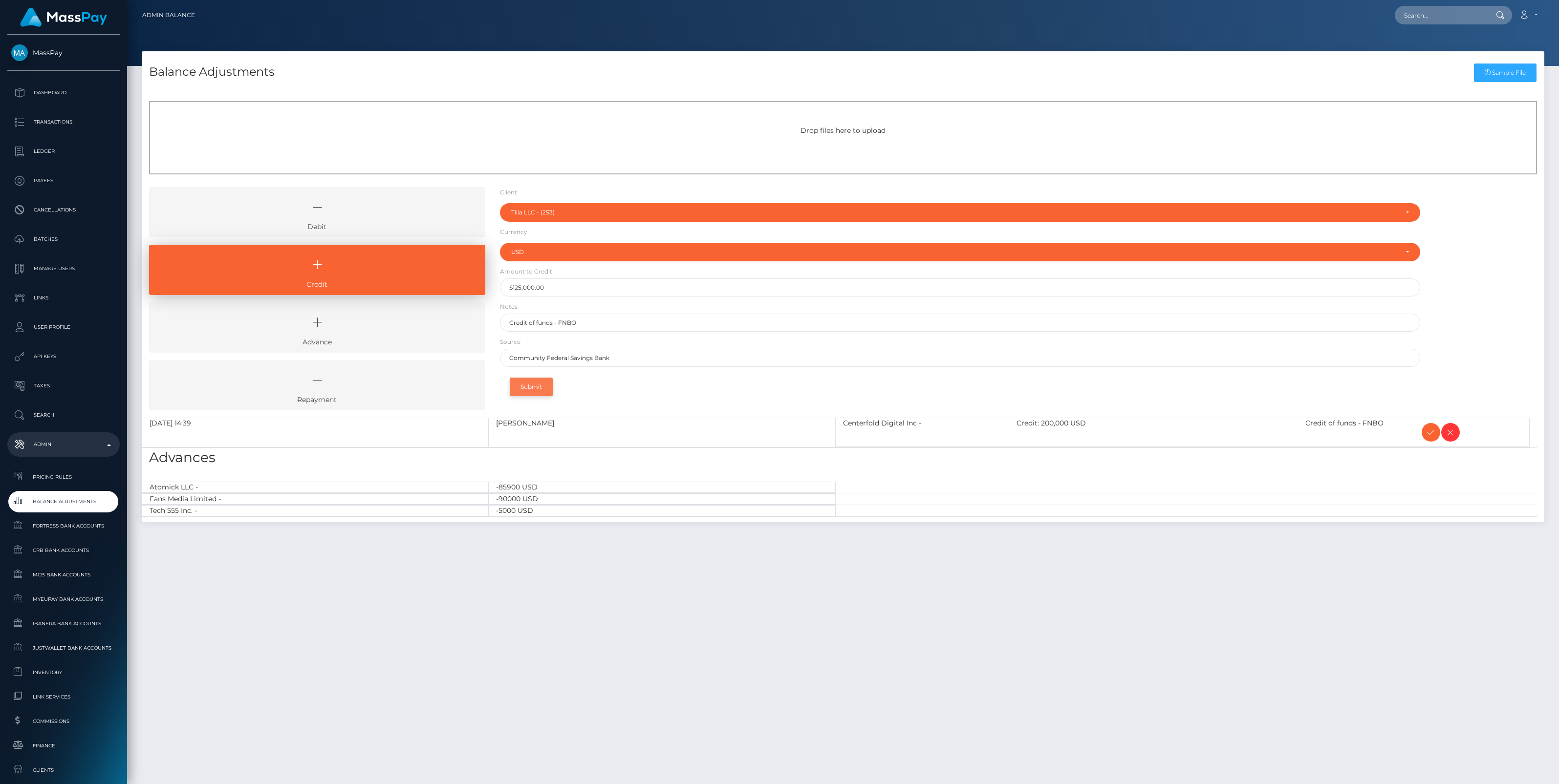
click at [540, 387] on button "Submit" at bounding box center [531, 387] width 43 height 19
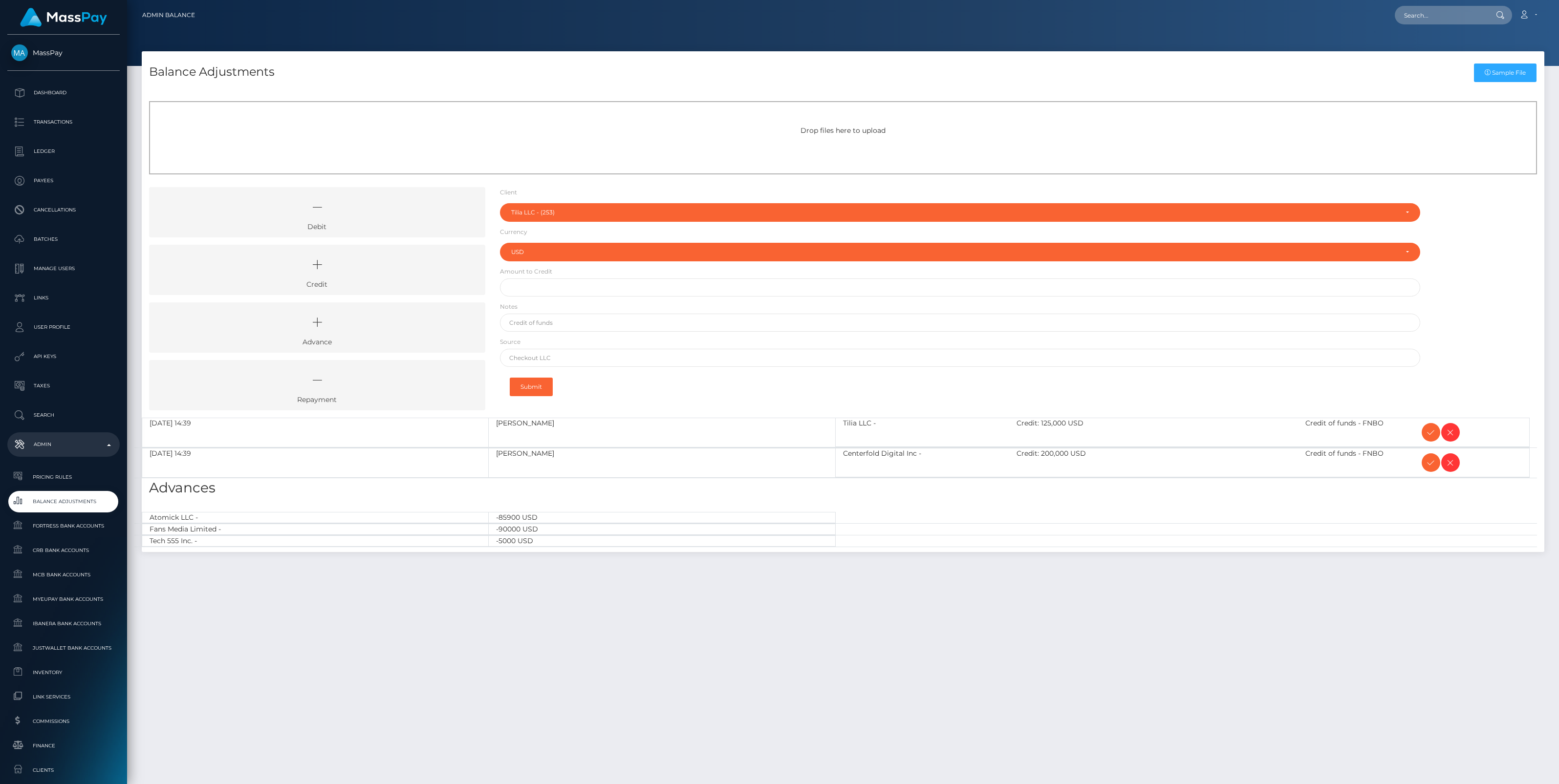
select select "253"
select select "USD"
click at [418, 263] on icon at bounding box center [317, 264] width 313 height 29
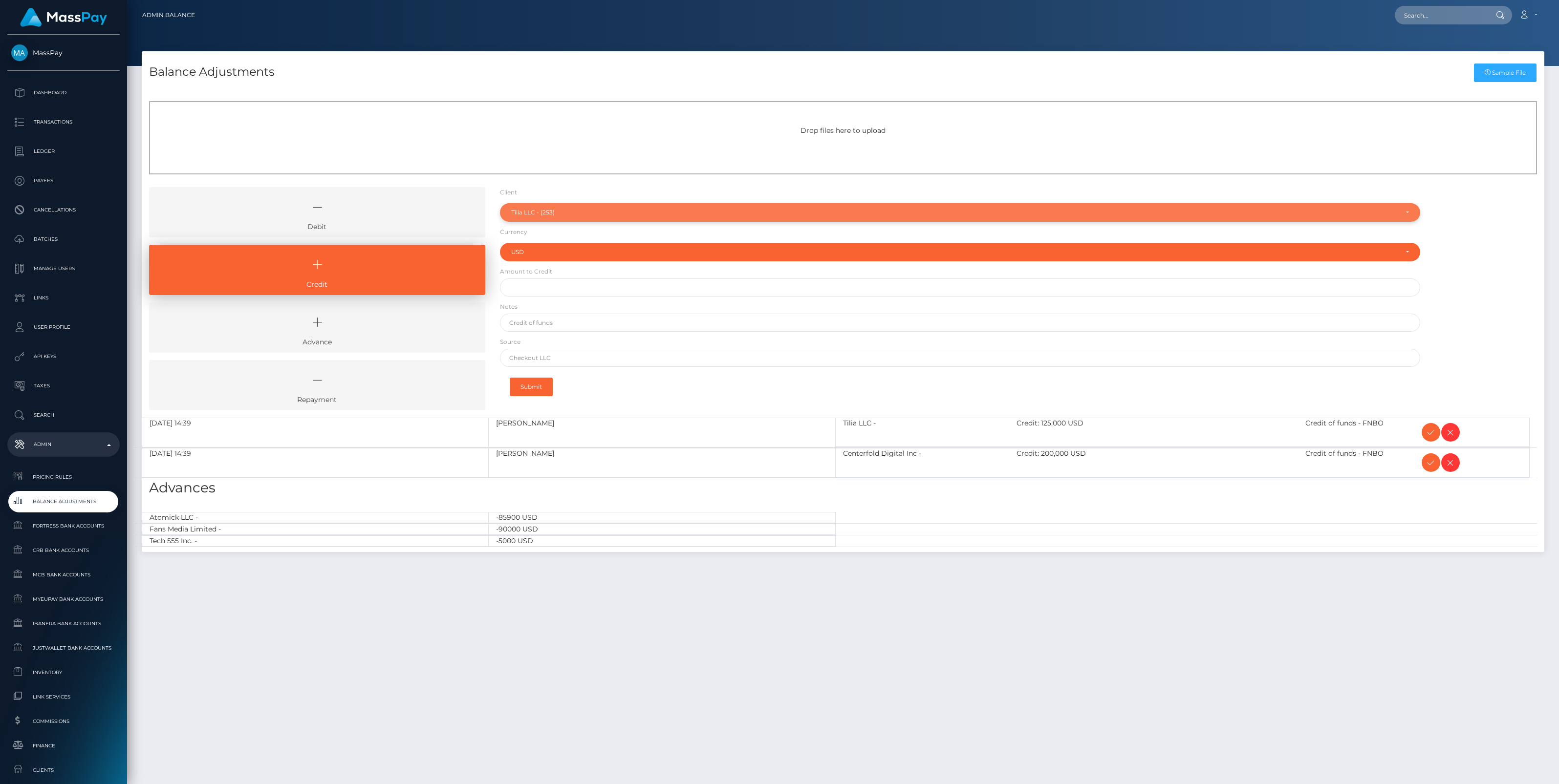
click at [566, 214] on div "Tilia LLC - (253)" at bounding box center [954, 212] width 887 height 8
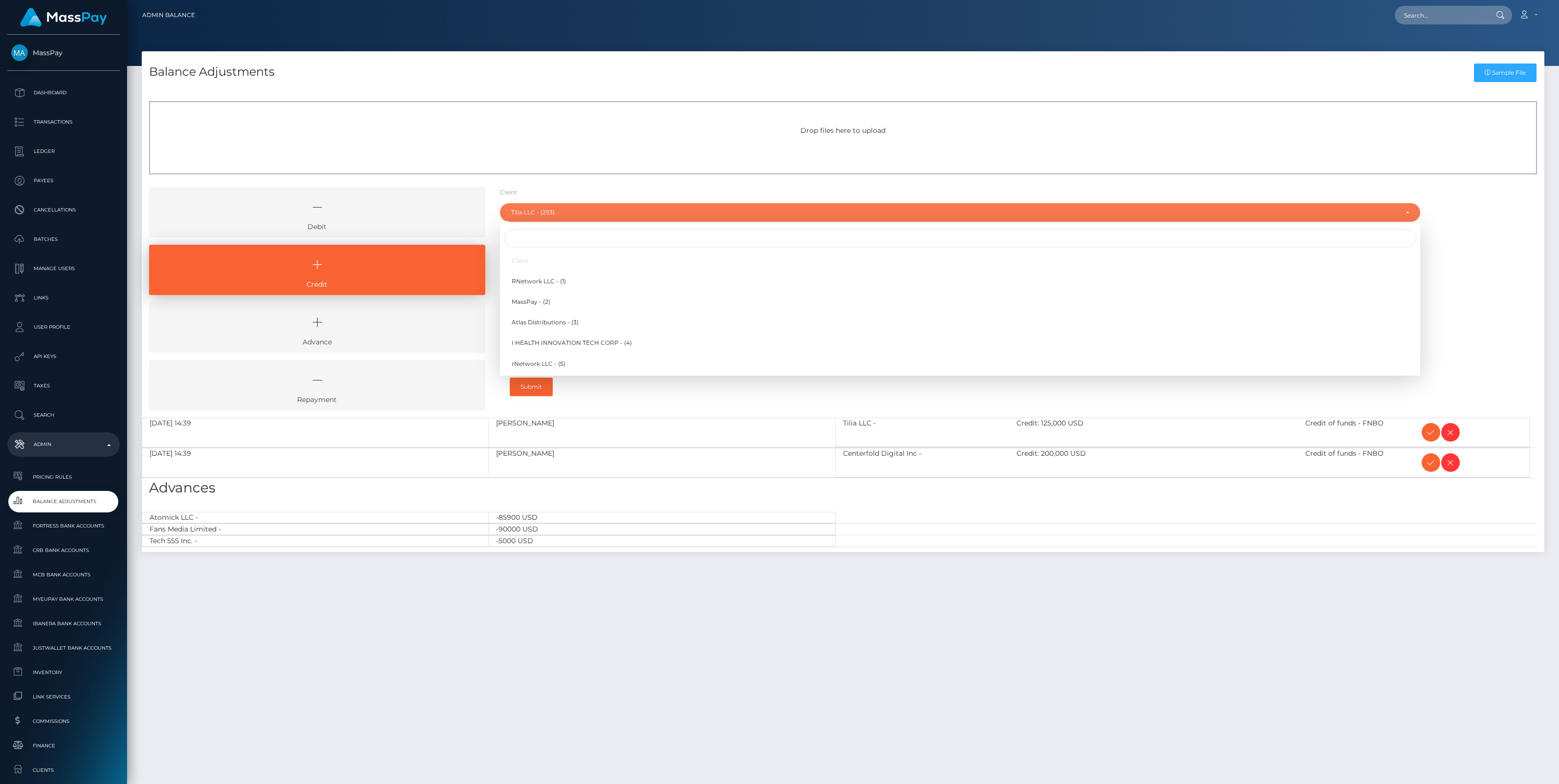
scroll to position [4121, 0]
click at [540, 240] on input "Search" at bounding box center [960, 238] width 913 height 18
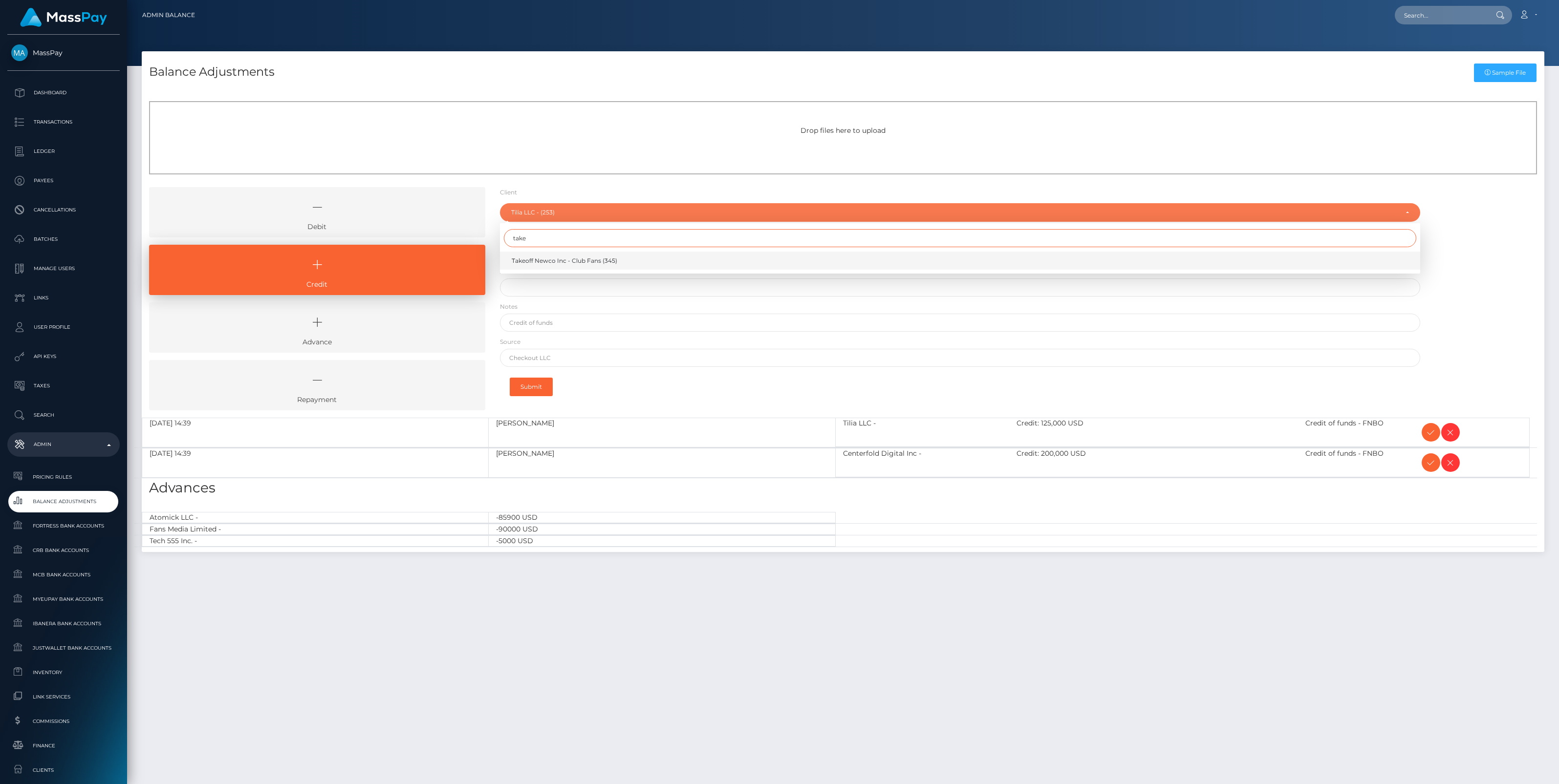
type input "take"
click at [550, 259] on span "Takeoff Newco Inc - Club Fans (345)" at bounding box center [564, 261] width 105 height 9
select select "345"
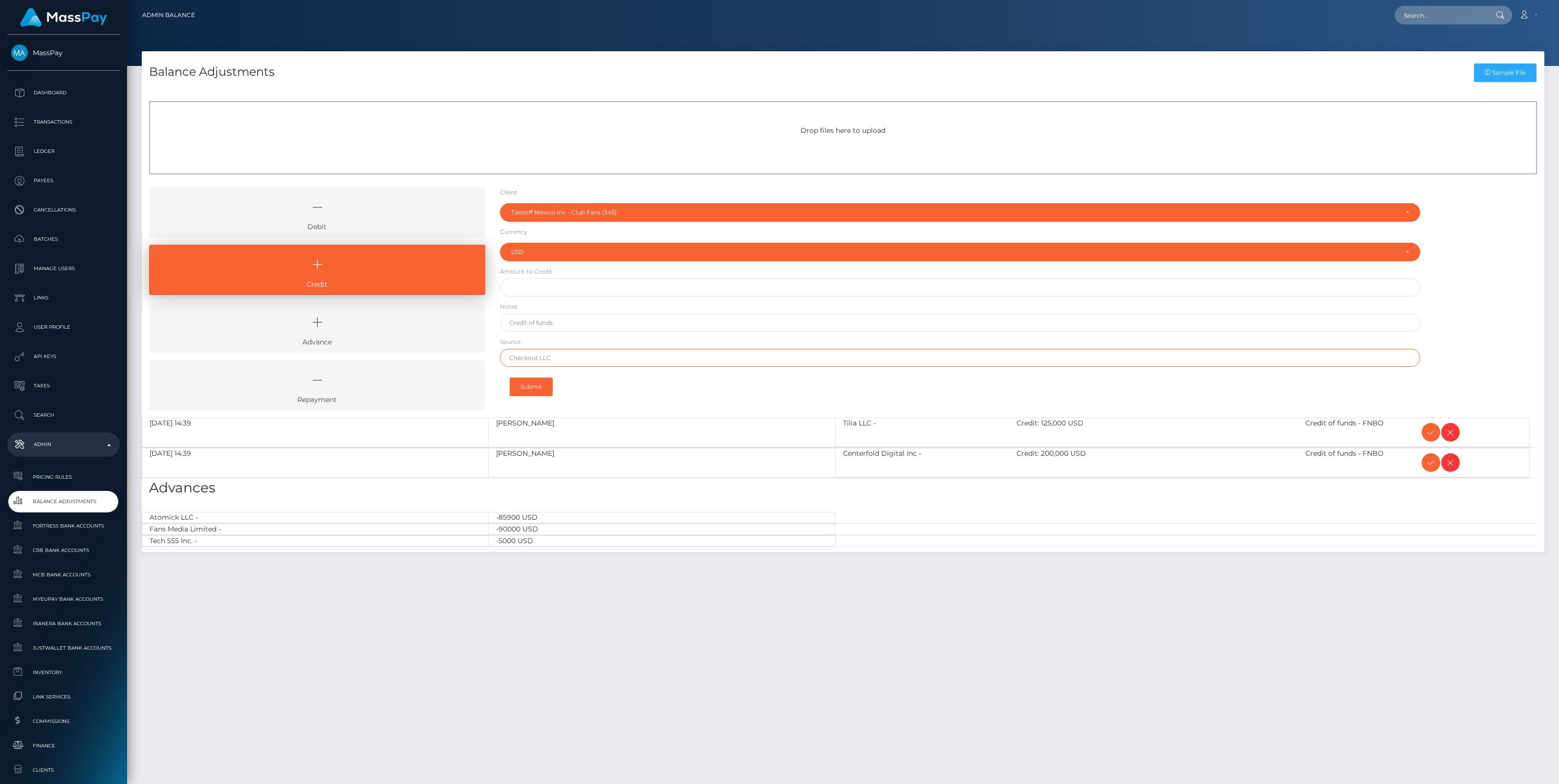
click at [540, 356] on input "text" at bounding box center [960, 358] width 921 height 18
paste input "Column N.A. Brex"
type input "Column N.A. Brex"
click at [541, 326] on input "text" at bounding box center [960, 322] width 921 height 18
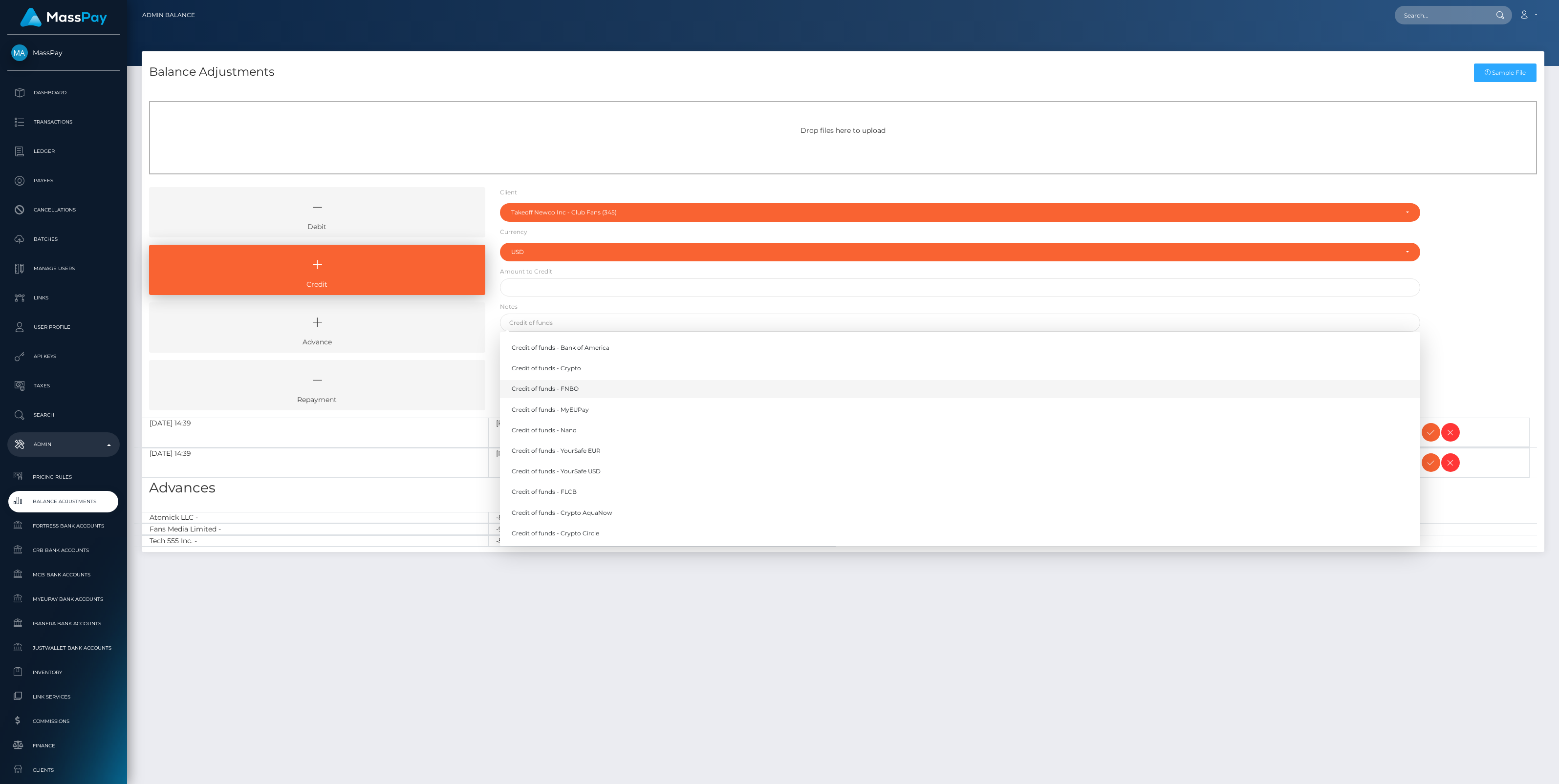
click at [560, 390] on link "Credit of funds - FNBO" at bounding box center [960, 389] width 921 height 18
type input "Credit of funds - FNBO"
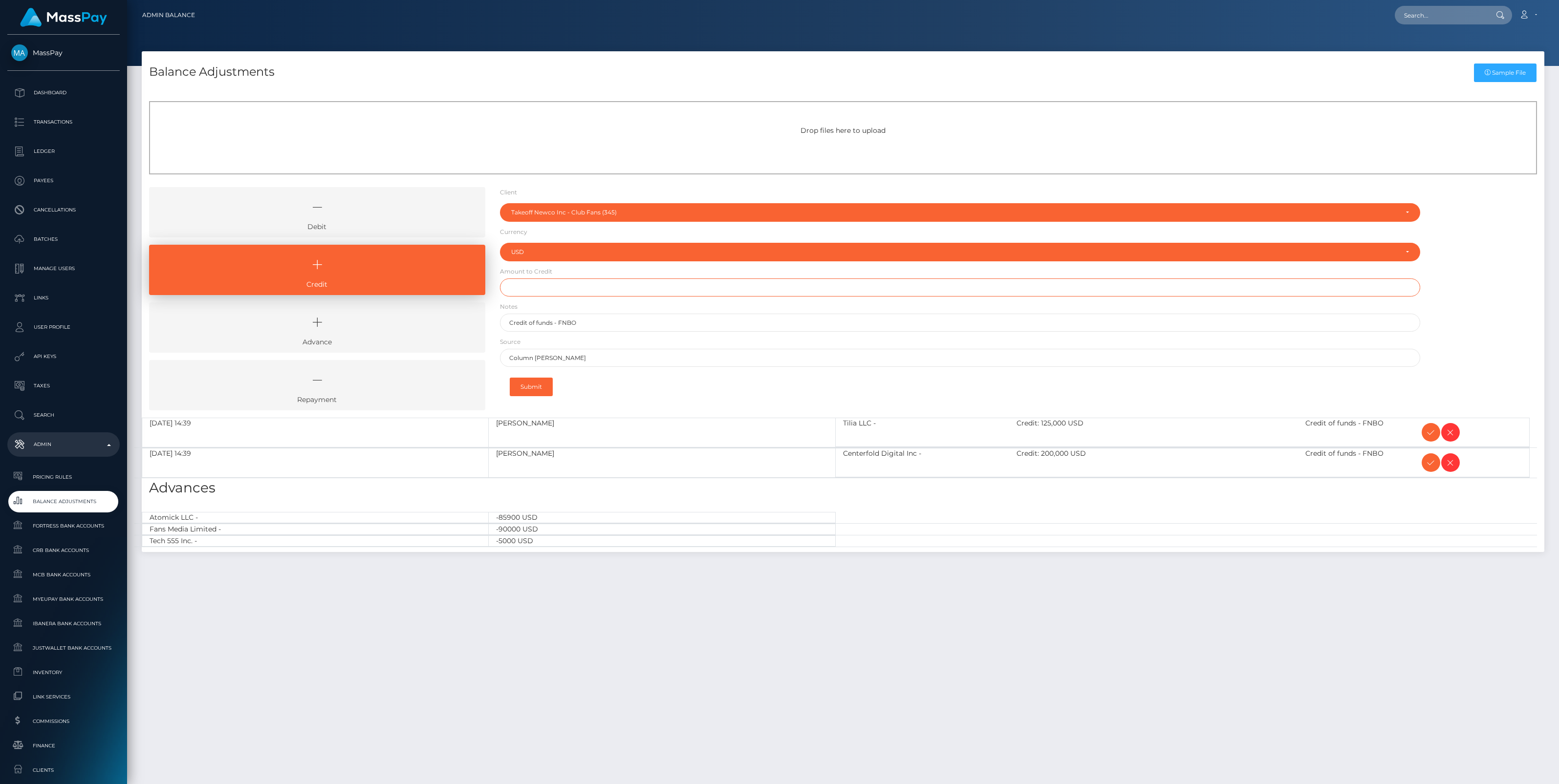
click at [534, 288] on input "text" at bounding box center [960, 287] width 921 height 18
paste input "5,423.37"
type input "$5,423.37"
click at [539, 387] on button "Submit" at bounding box center [531, 387] width 43 height 19
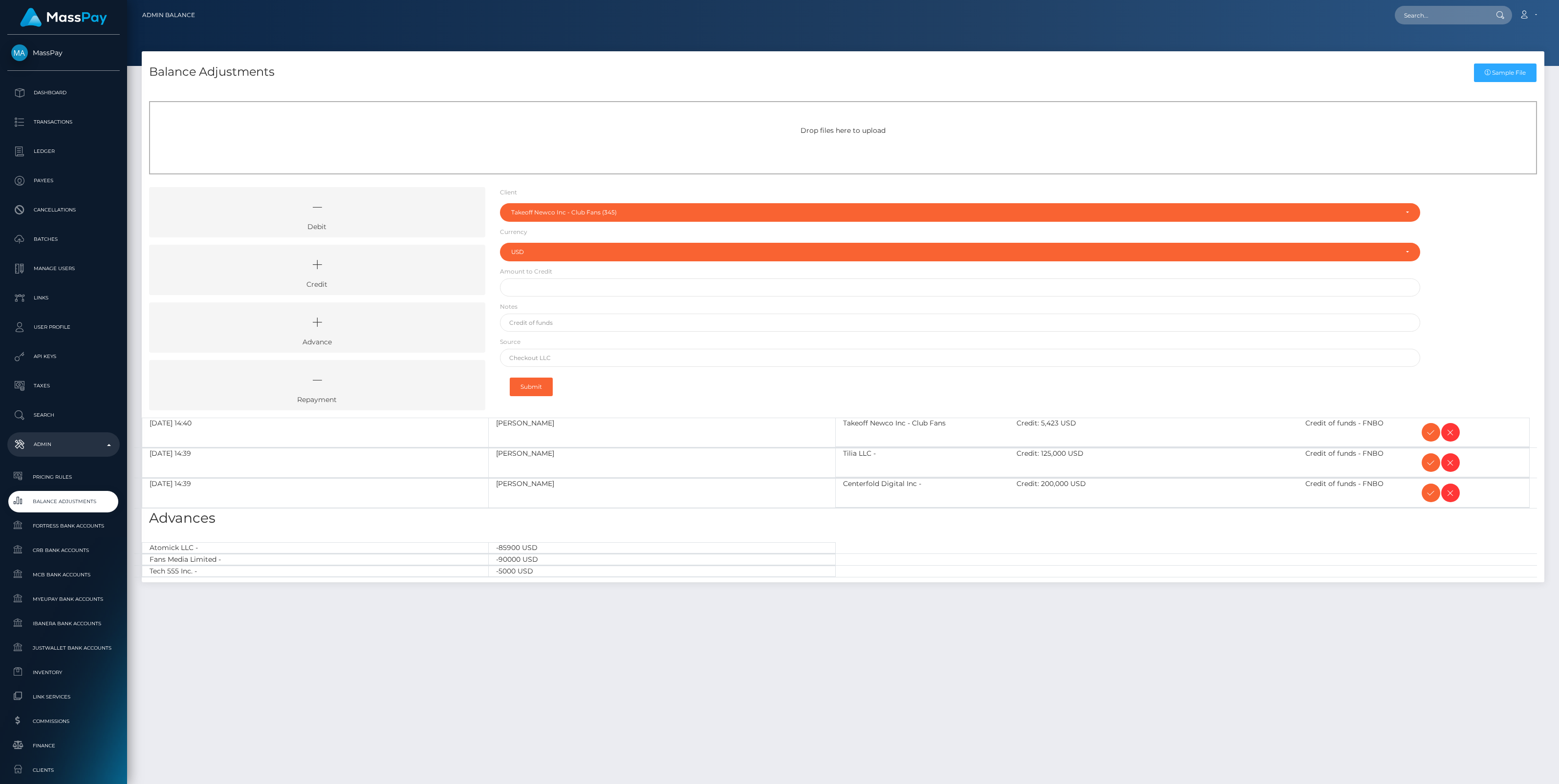
select select "345"
select select "USD"
click at [1431, 431] on icon at bounding box center [1431, 433] width 11 height 12
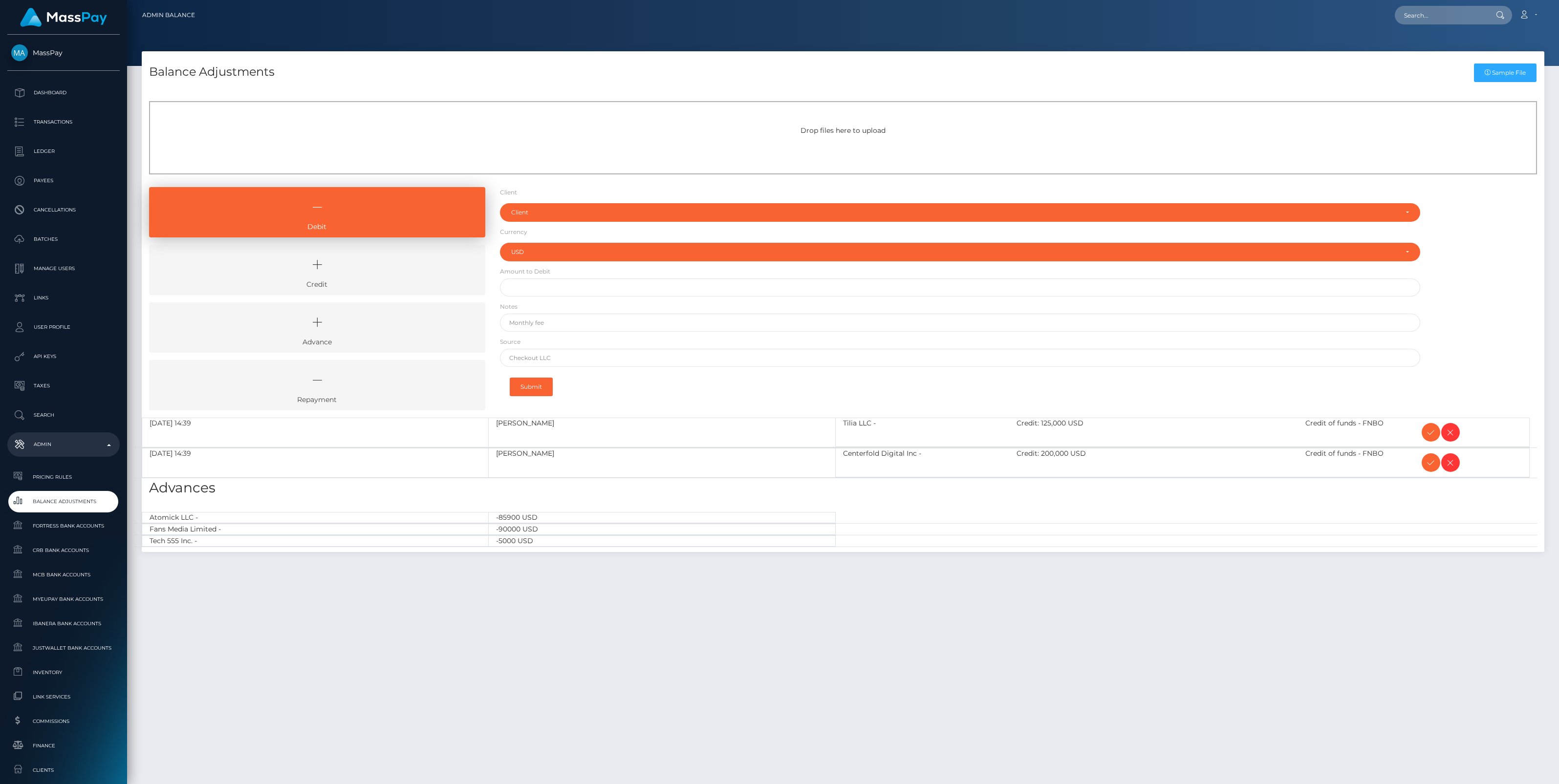
select select "USD"
click at [1428, 433] on icon at bounding box center [1431, 433] width 11 height 12
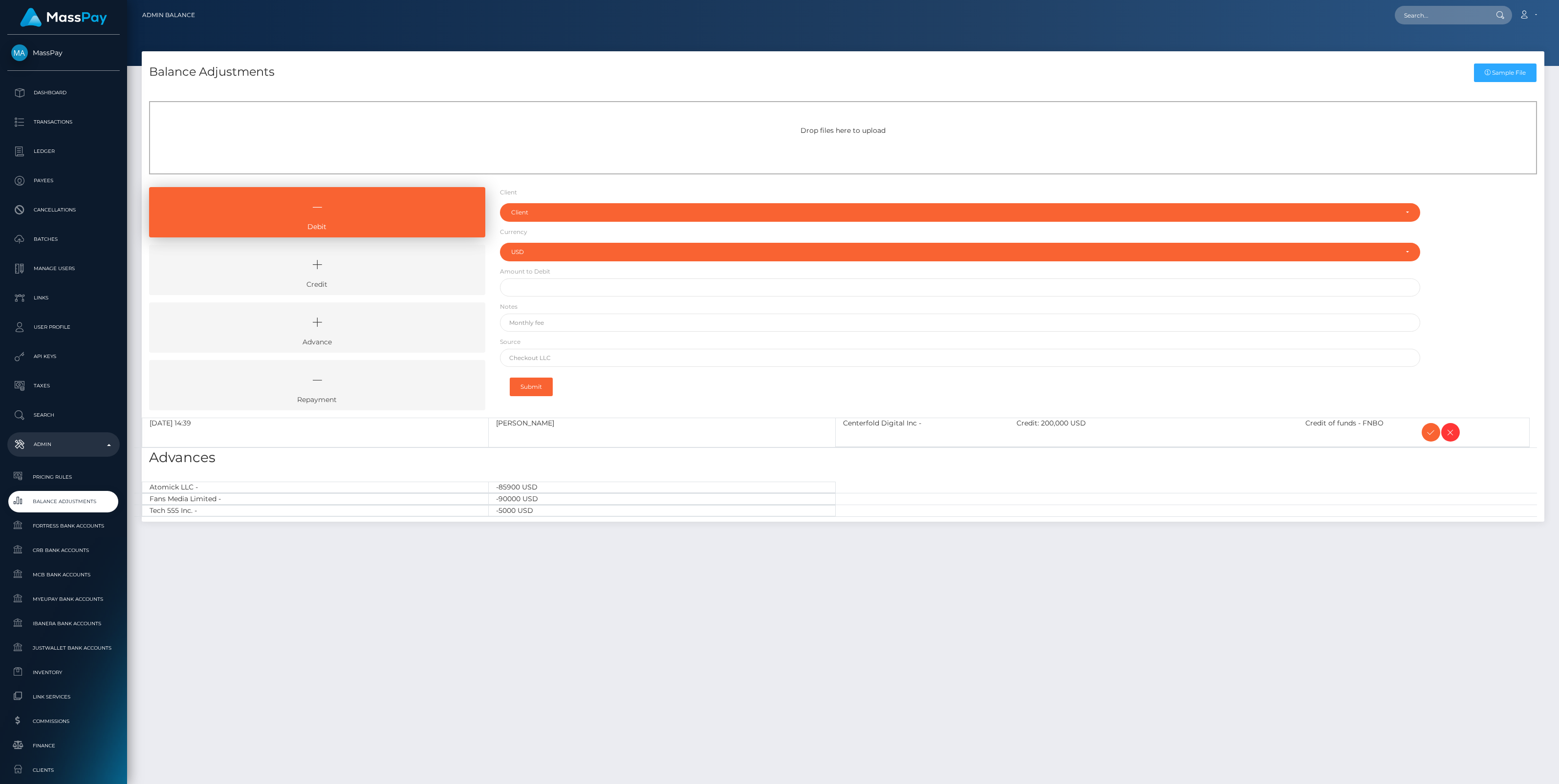
select select "USD"
click at [1428, 433] on icon at bounding box center [1431, 433] width 11 height 12
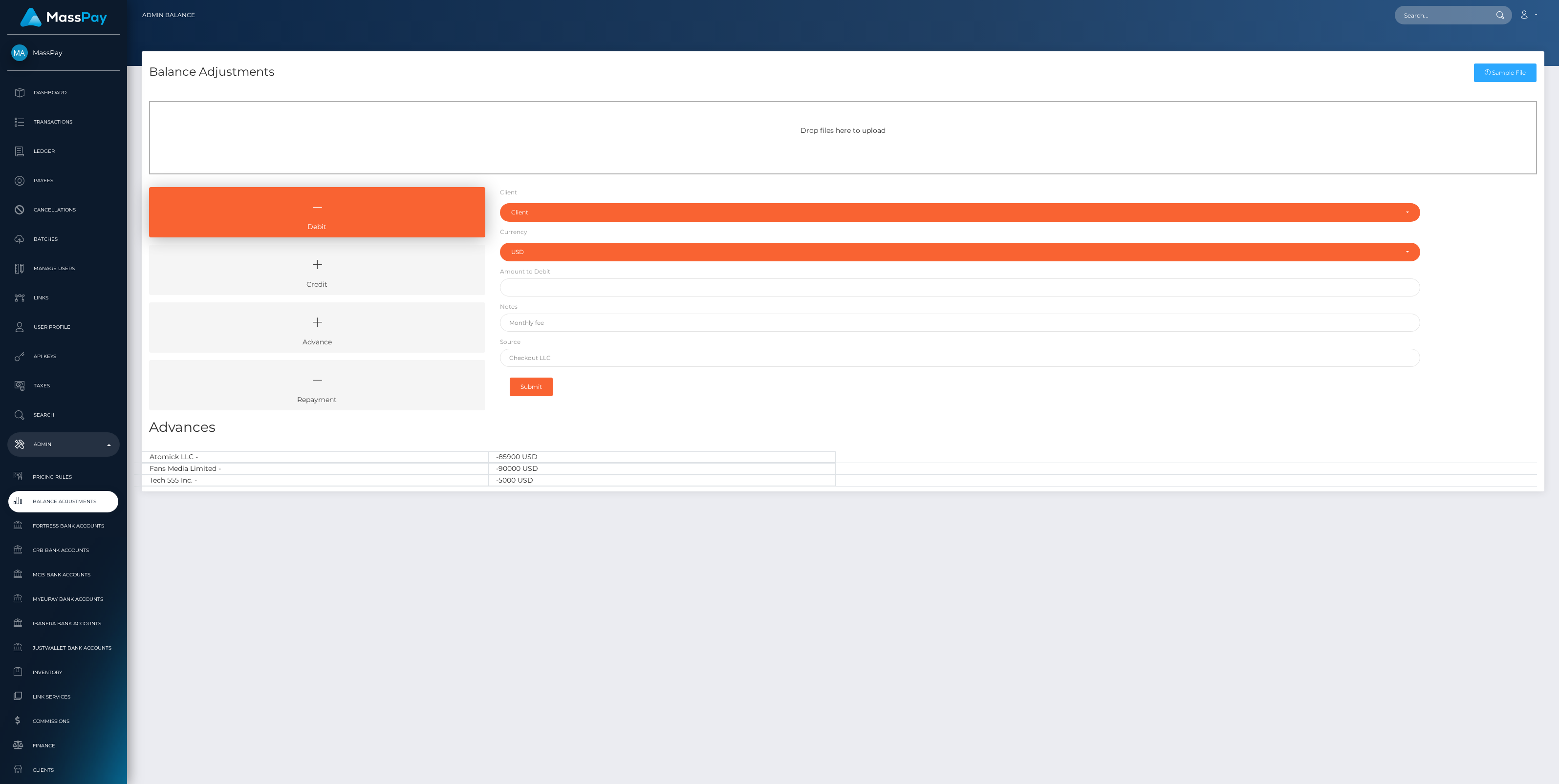
select select "USD"
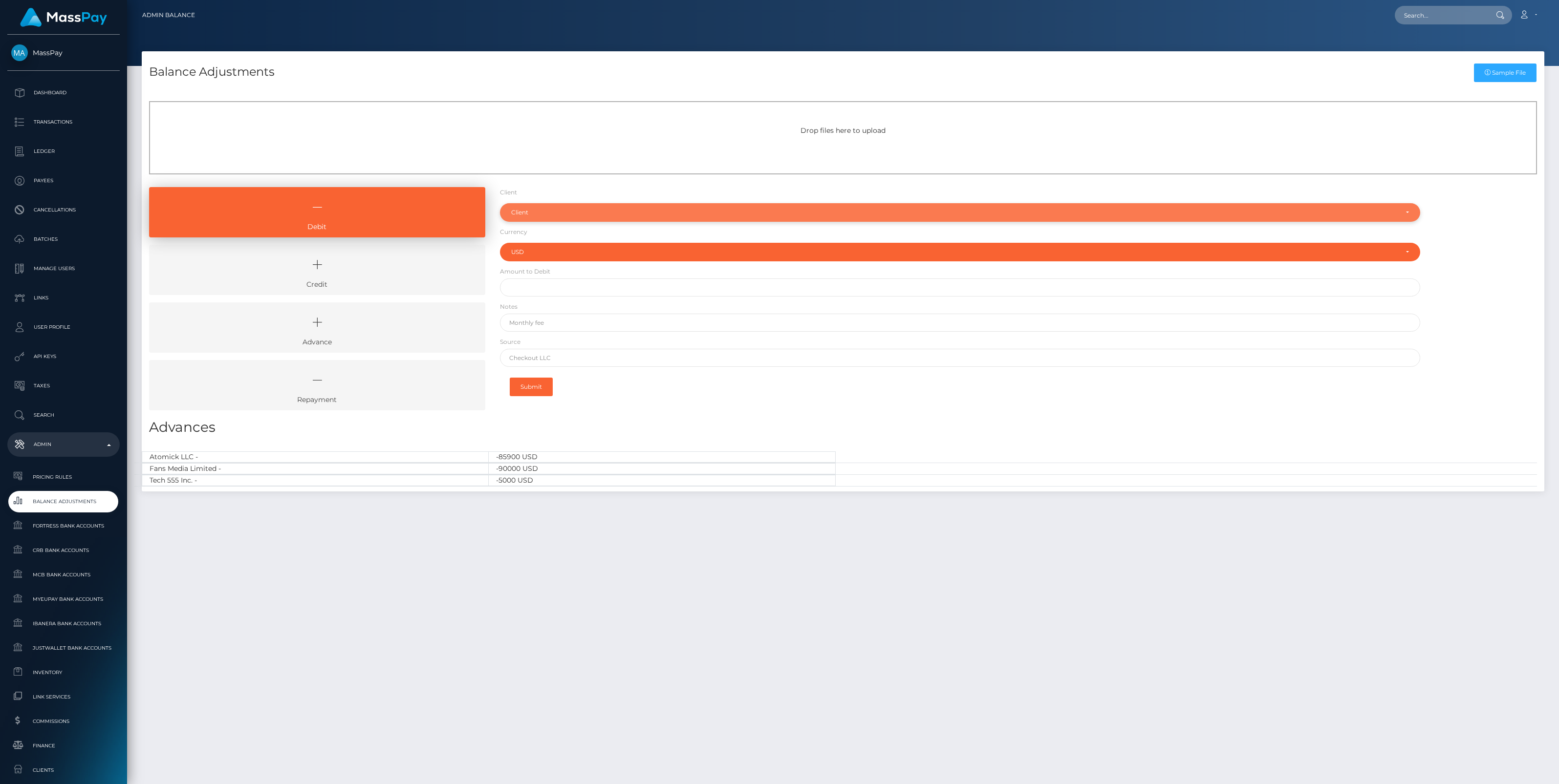
click at [568, 217] on div "Client" at bounding box center [960, 212] width 921 height 19
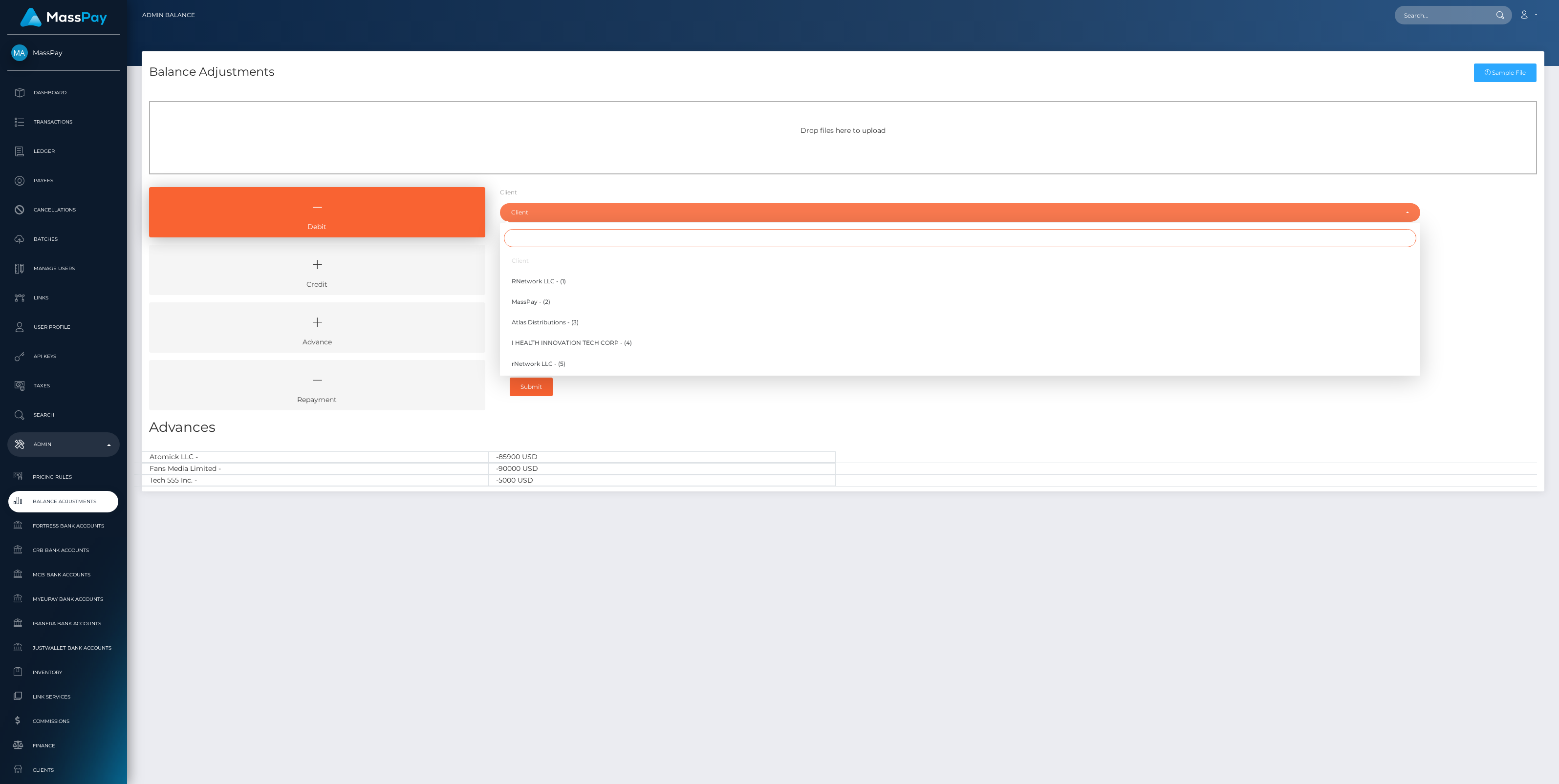
click at [539, 243] on input "Search" at bounding box center [960, 238] width 913 height 18
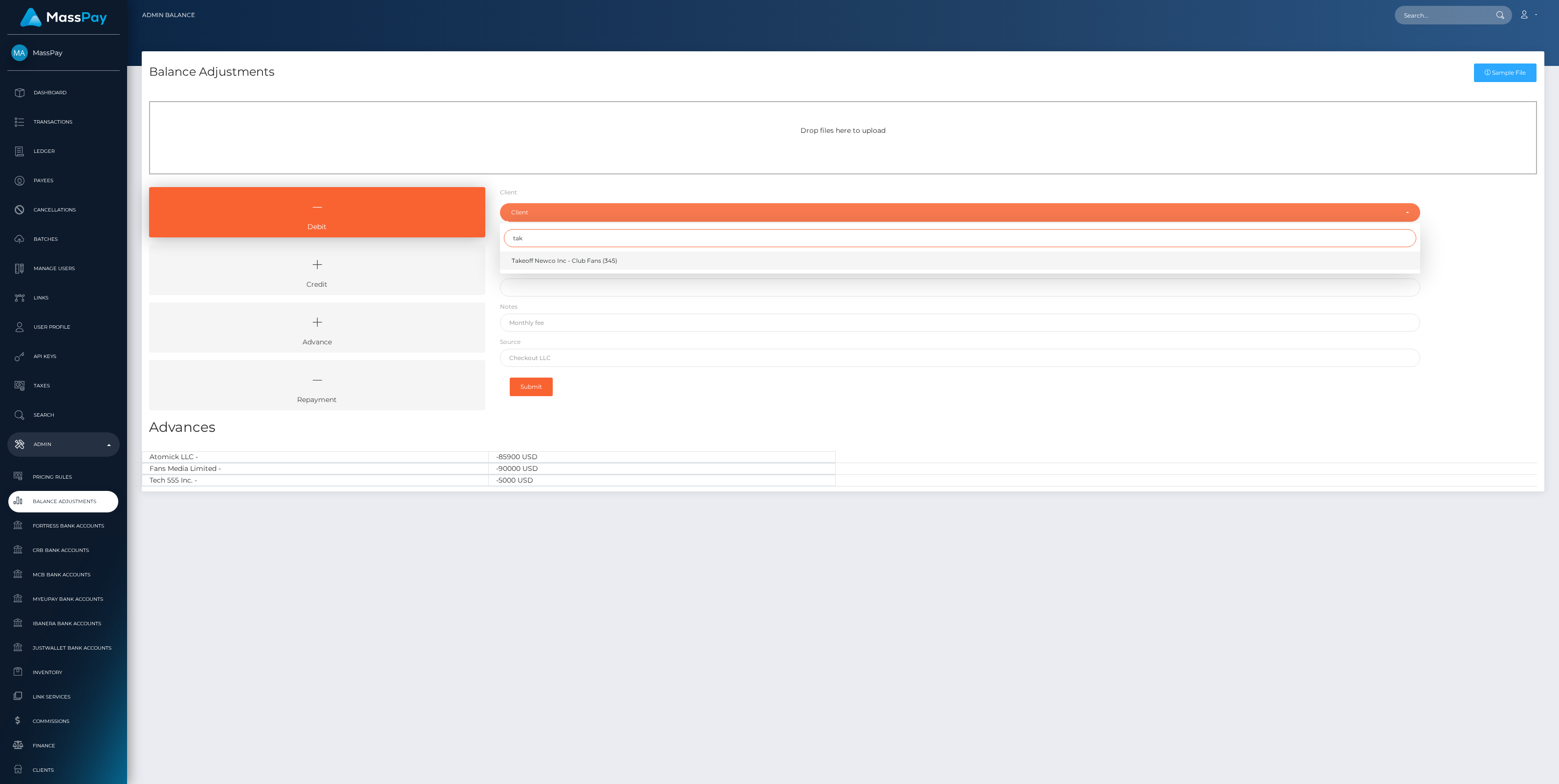
type input "tak"
click at [546, 258] on span "Takeoff Newco Inc - Club Fans (345)" at bounding box center [564, 261] width 105 height 9
select select "345"
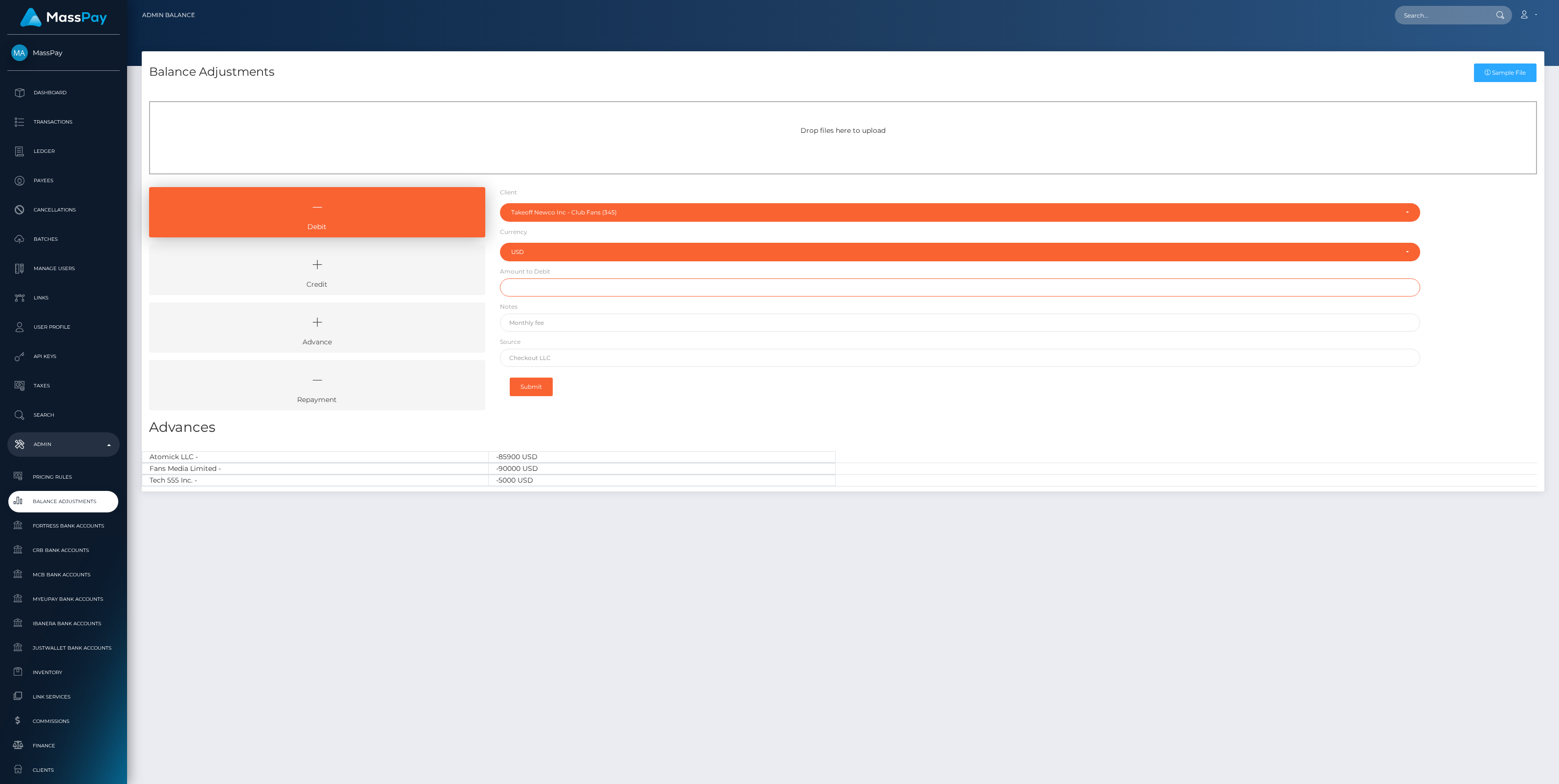
click at [534, 292] on input "text" at bounding box center [960, 287] width 921 height 18
paste input "3,232.36"
type input "$3,232.36"
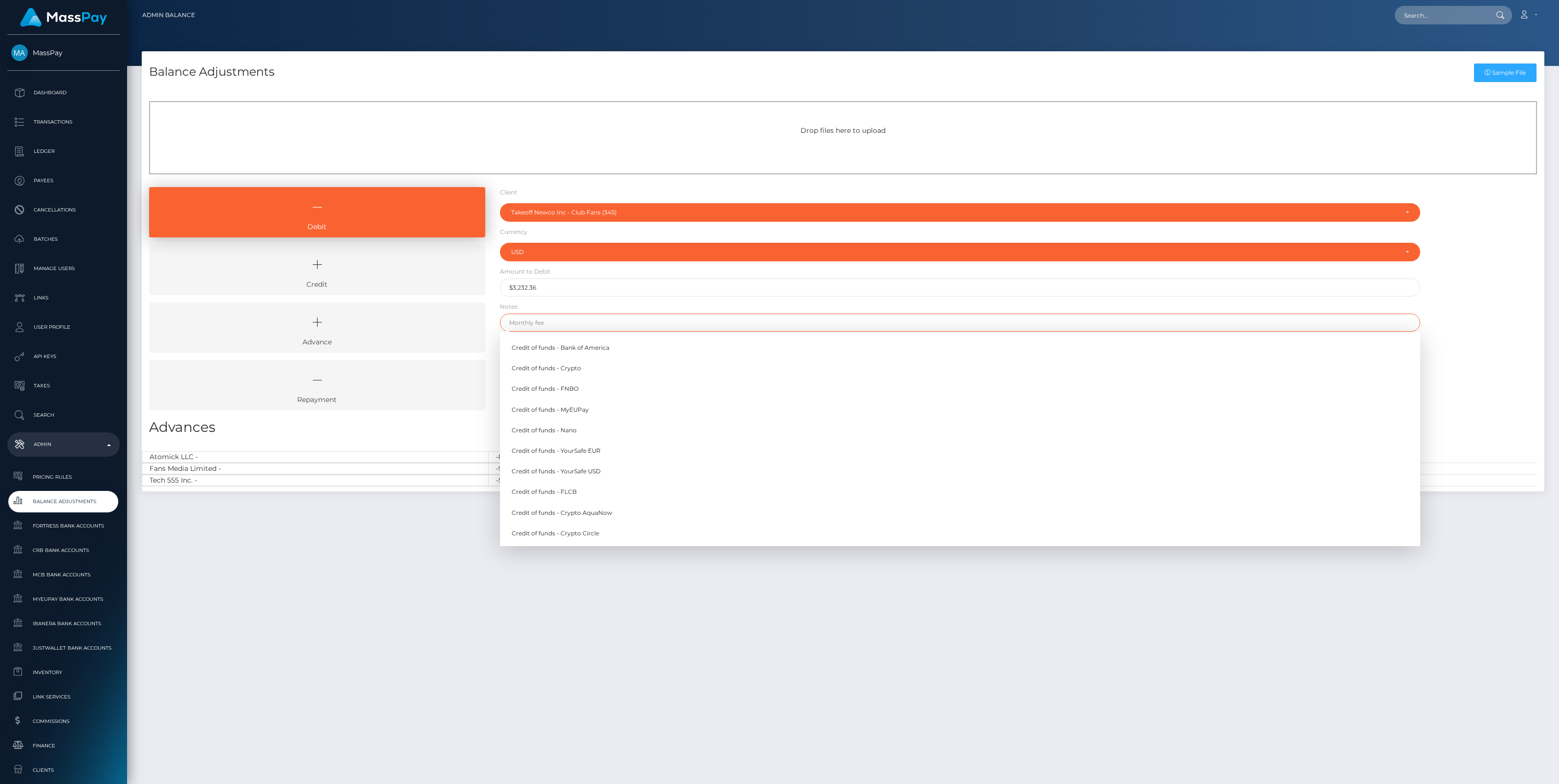
click at [543, 319] on input "text" at bounding box center [960, 322] width 921 height 18
click at [563, 390] on link "Credit of funds - FNBO" at bounding box center [960, 389] width 921 height 18
type input "Credit of funds - FNBO"
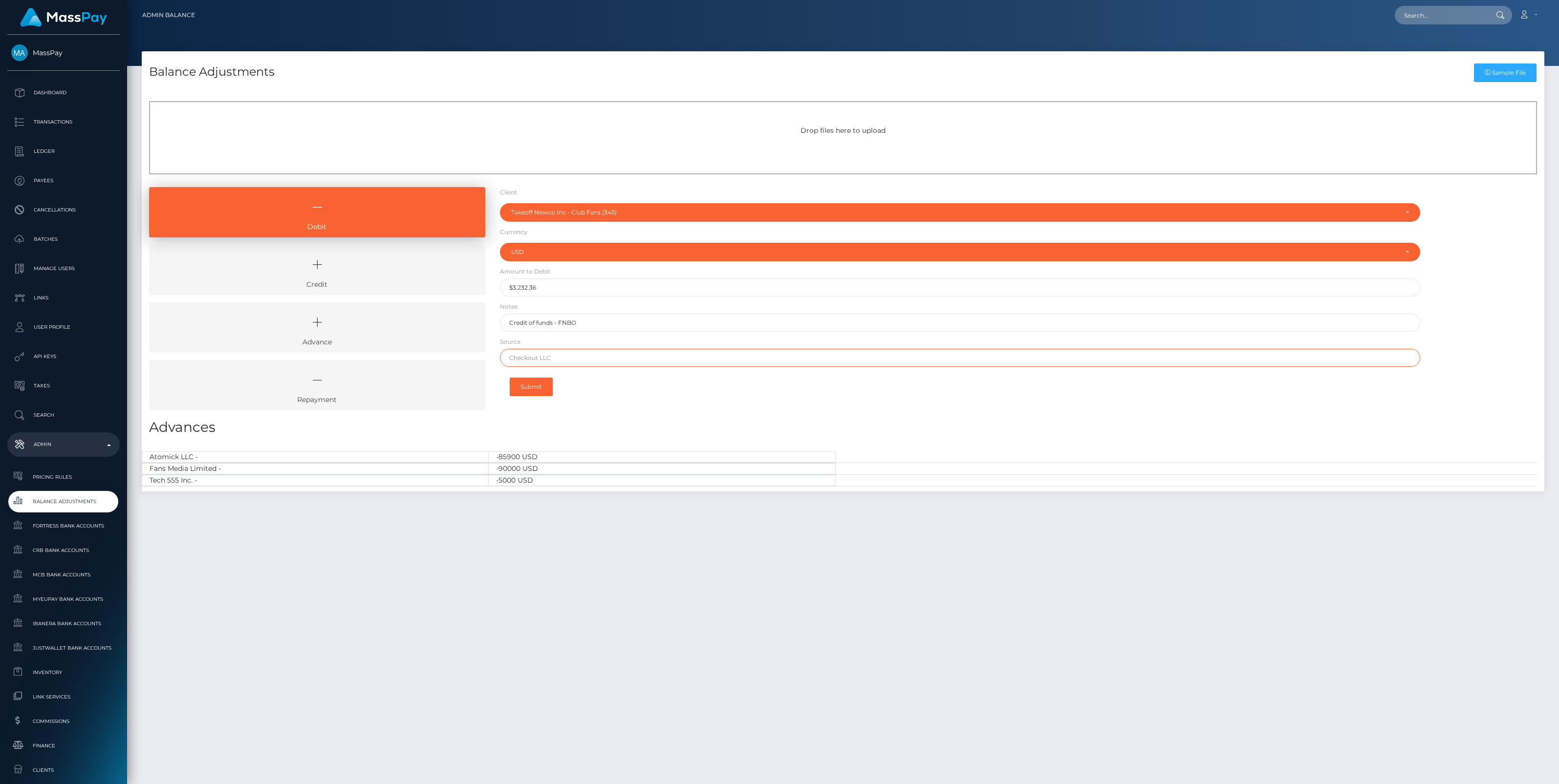
click at [541, 361] on input "text" at bounding box center [960, 358] width 921 height 18
paste input "Column [PERSON_NAME]"
type input "Column [PERSON_NAME]"
click at [533, 391] on button "Submit" at bounding box center [531, 387] width 43 height 19
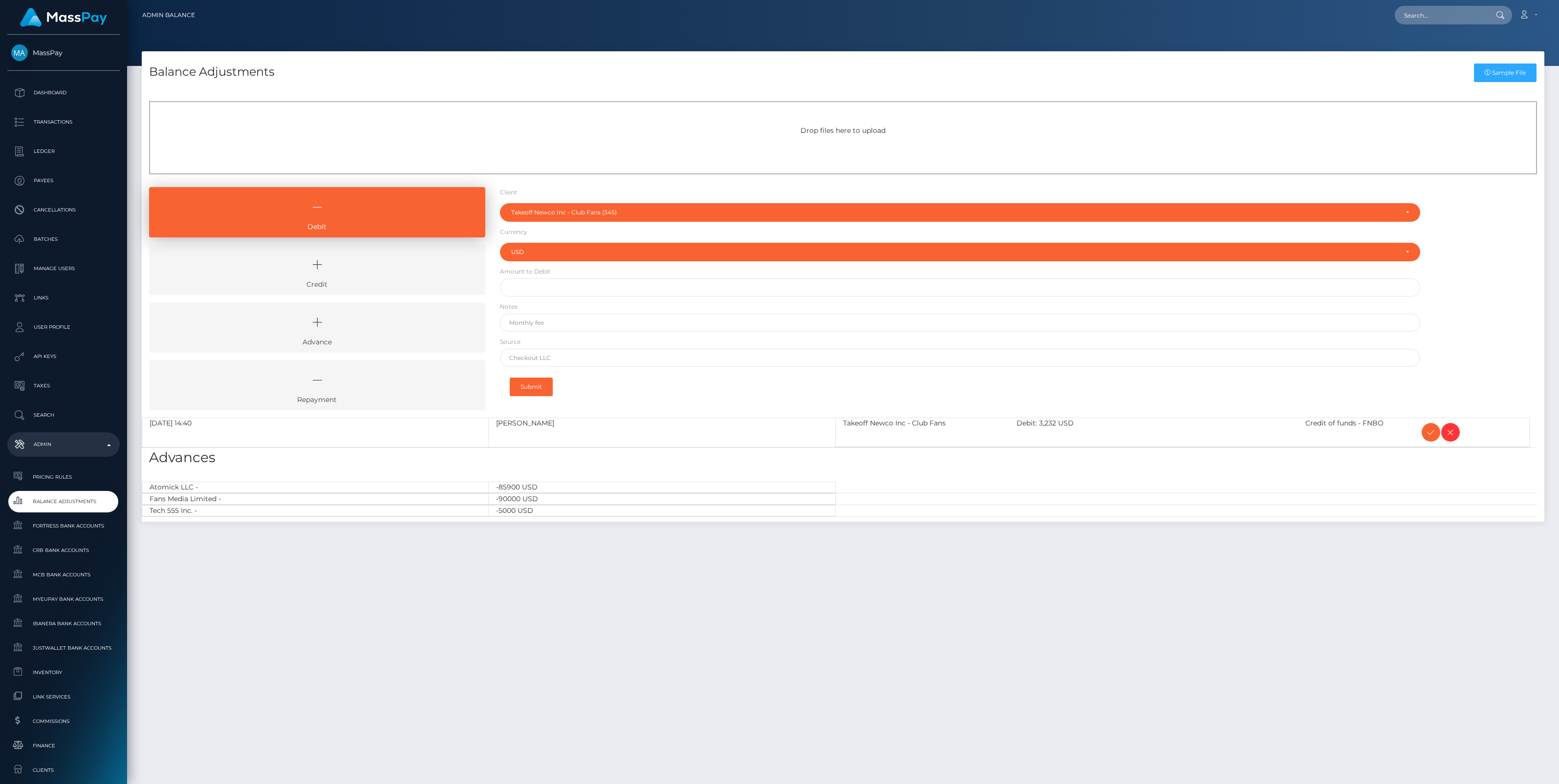
select select "345"
select select "USD"
click at [1431, 431] on icon at bounding box center [1431, 433] width 11 height 12
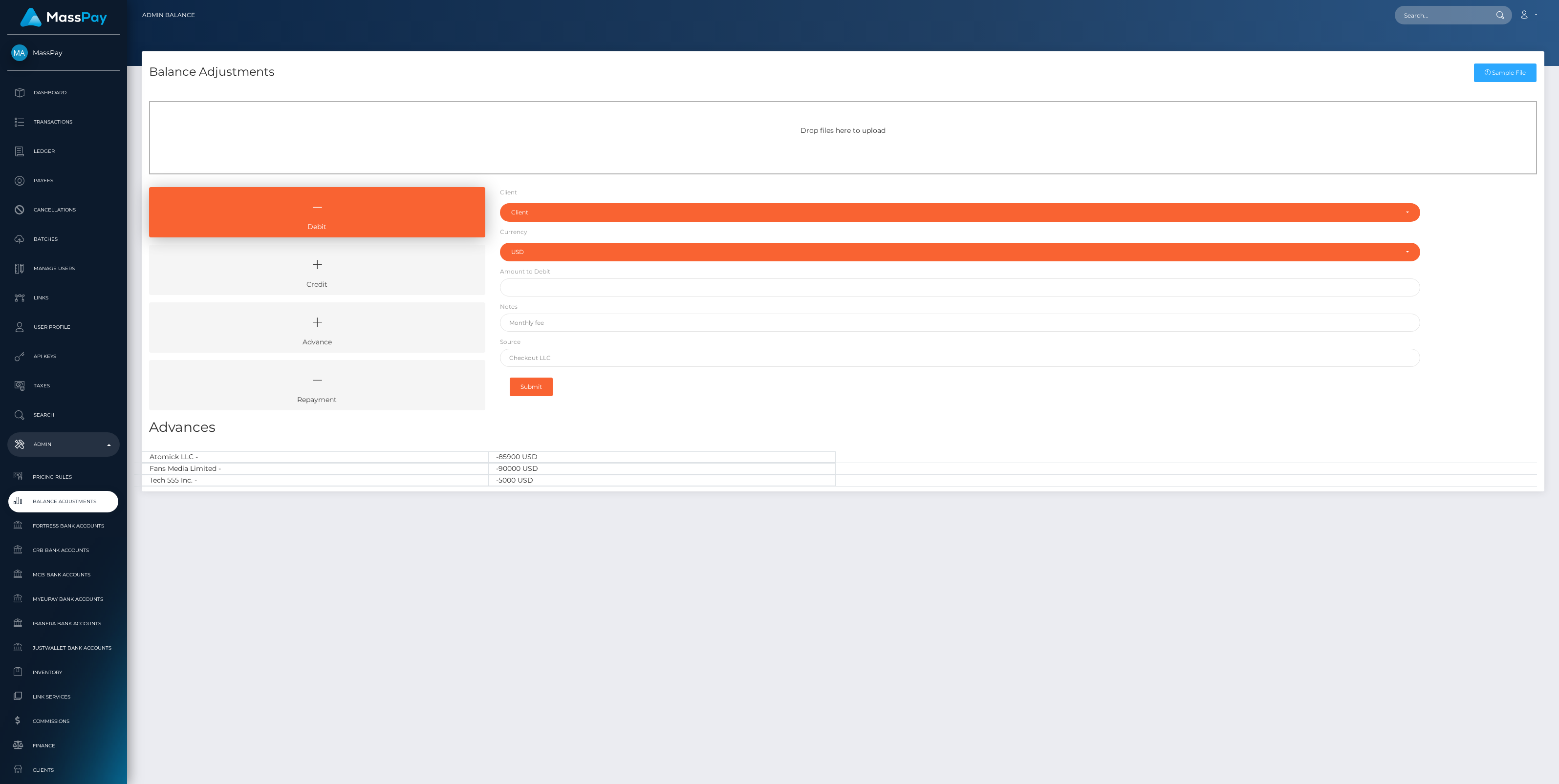
select select "USD"
click at [401, 276] on icon at bounding box center [317, 264] width 313 height 29
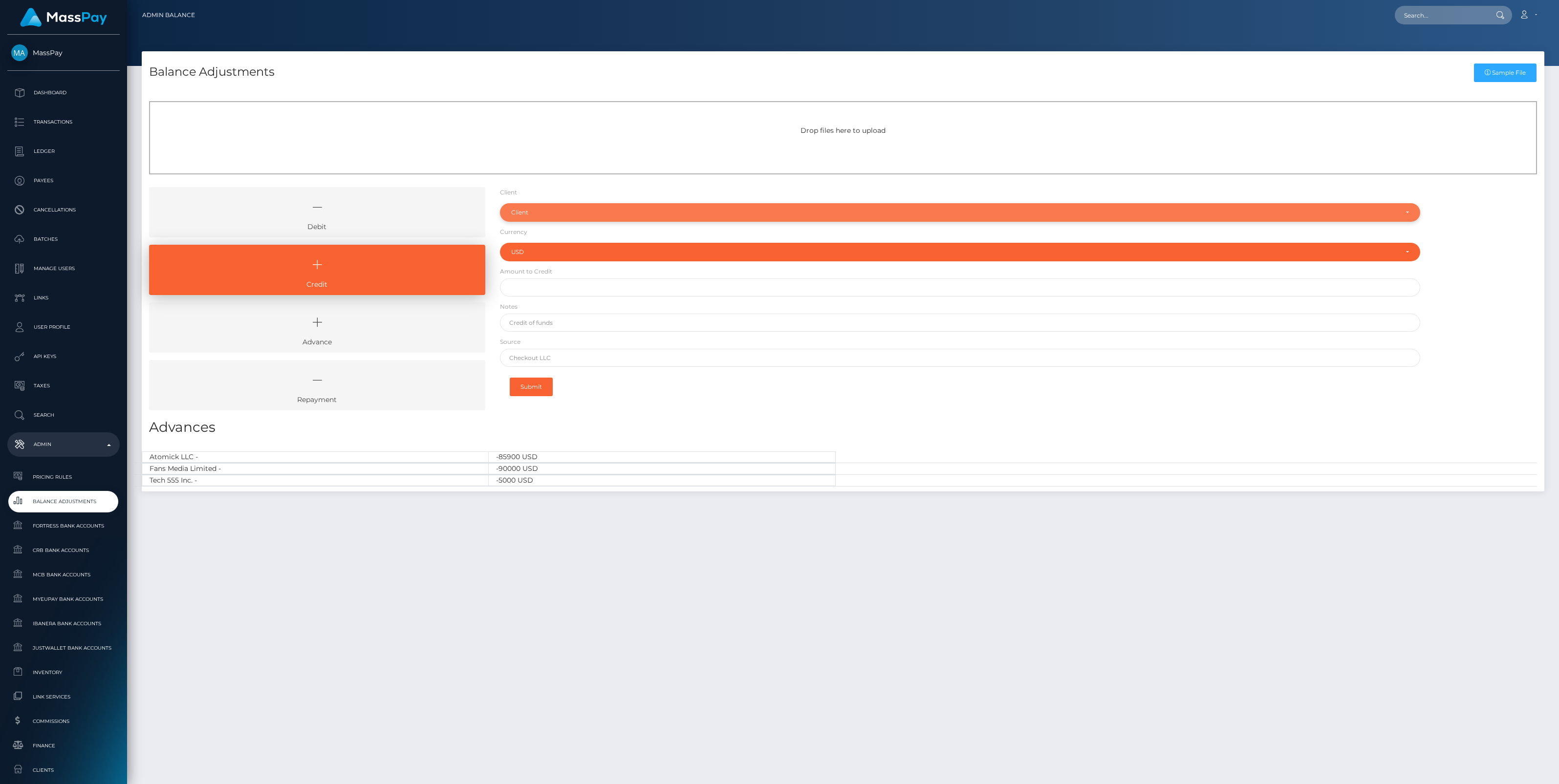
click at [536, 221] on div "Client" at bounding box center [960, 212] width 921 height 19
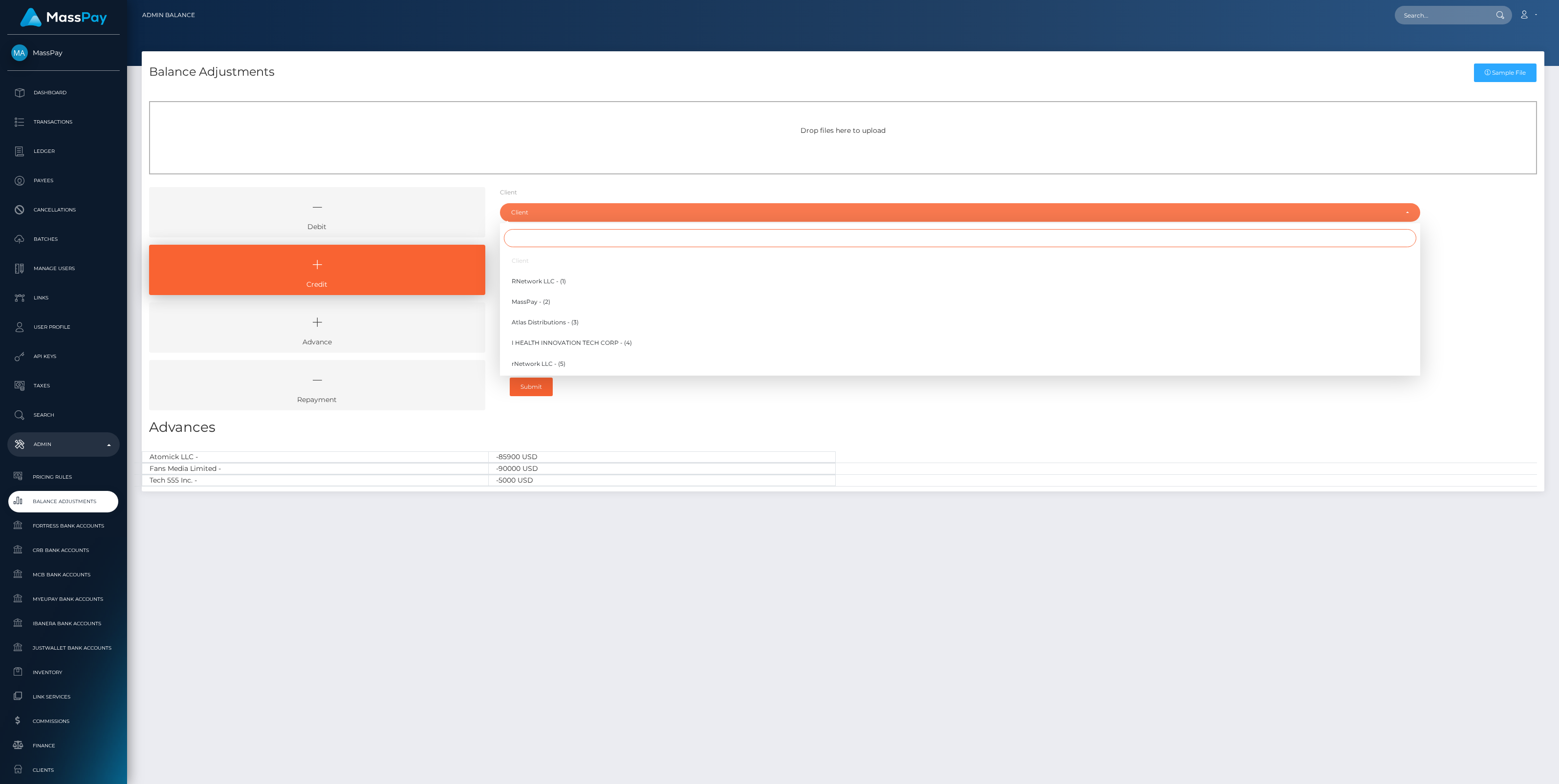
click at [533, 240] on input "Search" at bounding box center [960, 238] width 913 height 18
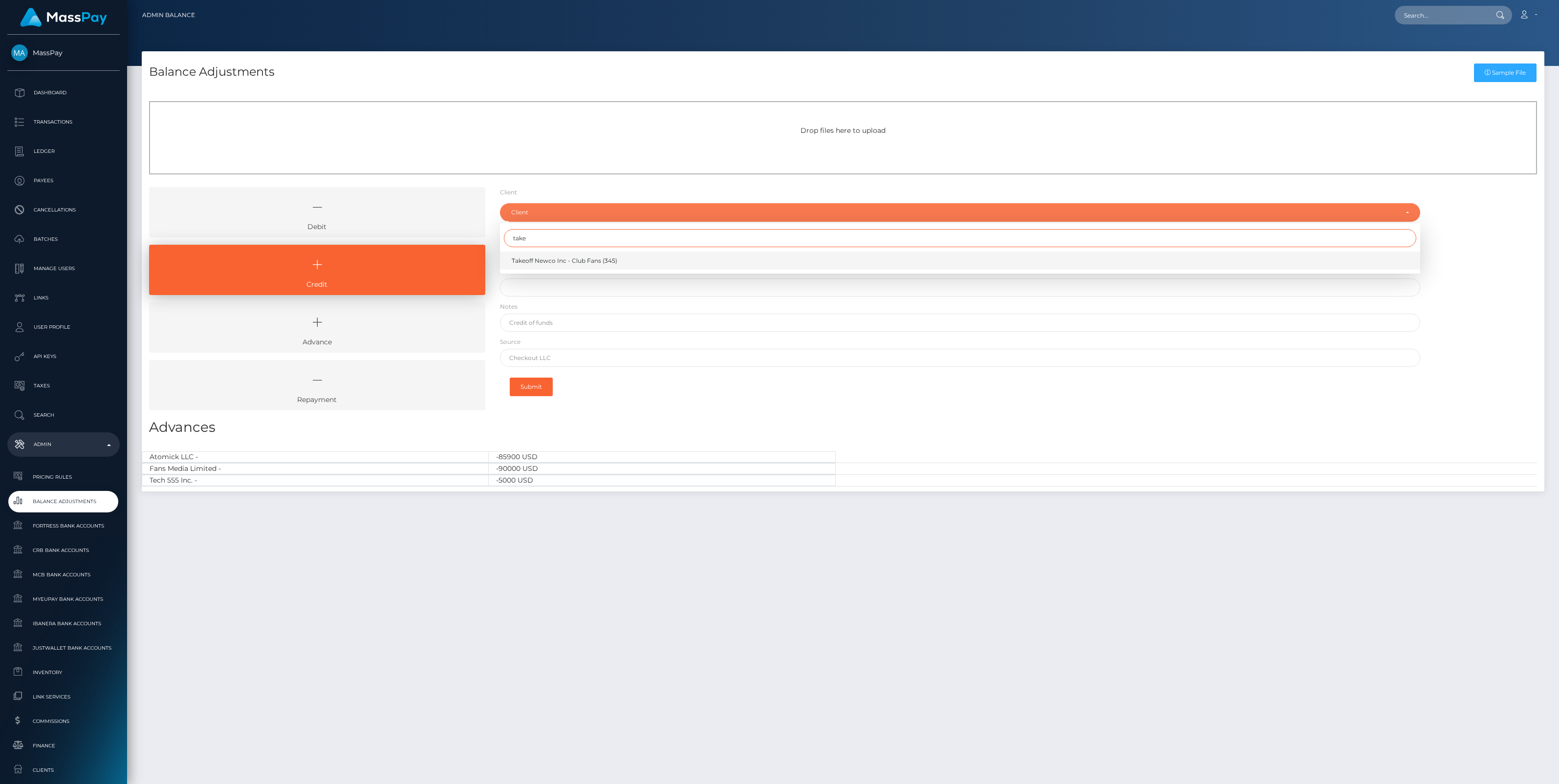
type input "take"
click at [545, 256] on span "Takeoff Newco Inc - Club Fans (345)" at bounding box center [564, 261] width 105 height 9
select select "345"
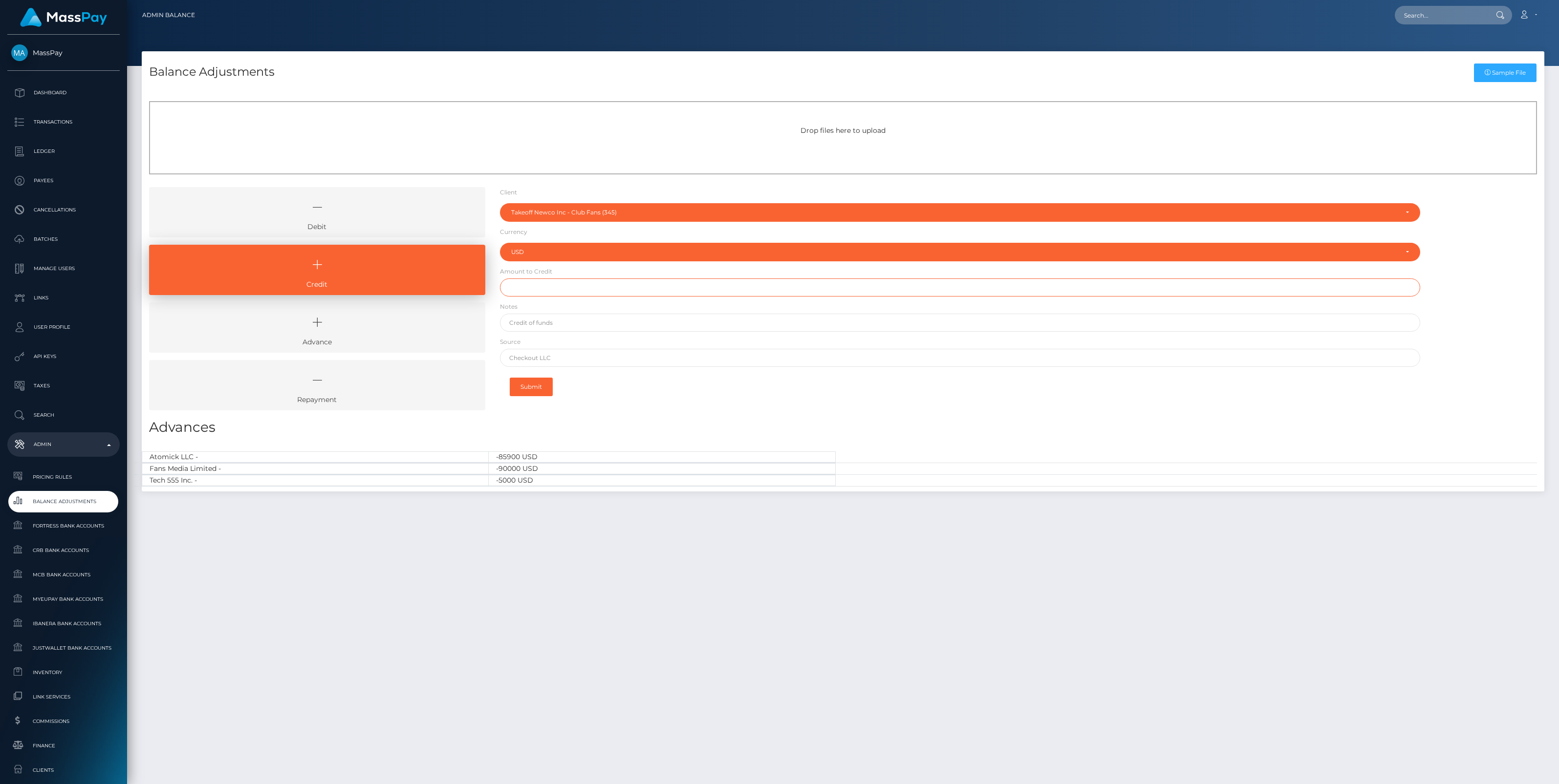
click at [539, 290] on input "text" at bounding box center [960, 287] width 921 height 18
paste input "4,046.36"
type input "$4,046.36"
click at [547, 324] on input "text" at bounding box center [960, 322] width 921 height 18
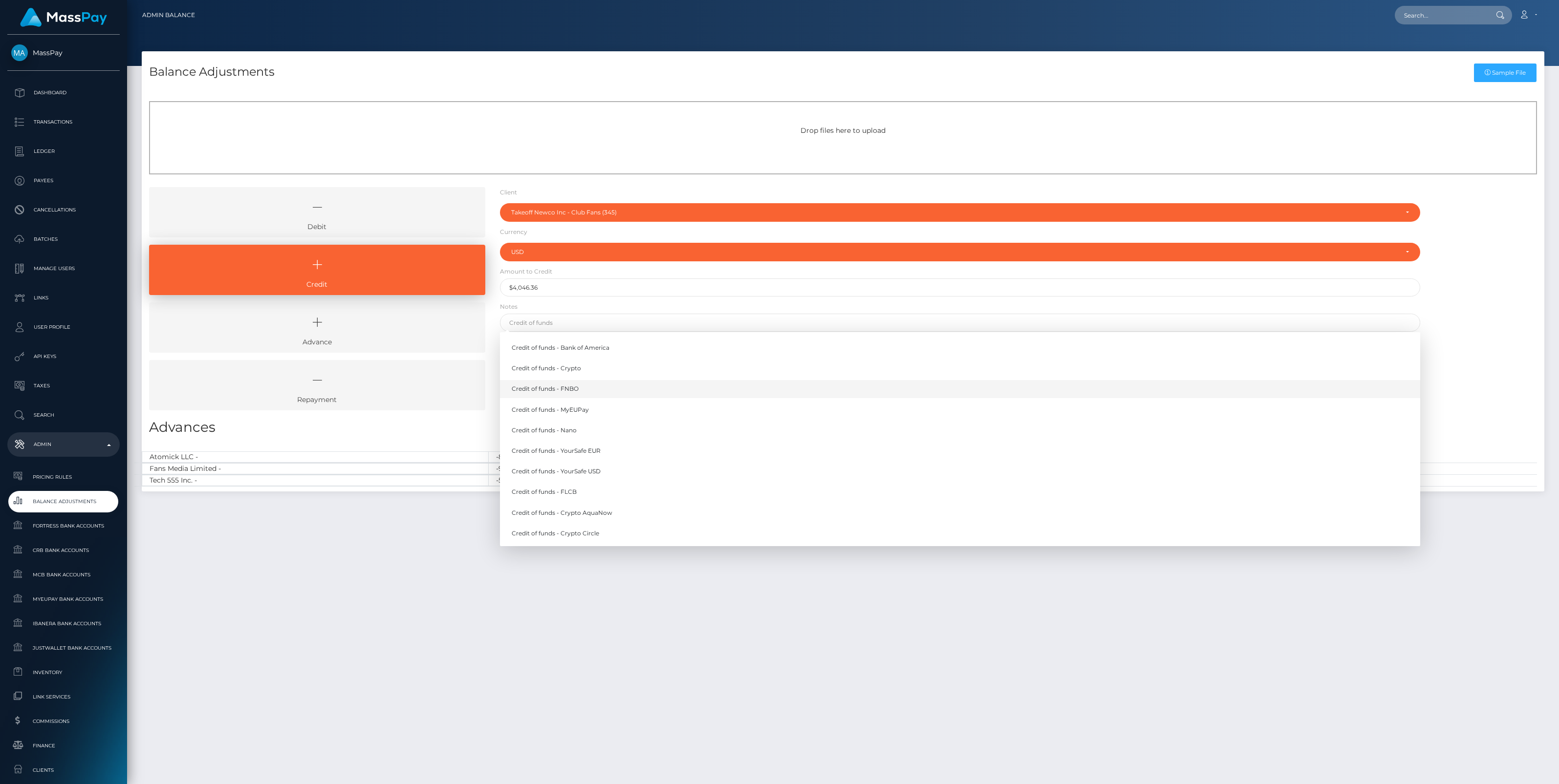
click at [570, 387] on link "Credit of funds - FNBO" at bounding box center [960, 389] width 921 height 18
type input "Credit of funds - FNBO"
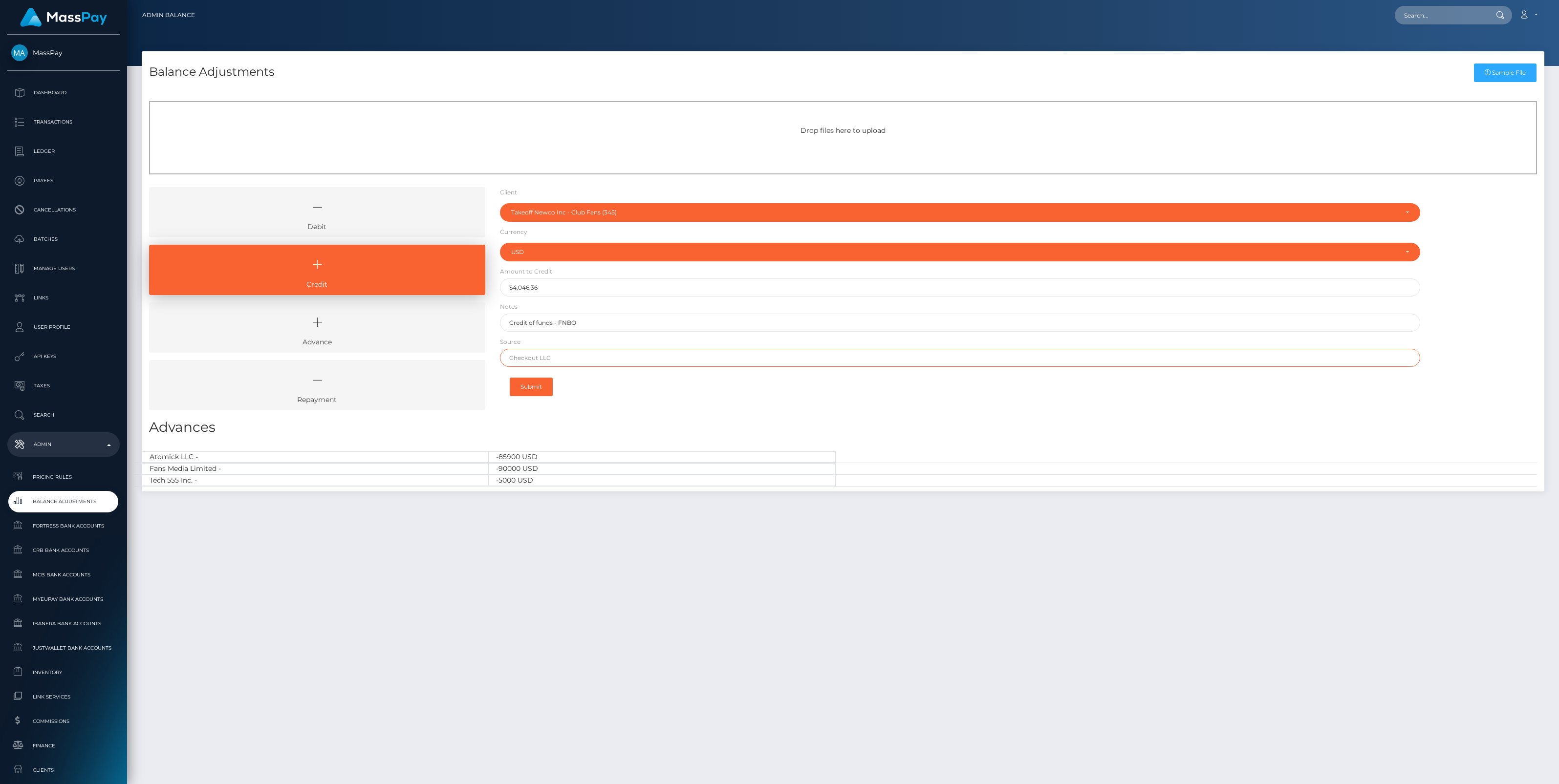
click at [566, 358] on input "text" at bounding box center [960, 358] width 921 height 18
paste input "Column [PERSON_NAME]"
type input "Column [PERSON_NAME]"
click at [528, 387] on button "Submit" at bounding box center [531, 387] width 43 height 19
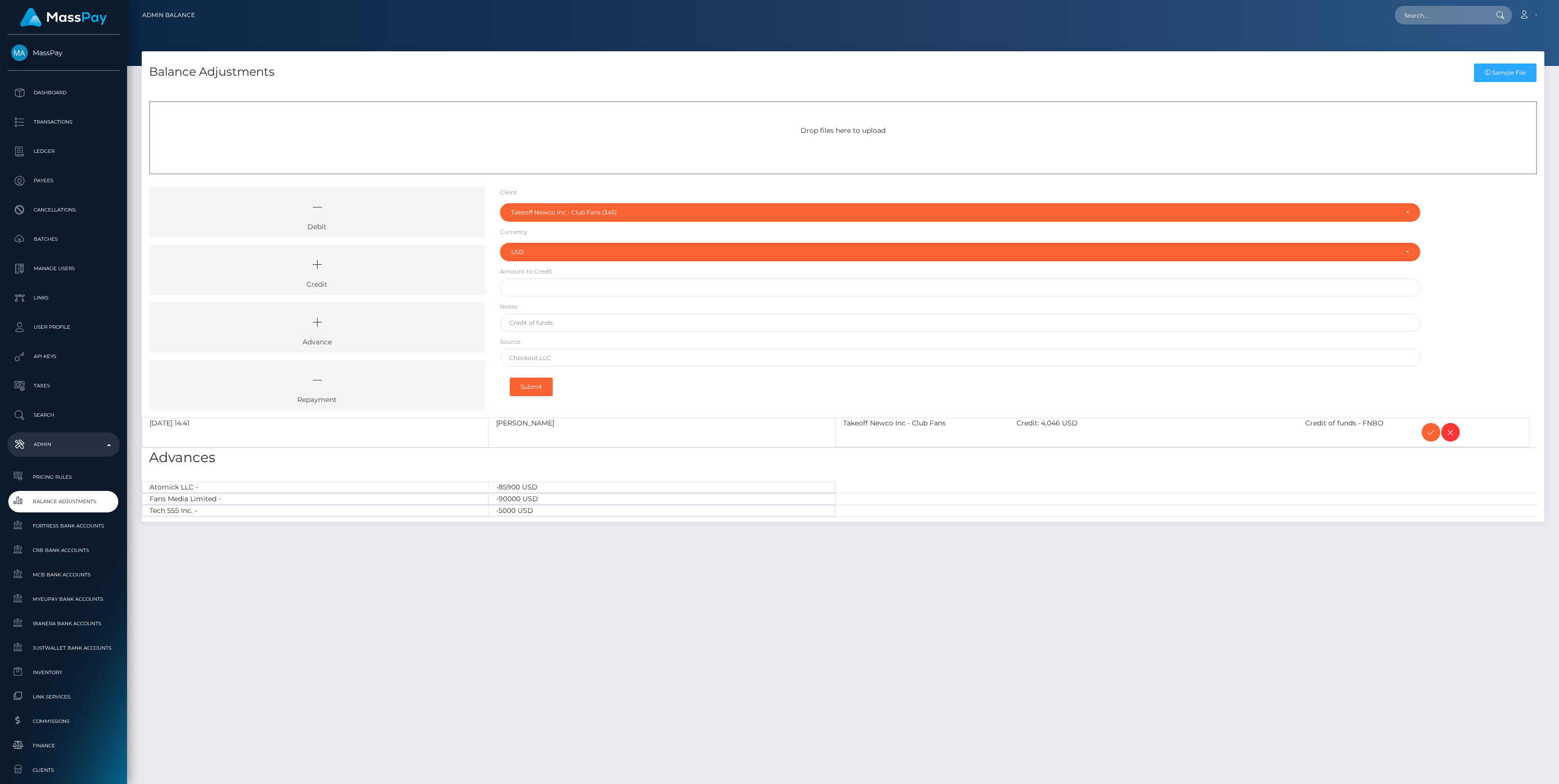
select select "345"
select select "USD"
click at [1428, 431] on icon at bounding box center [1431, 433] width 11 height 12
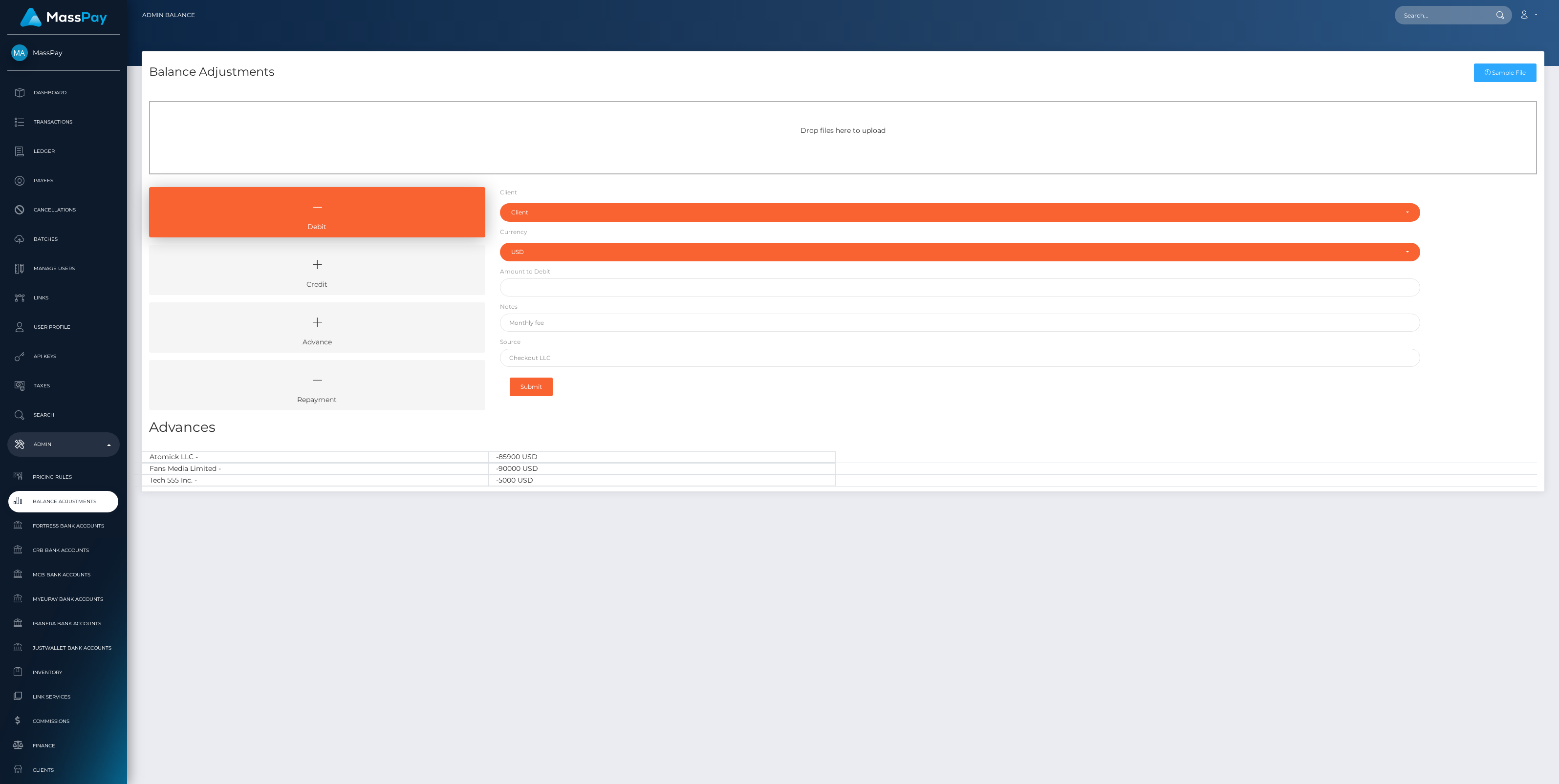
select select "USD"
click at [356, 272] on icon at bounding box center [317, 264] width 313 height 29
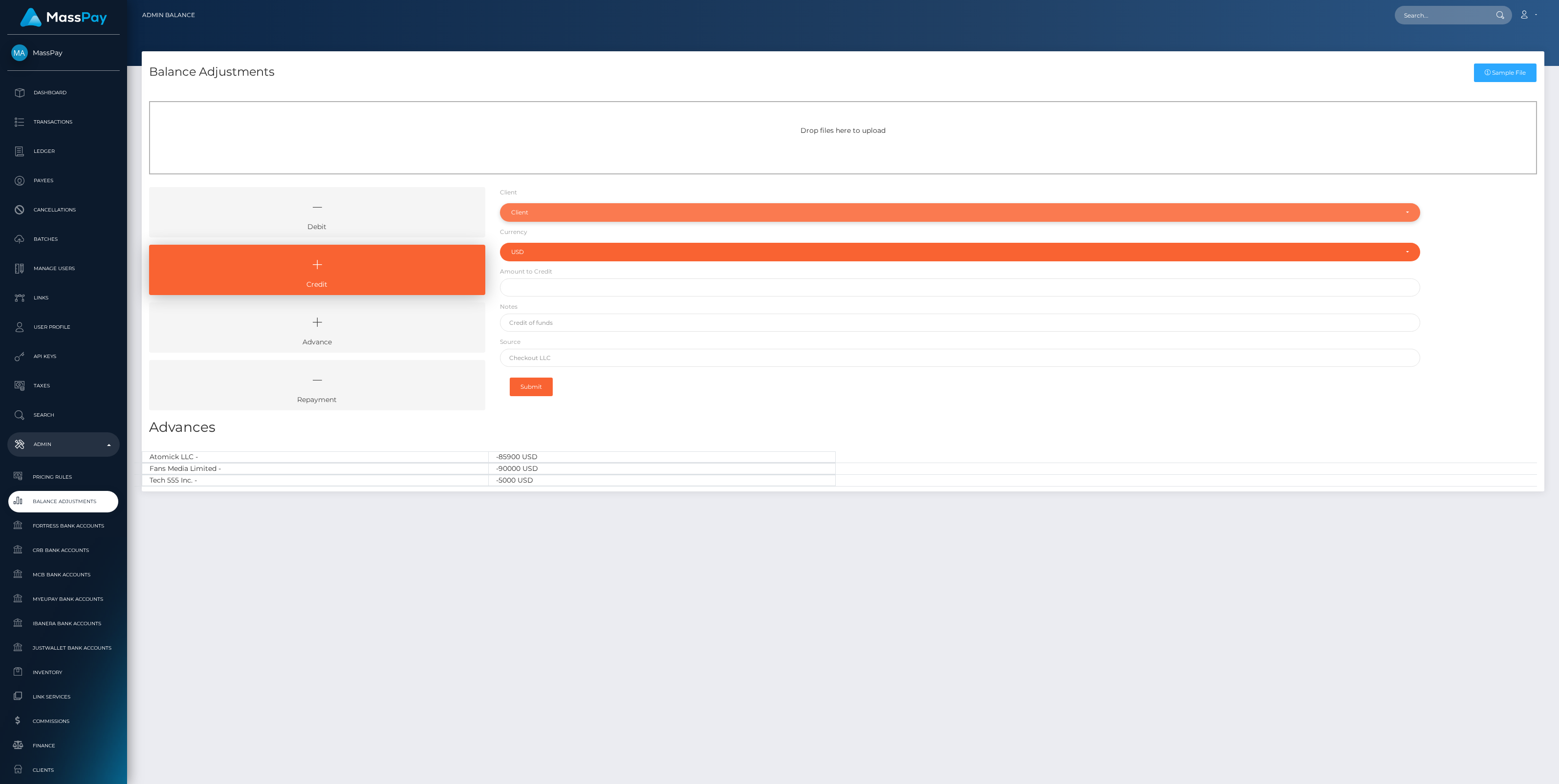
click at [544, 205] on div "Client" at bounding box center [960, 212] width 921 height 19
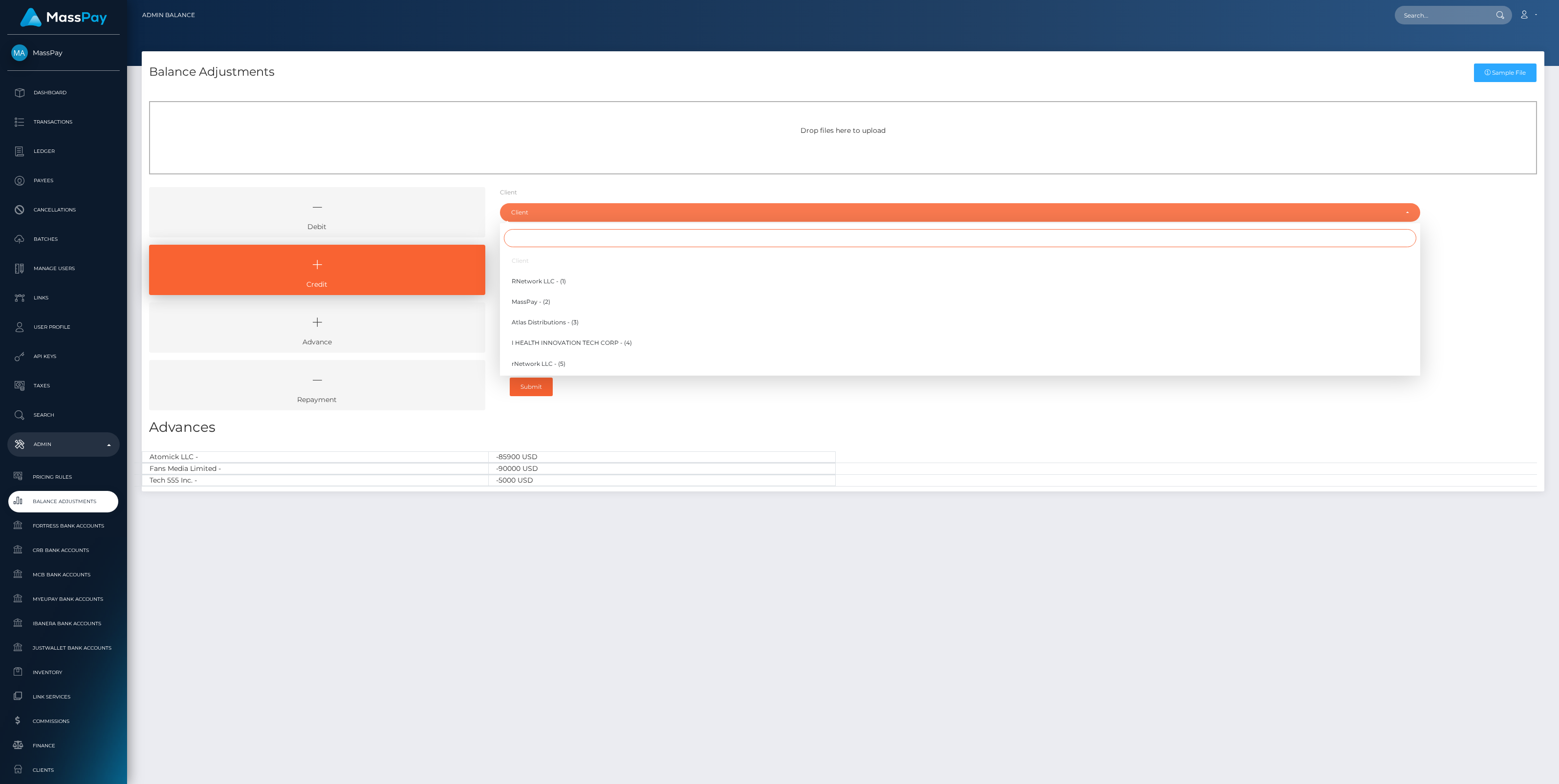
click at [531, 243] on input "Search" at bounding box center [960, 238] width 913 height 18
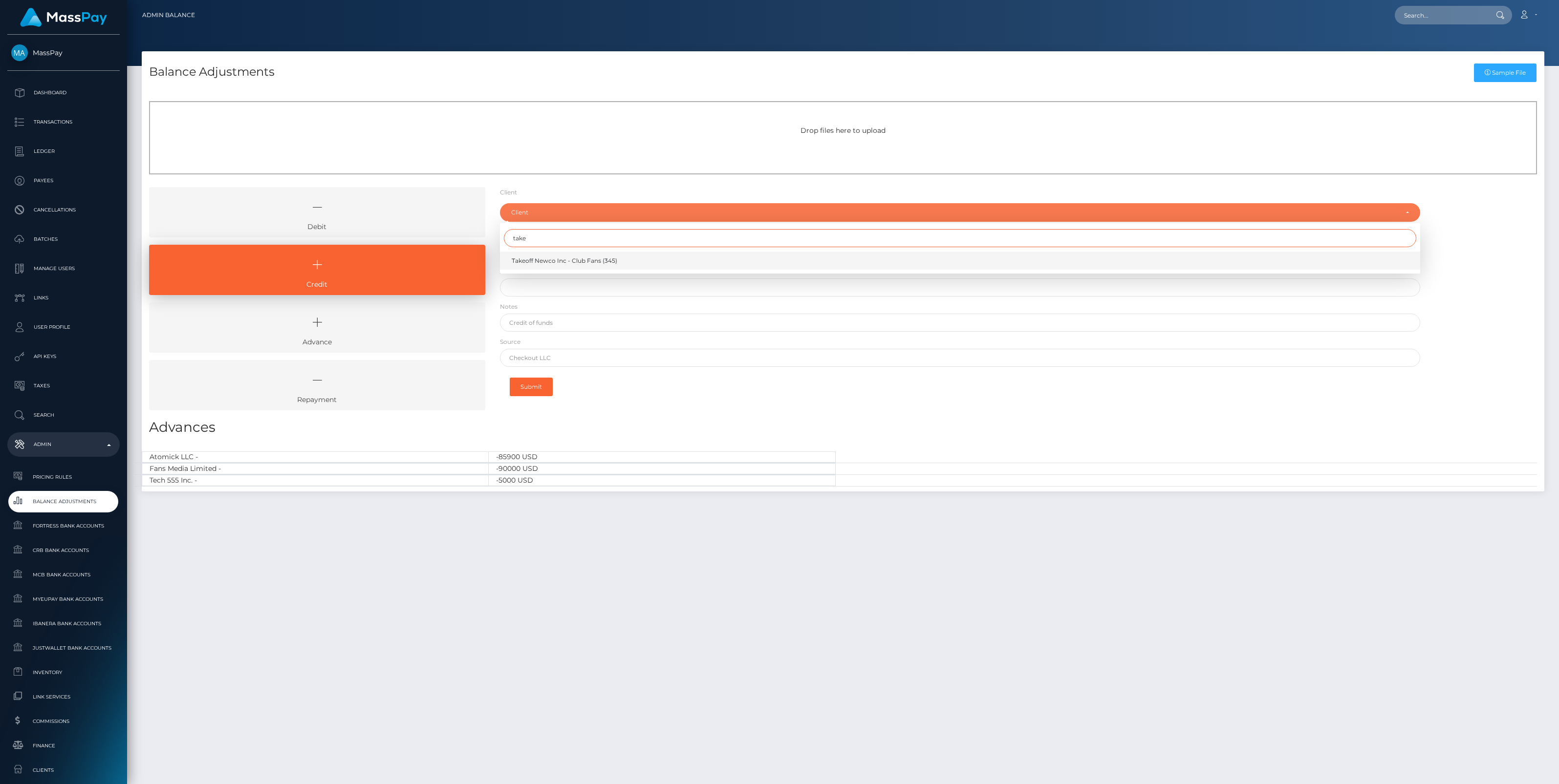
type input "take"
click at [546, 266] on link "Takeoff Newco Inc - Club Fans (345)" at bounding box center [960, 261] width 921 height 18
select select "345"
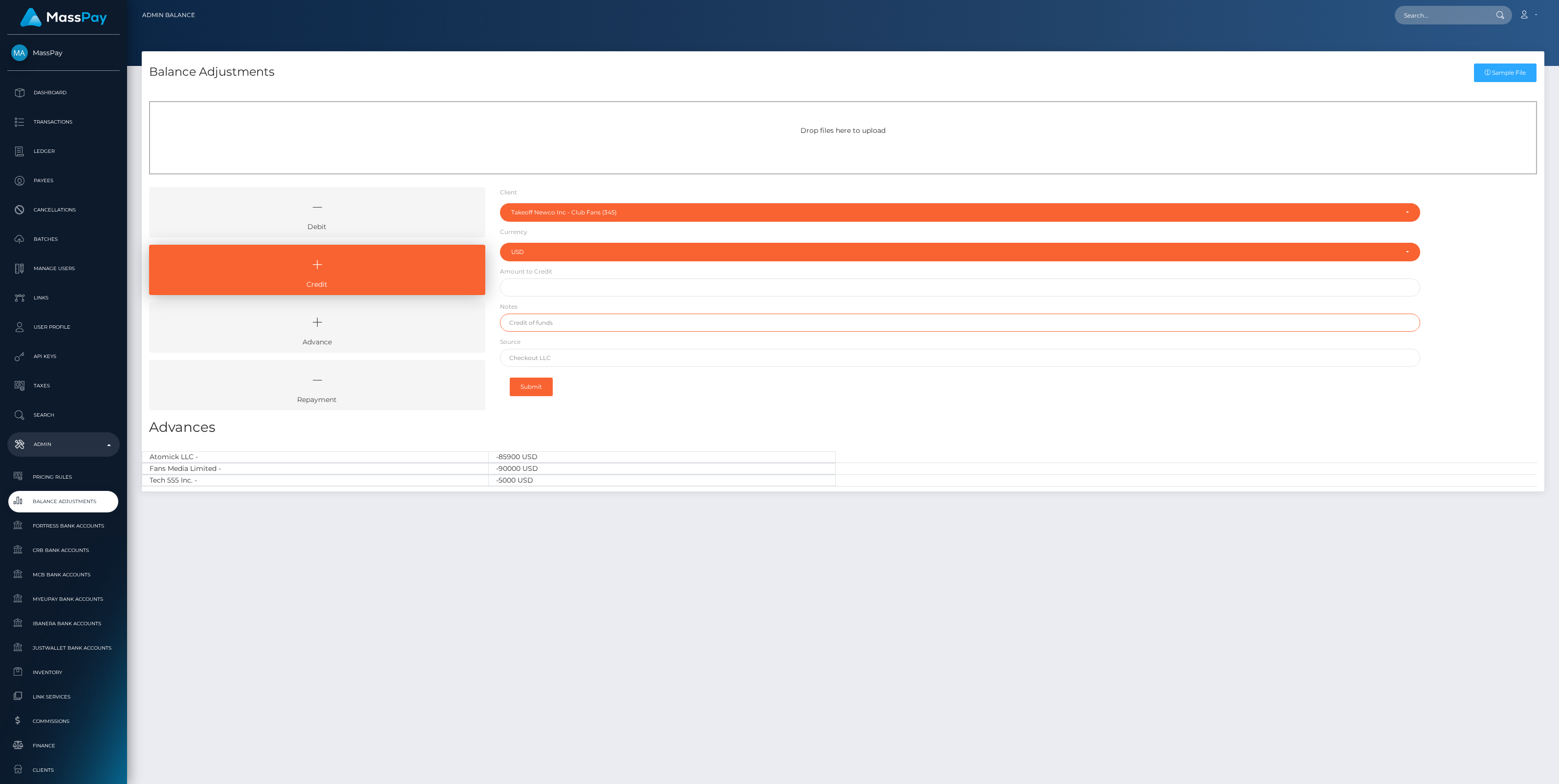
click at [546, 326] on input "text" at bounding box center [960, 322] width 921 height 18
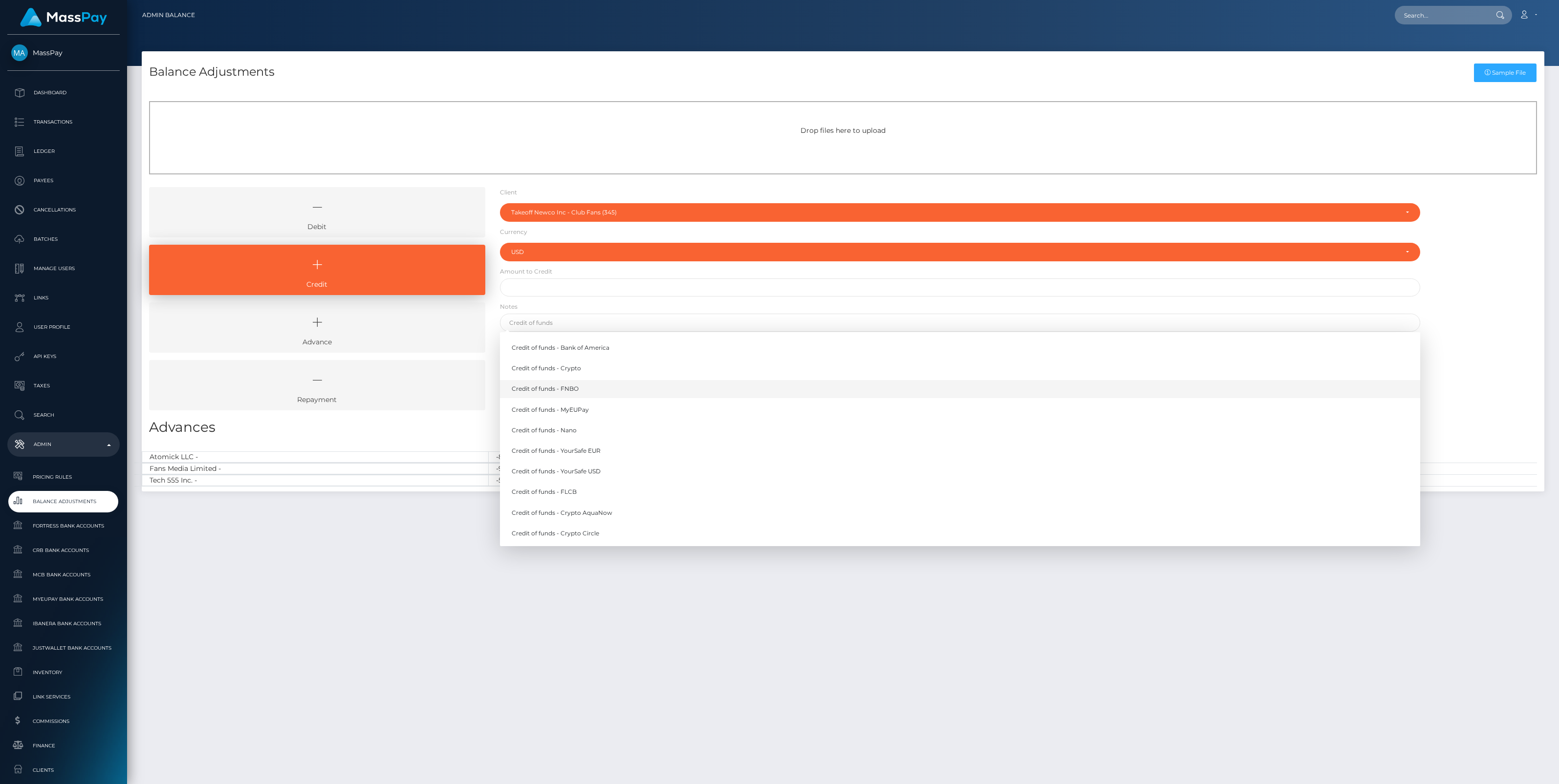
click at [570, 389] on link "Credit of funds - FNBO" at bounding box center [960, 389] width 921 height 18
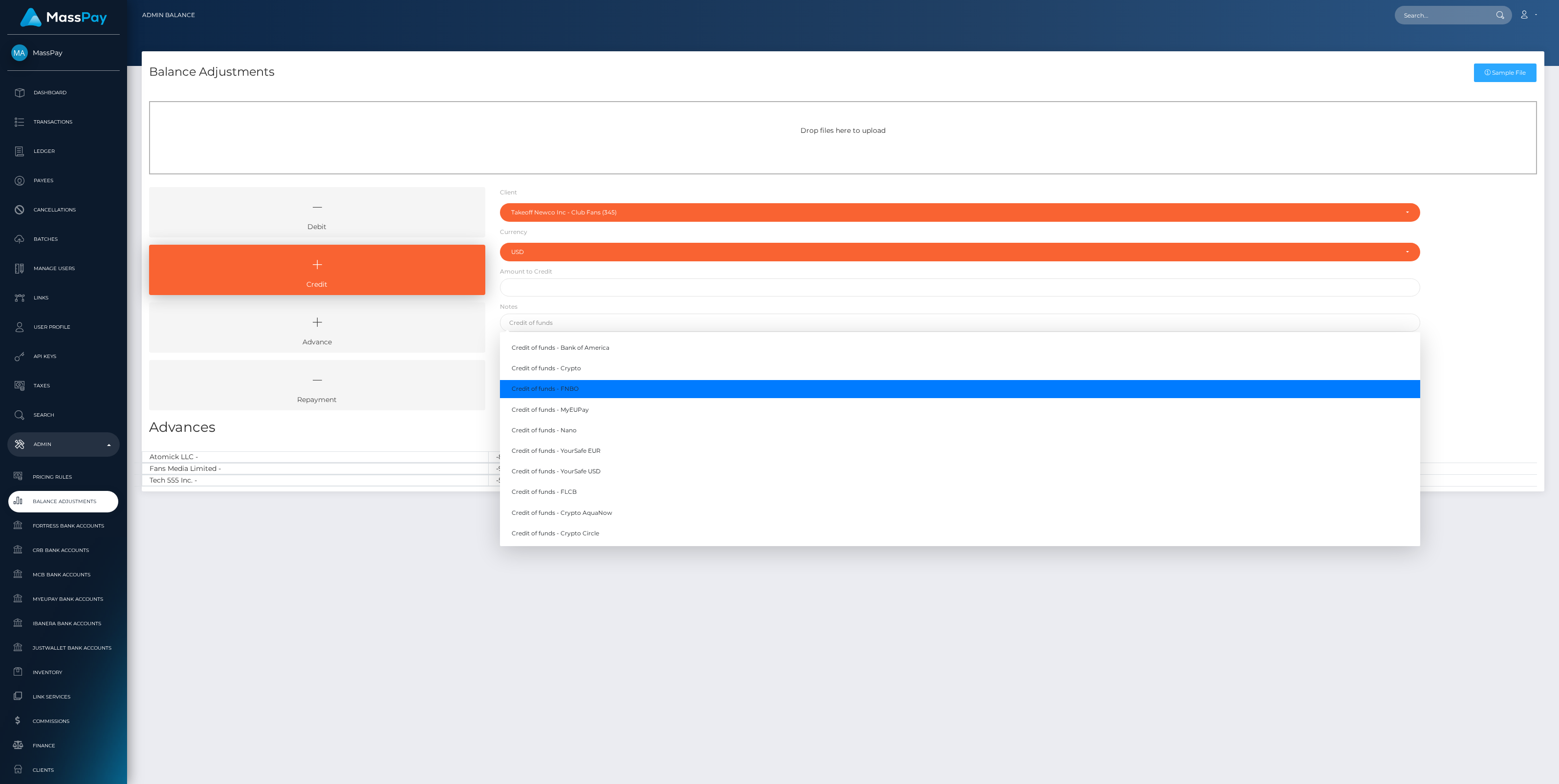
type input "Credit of funds - FNBO"
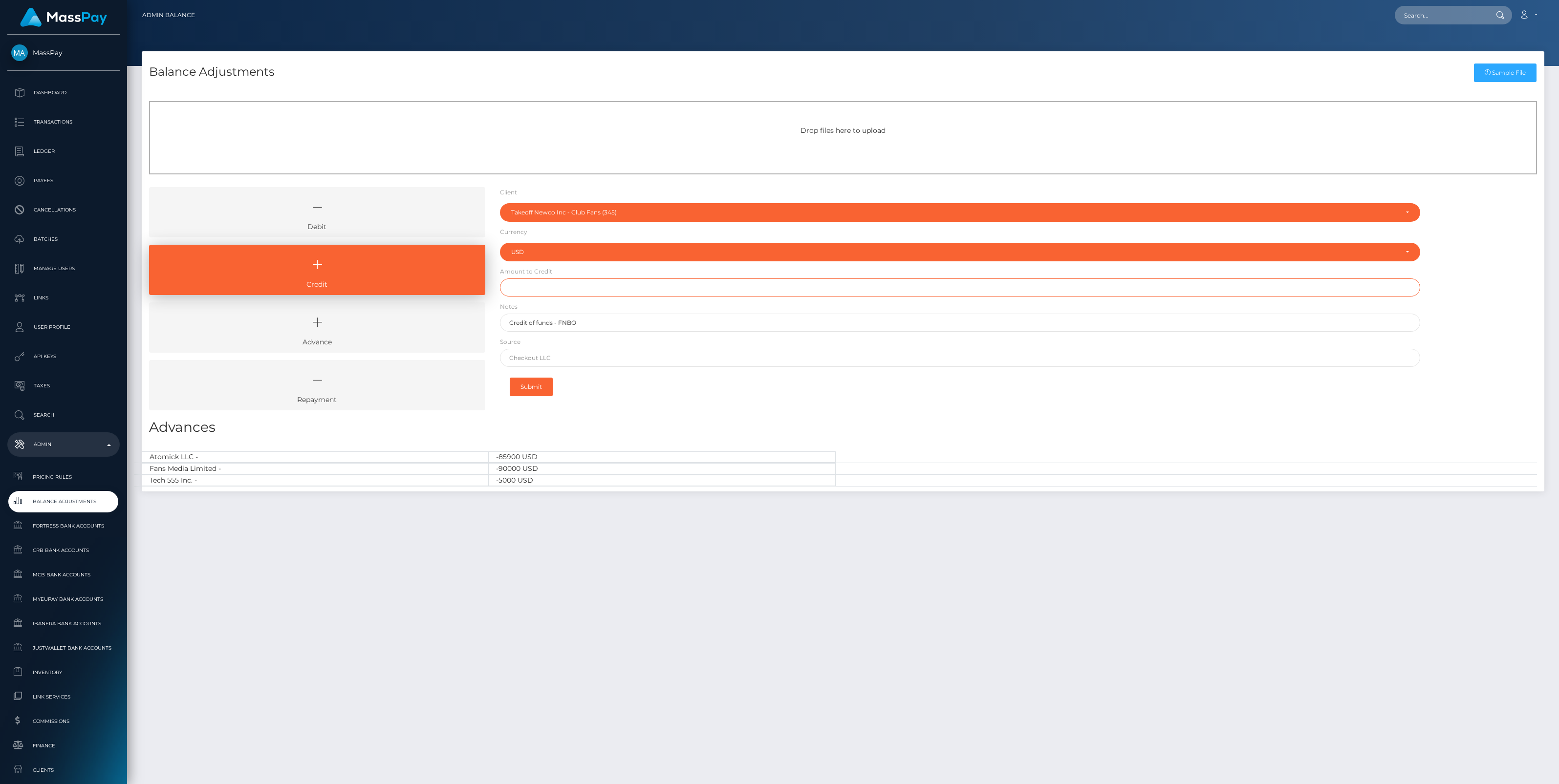
click at [525, 289] on input "text" at bounding box center [960, 287] width 921 height 18
paste input "3,232.36"
type input "$3,232.36"
click at [565, 357] on input "text" at bounding box center [960, 358] width 921 height 18
paste input "Column [PERSON_NAME]"
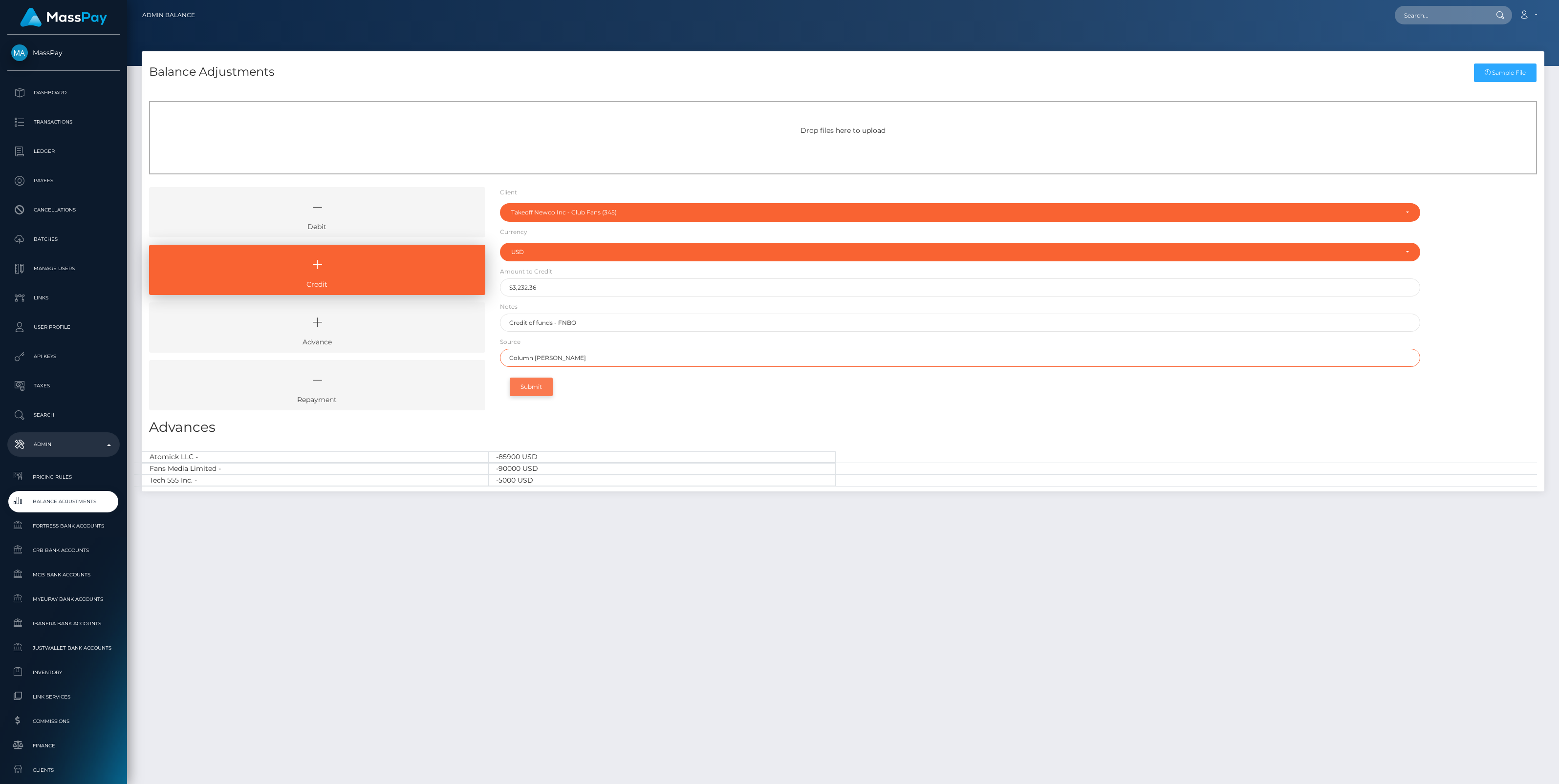
type input "Column [PERSON_NAME]"
click at [523, 390] on button "Submit" at bounding box center [531, 387] width 43 height 19
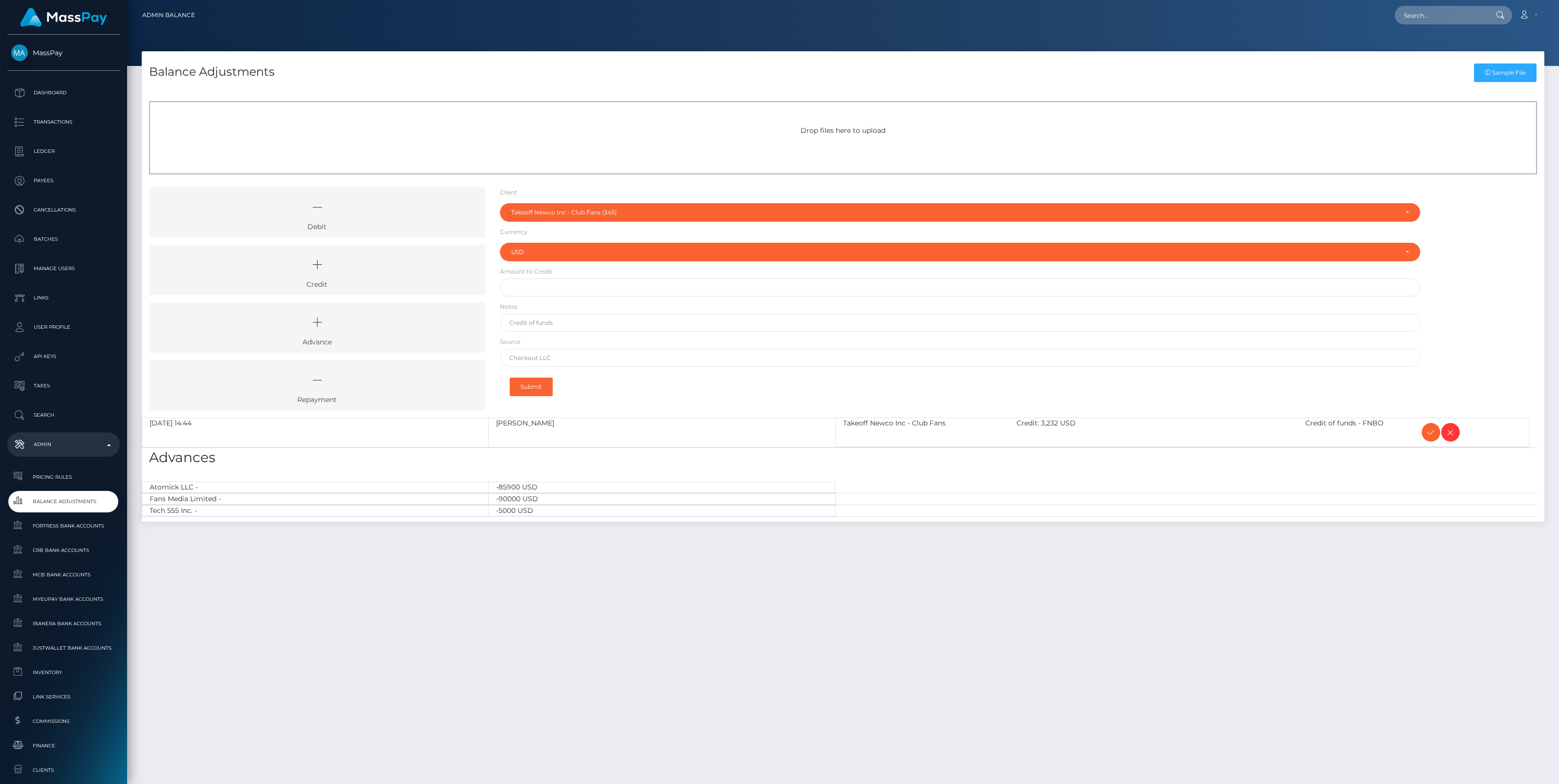
select select "345"
select select "USD"
click at [1429, 433] on icon at bounding box center [1431, 433] width 11 height 12
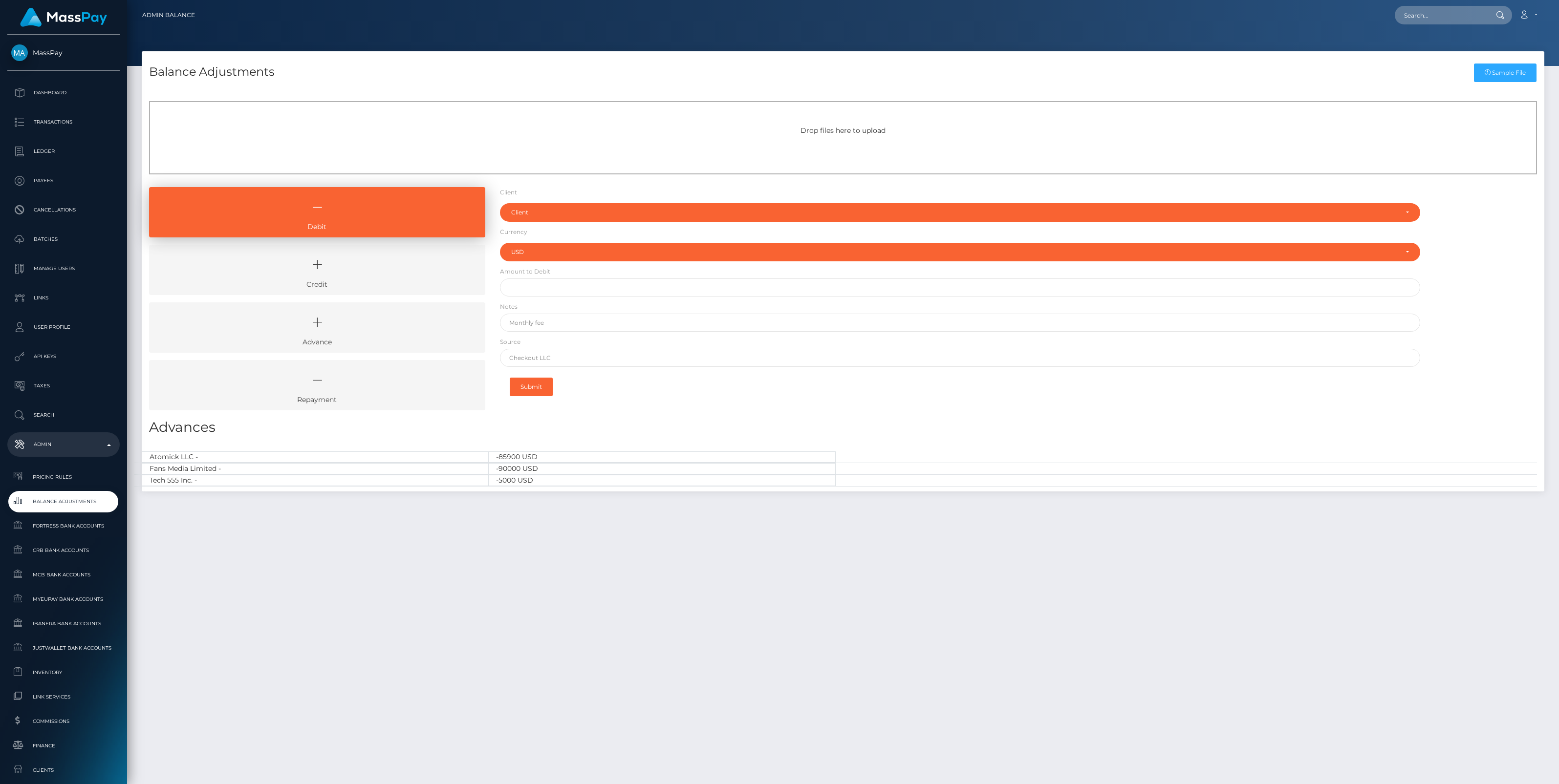
select select "USD"
drag, startPoint x: 375, startPoint y: 276, endPoint x: 399, endPoint y: 262, distance: 27.8
click at [375, 276] on icon at bounding box center [317, 264] width 313 height 29
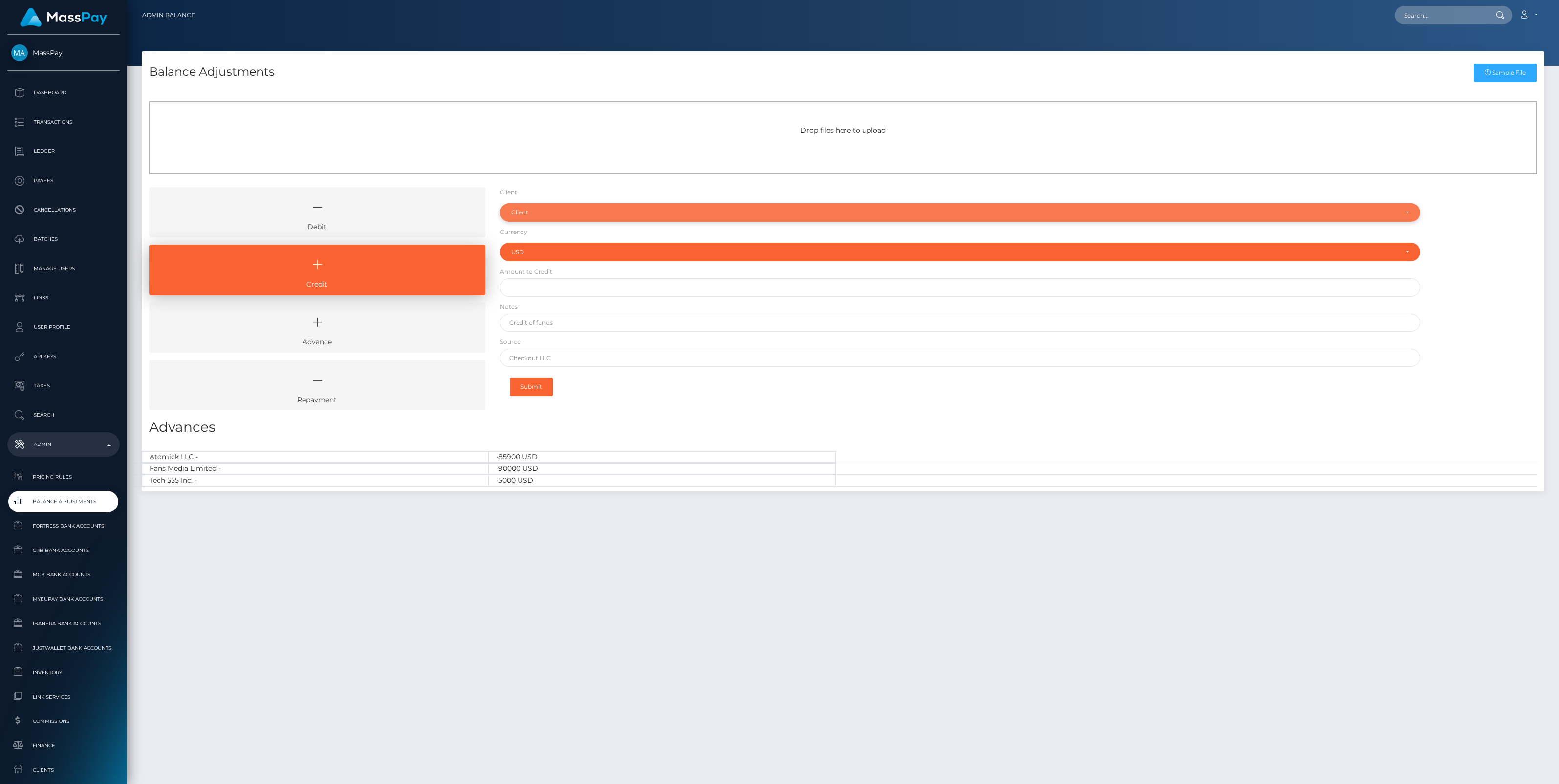
click at [545, 210] on div "Client" at bounding box center [954, 212] width 887 height 8
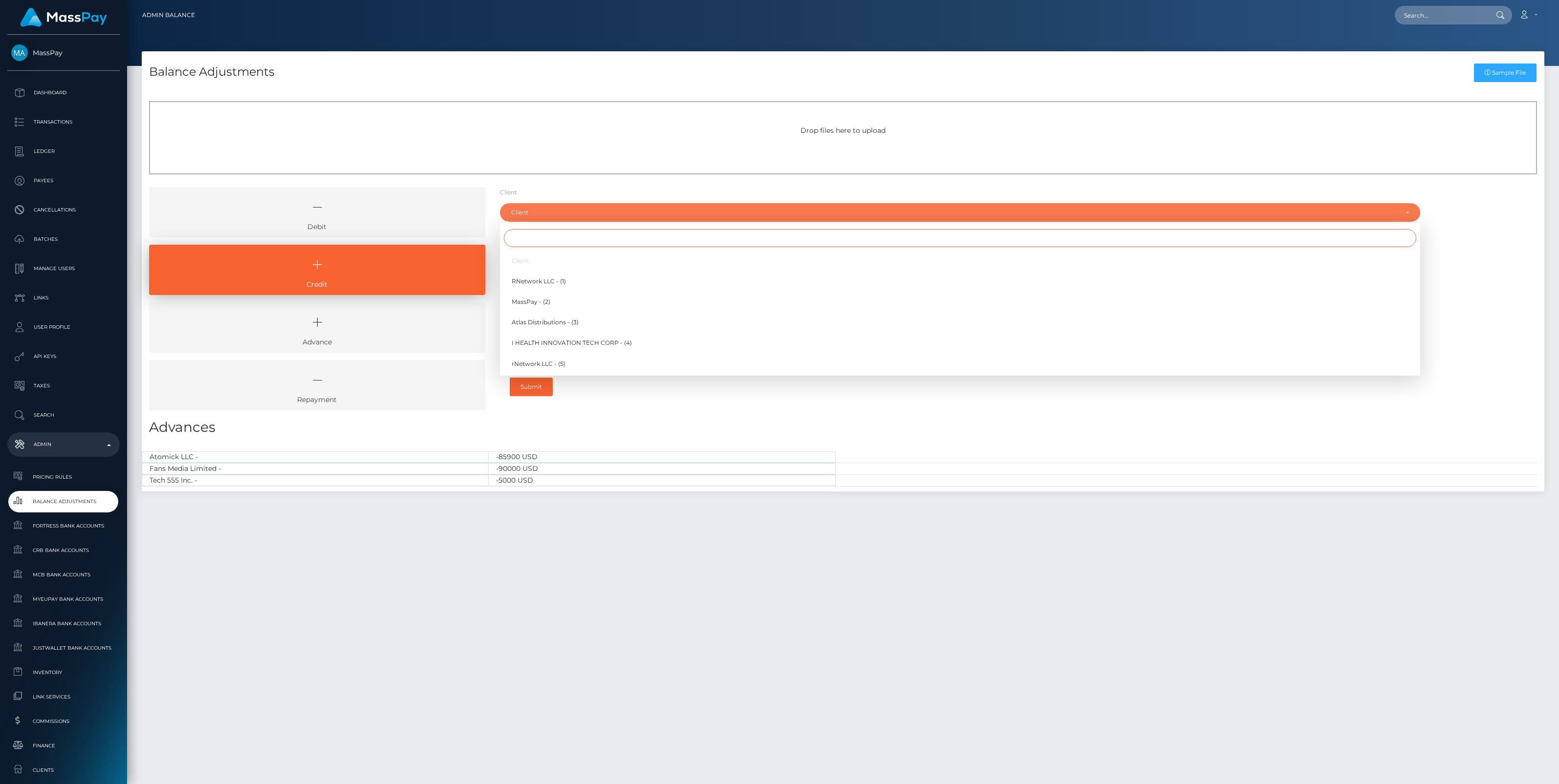
click at [523, 243] on input "Search" at bounding box center [960, 238] width 913 height 18
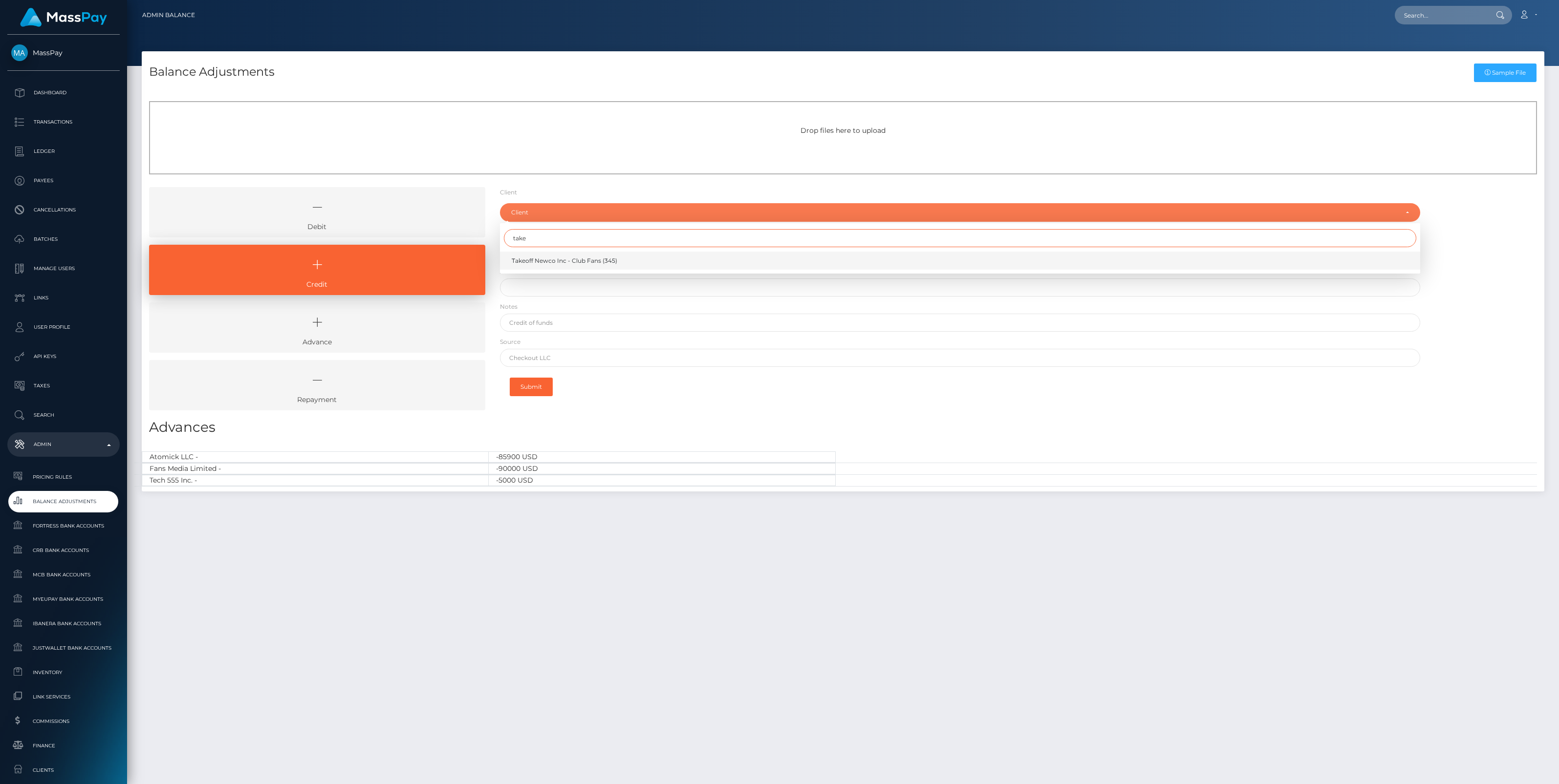
type input "take"
click at [548, 261] on span "Takeoff Newco Inc - Club Fans (345)" at bounding box center [564, 261] width 105 height 9
select select "345"
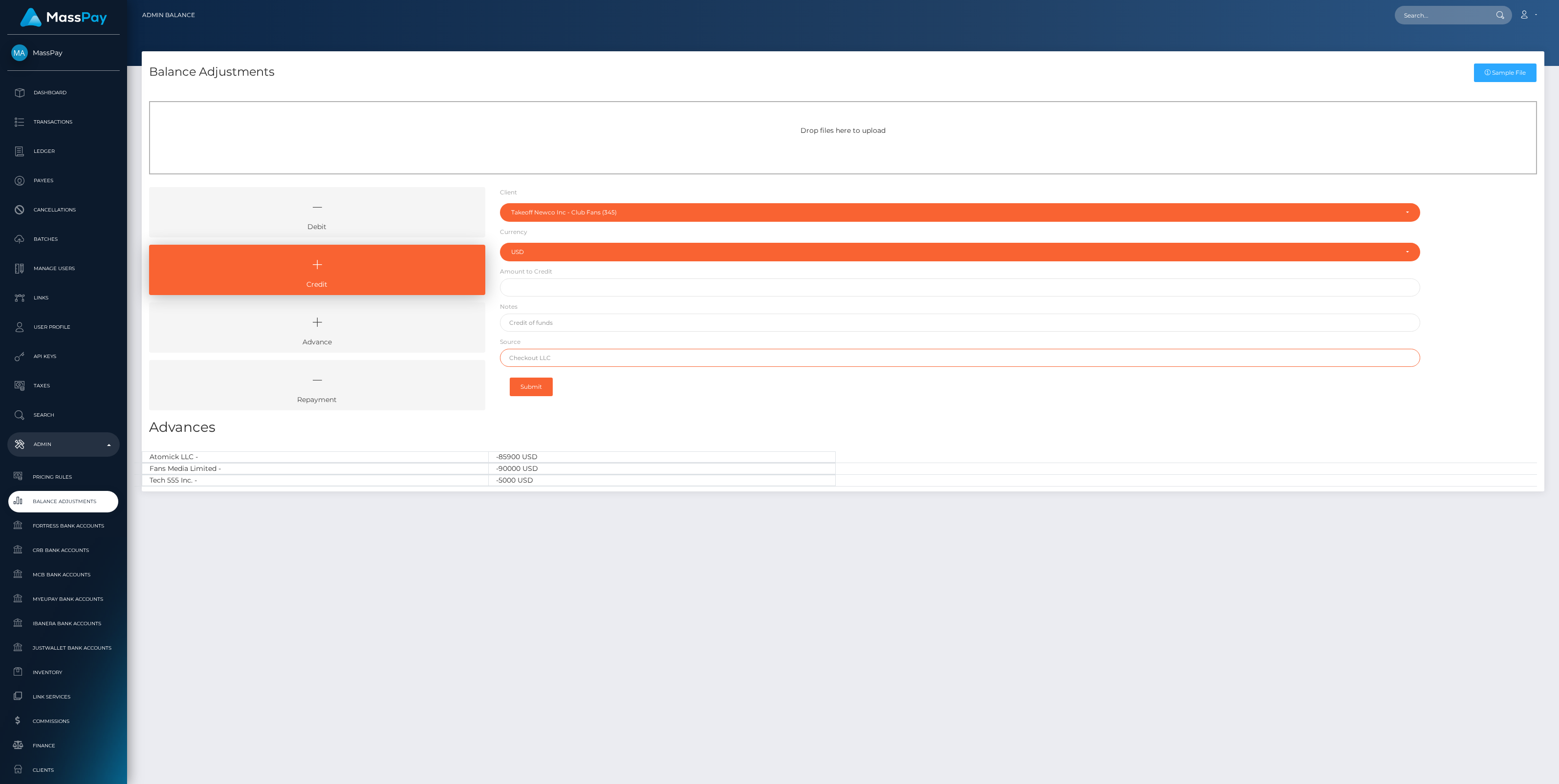
click at [527, 359] on input "text" at bounding box center [960, 358] width 921 height 18
click at [565, 287] on input "text" at bounding box center [960, 287] width 921 height 18
paste input "3,232.36"
type input "$3,232.36"
click at [541, 320] on input "text" at bounding box center [960, 322] width 921 height 18
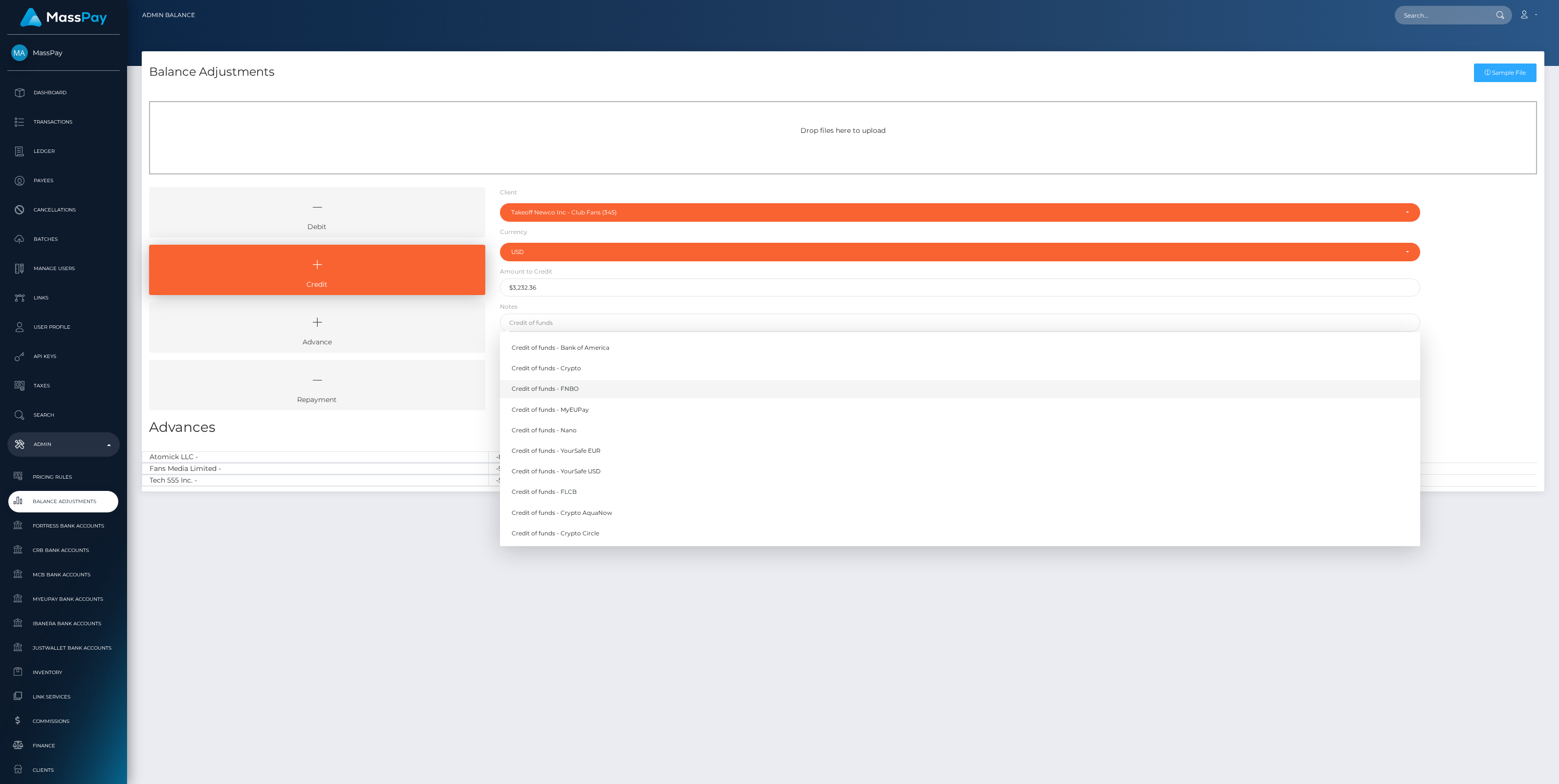
click at [574, 387] on link "Credit of funds - FNBO" at bounding box center [960, 389] width 921 height 18
type input "Credit of funds - FNBO"
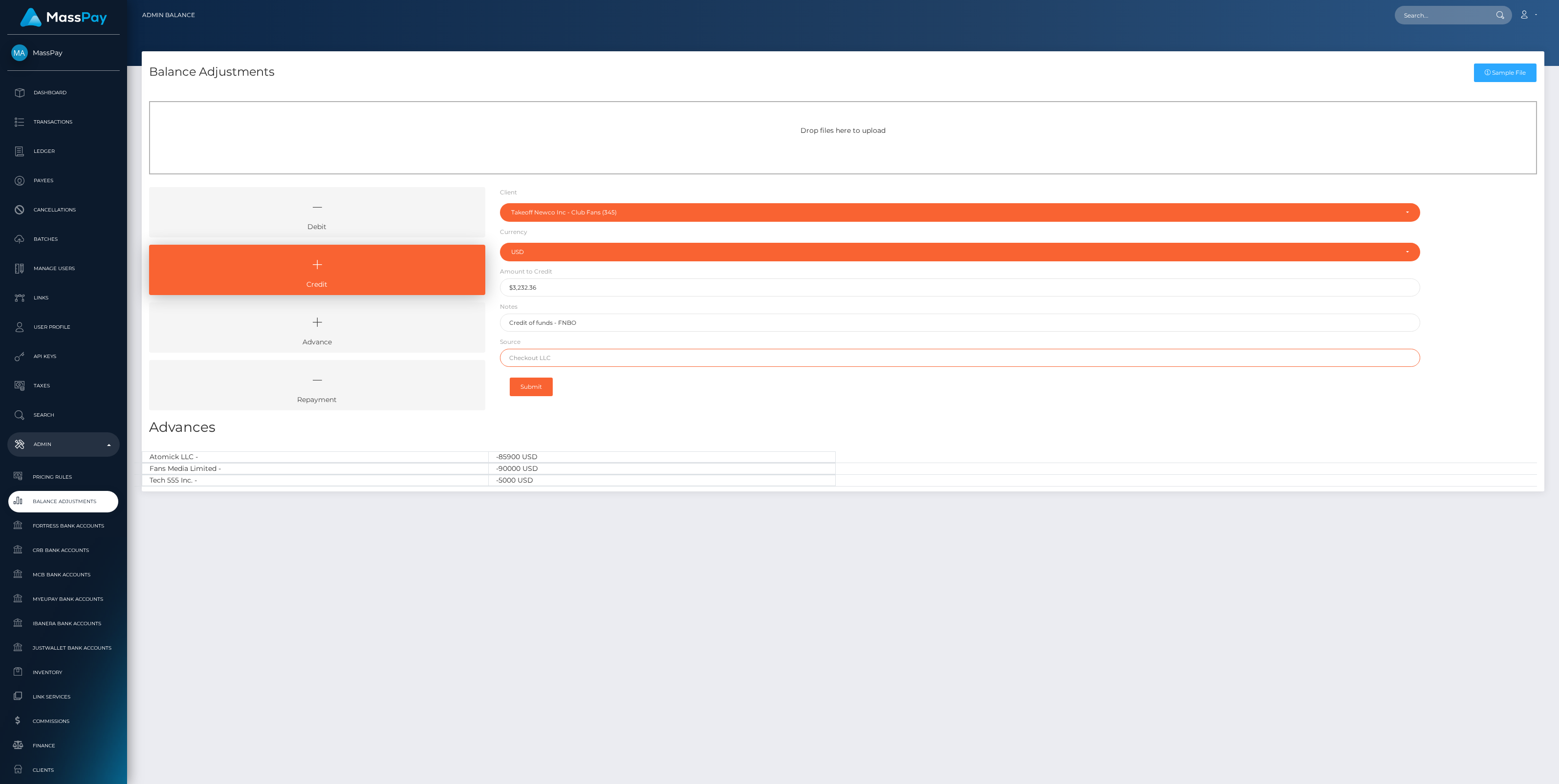
click at [553, 362] on input "text" at bounding box center [960, 358] width 921 height 18
paste input "Column N.A. Brex"
type input "Column N.A. Brex"
click at [538, 387] on button "Submit" at bounding box center [531, 387] width 43 height 19
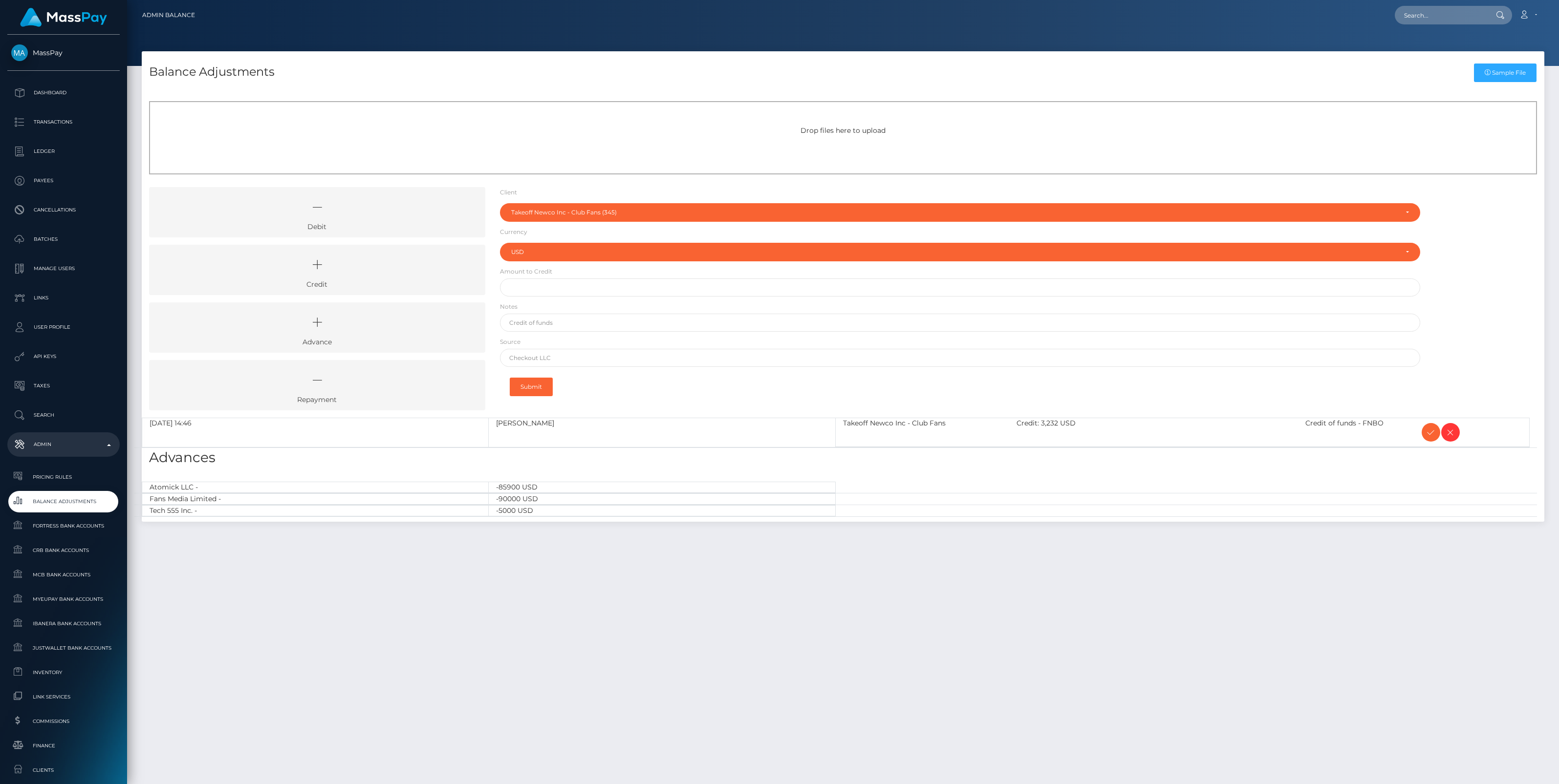
select select "345"
select select "USD"
click at [1428, 434] on icon at bounding box center [1431, 433] width 11 height 12
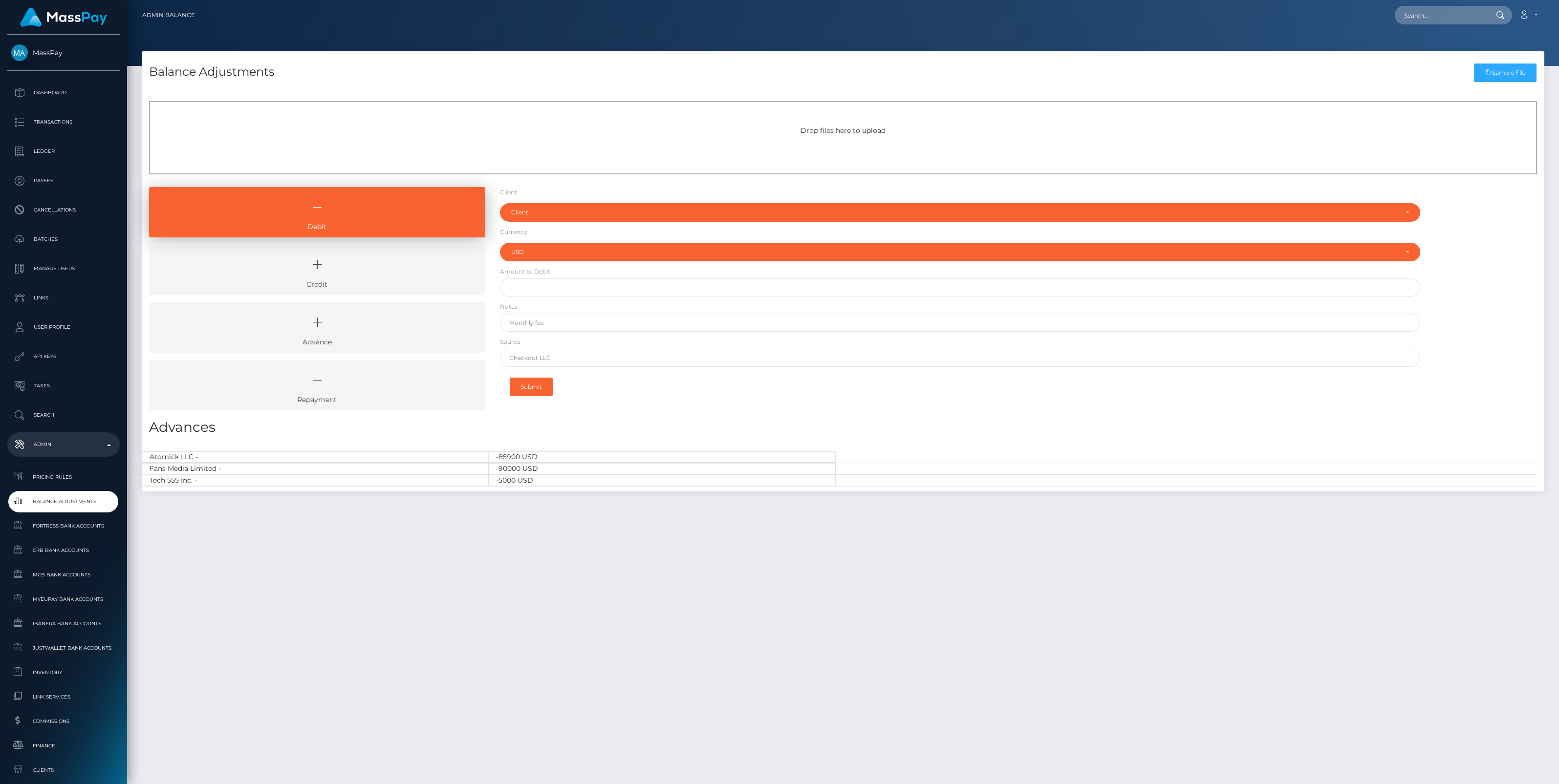
select select "USD"
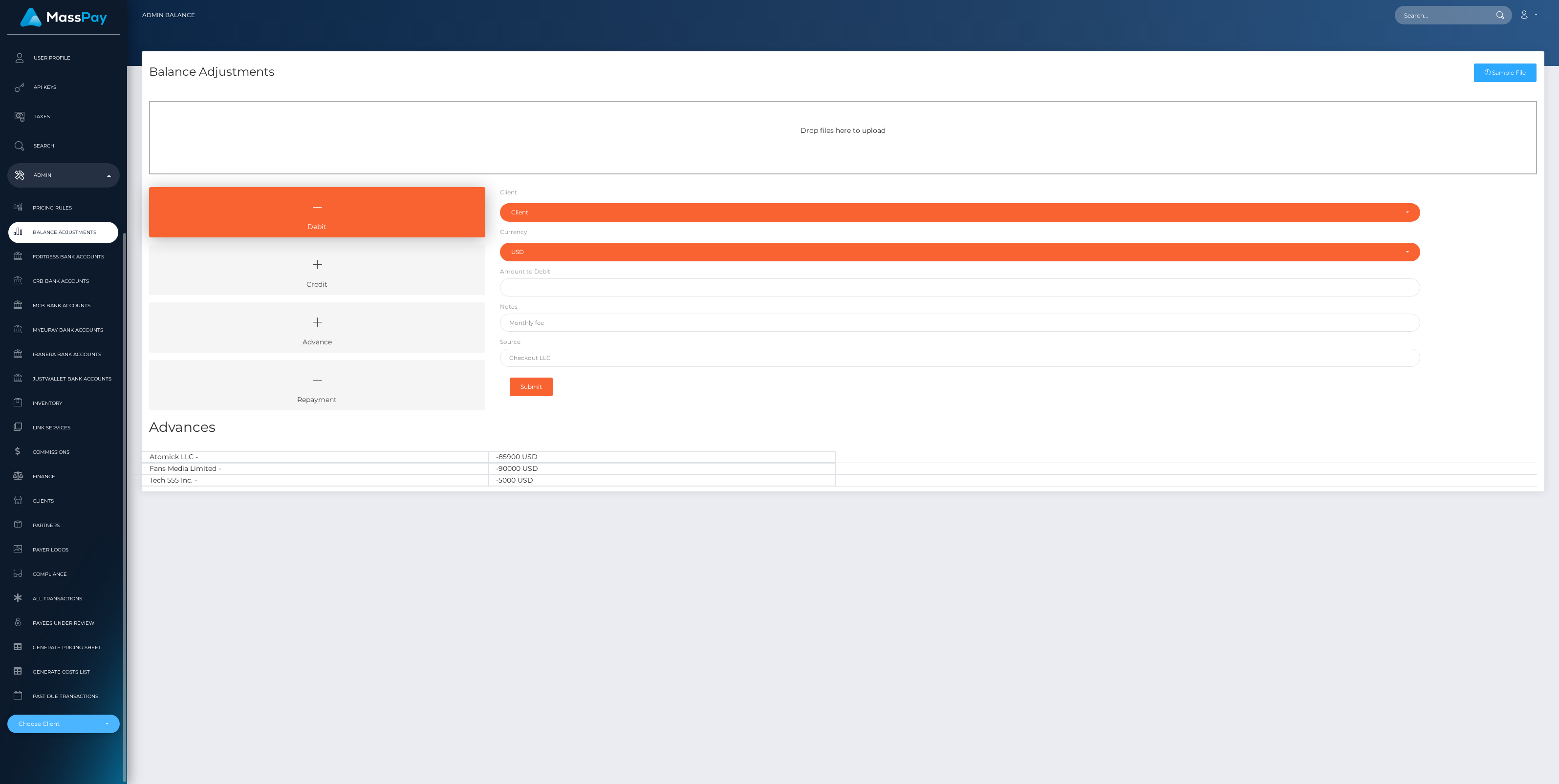
click at [108, 727] on div "Choose Client" at bounding box center [64, 724] width 90 height 8
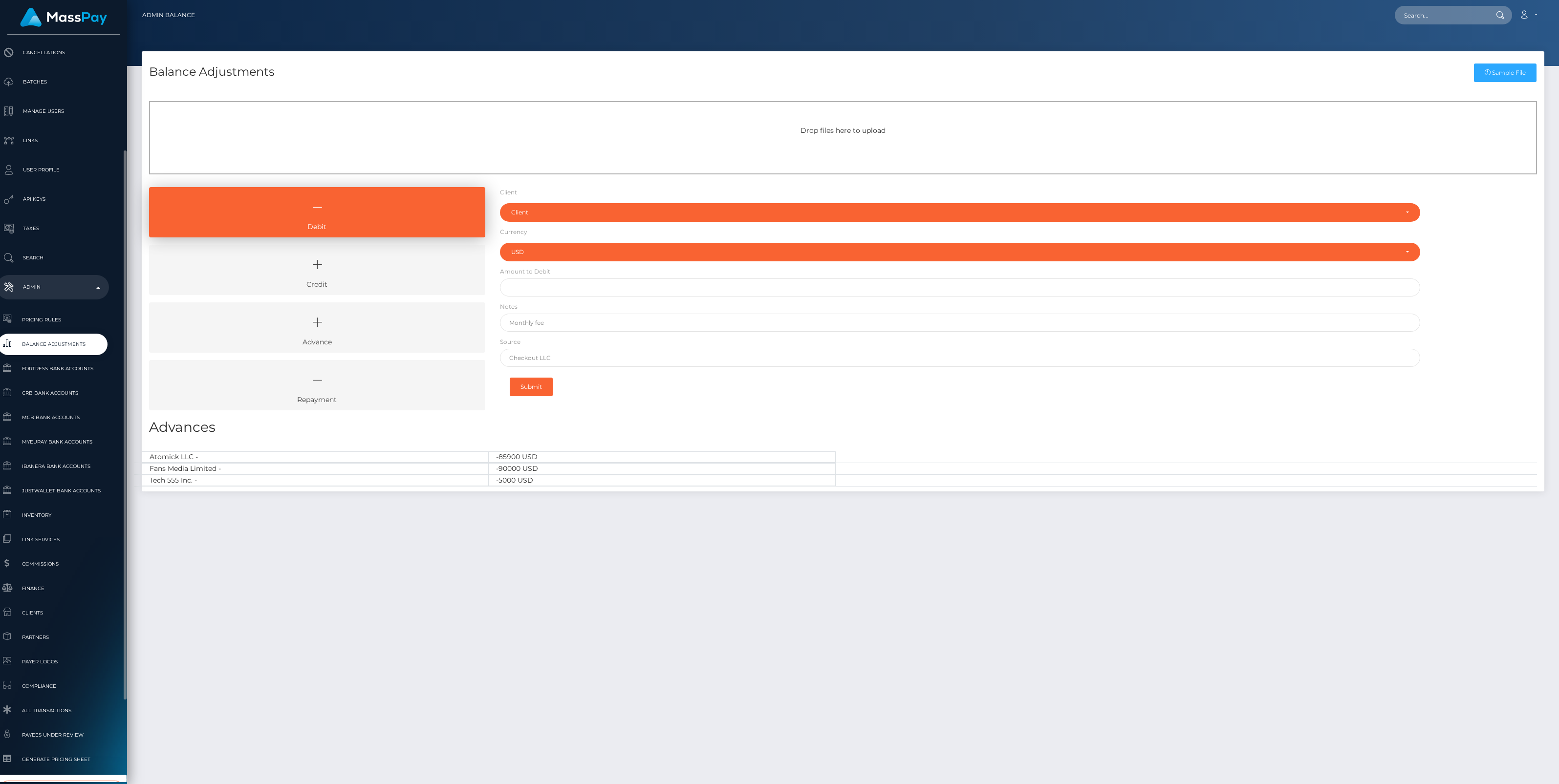
scroll to position [269, 11]
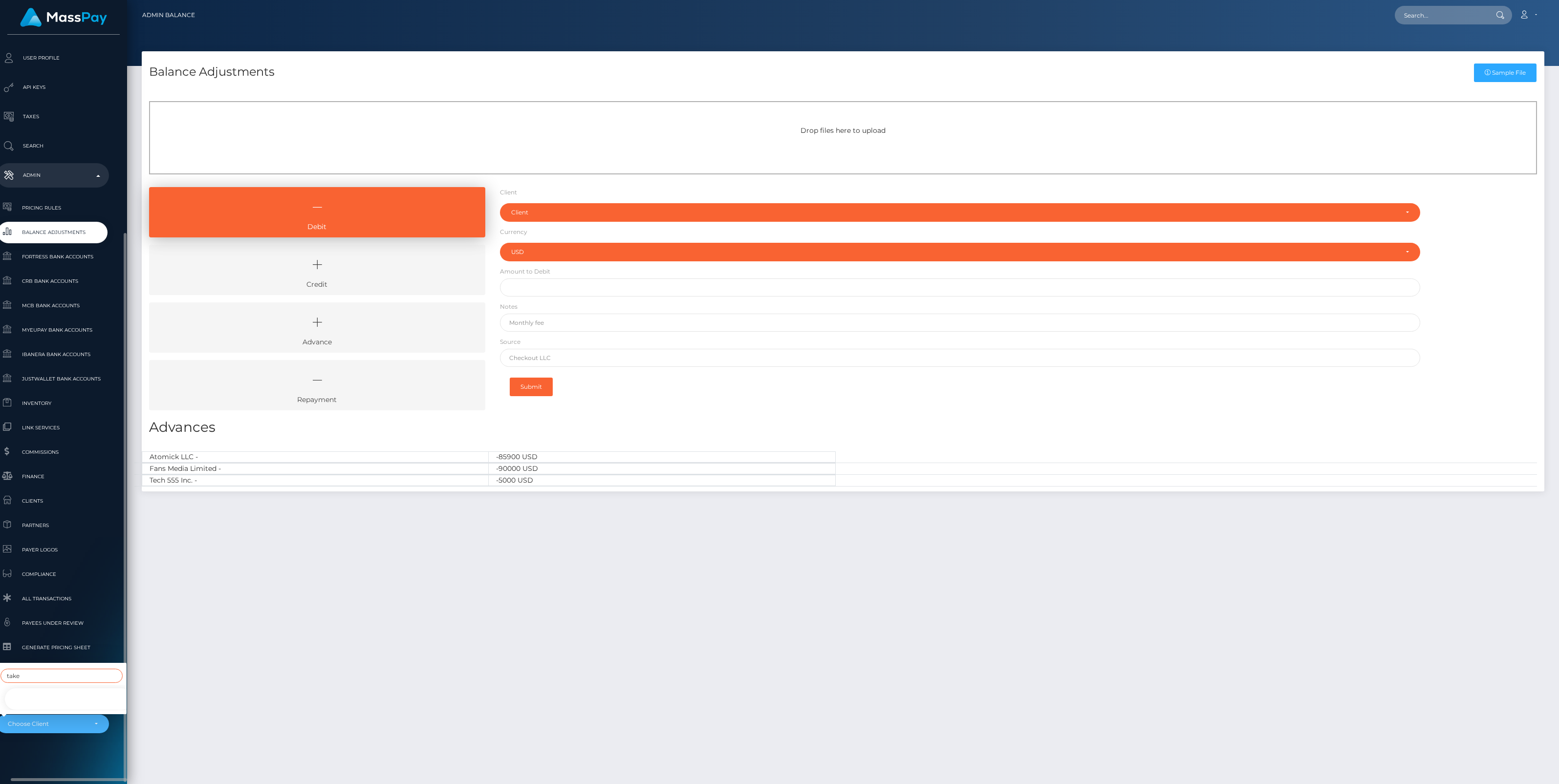
type input "take"
click at [45, 692] on link "Takeoff Newco Inc - Club Fans" at bounding box center [68, 699] width 130 height 22
select select "345"
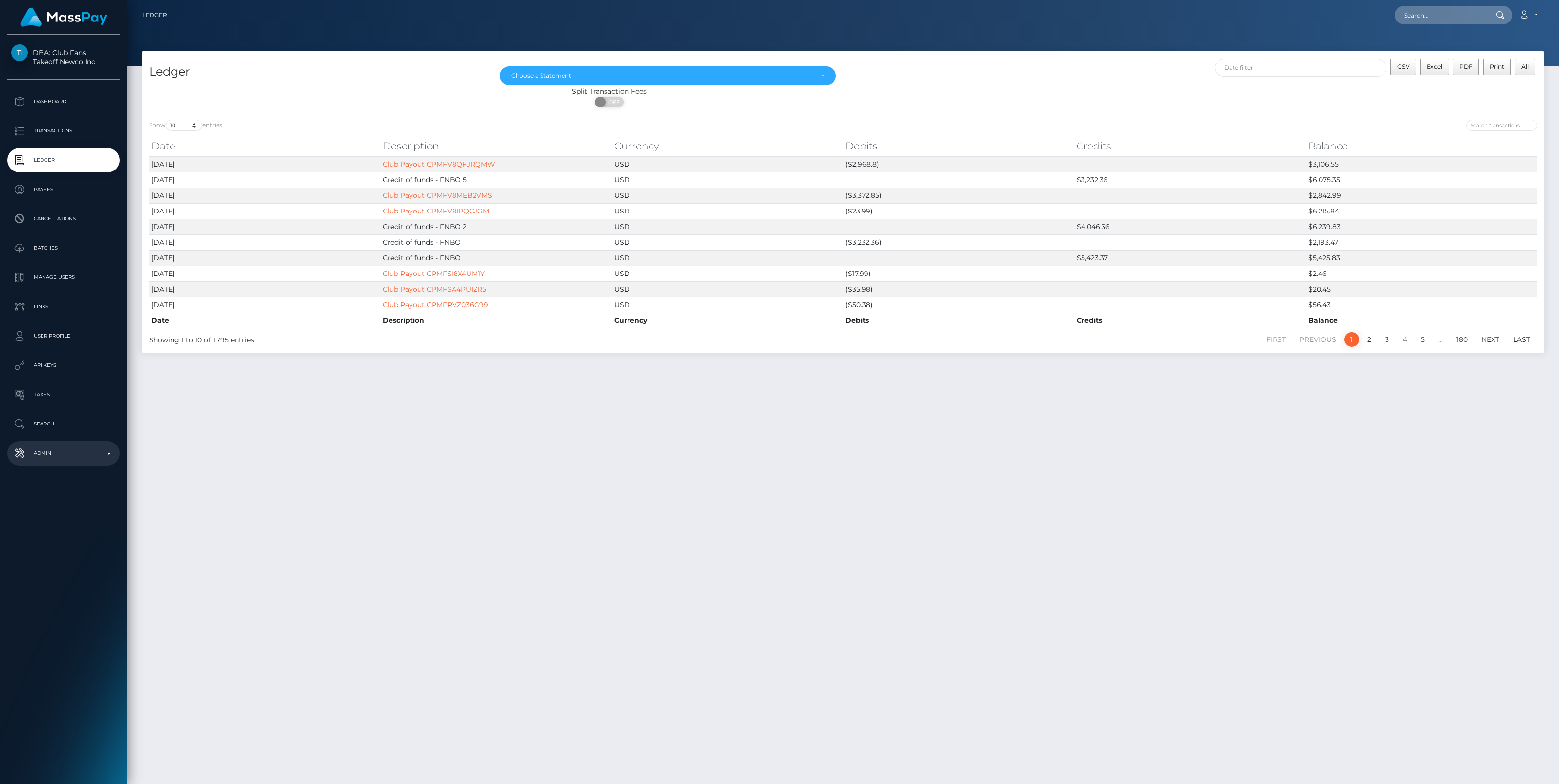
click at [105, 454] on p "Admin" at bounding box center [64, 453] width 105 height 15
click at [76, 511] on span "Balance Adjustments" at bounding box center [64, 510] width 105 height 11
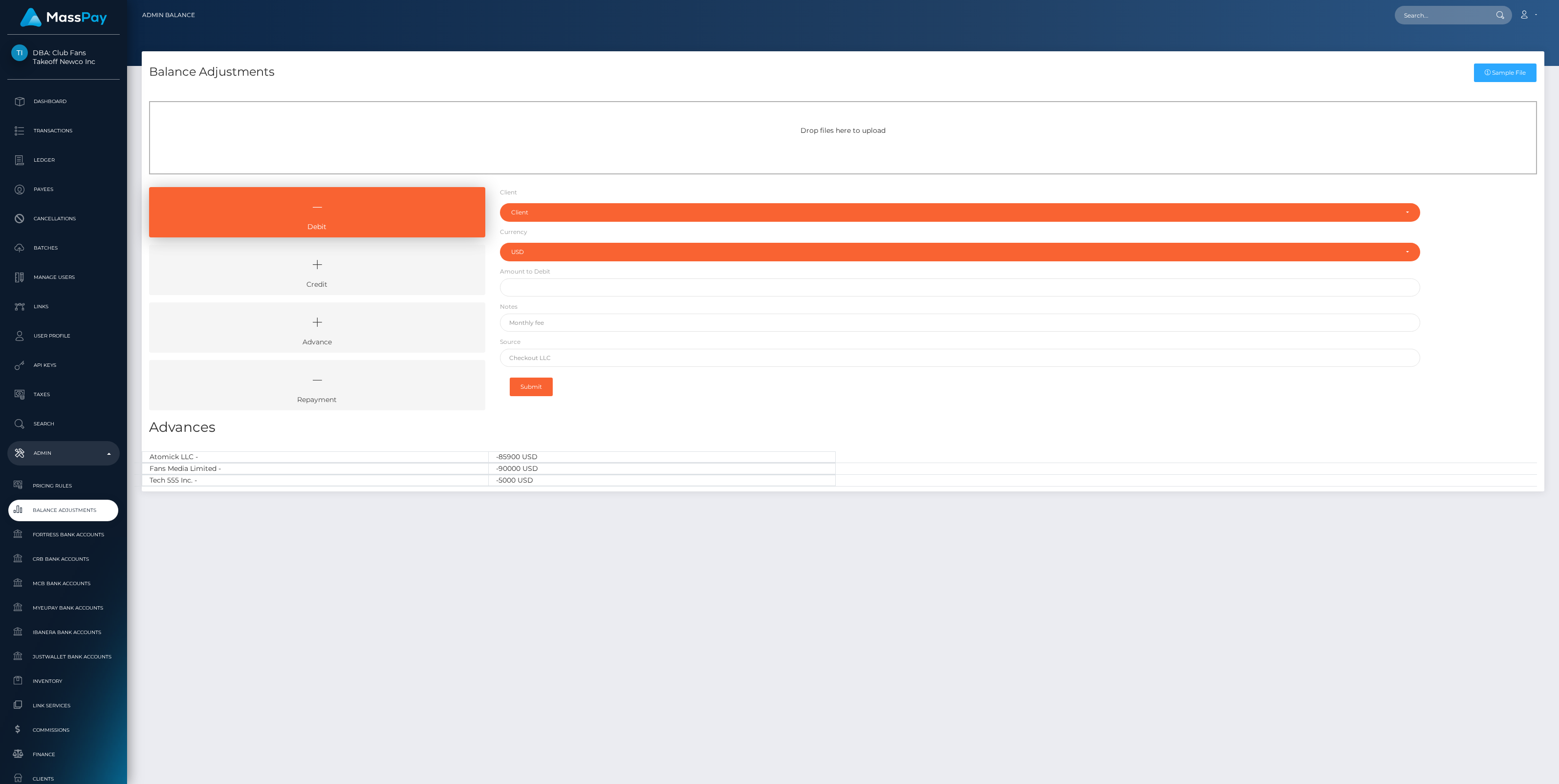
select select "USD"
click at [384, 283] on link "Credit" at bounding box center [317, 270] width 336 height 50
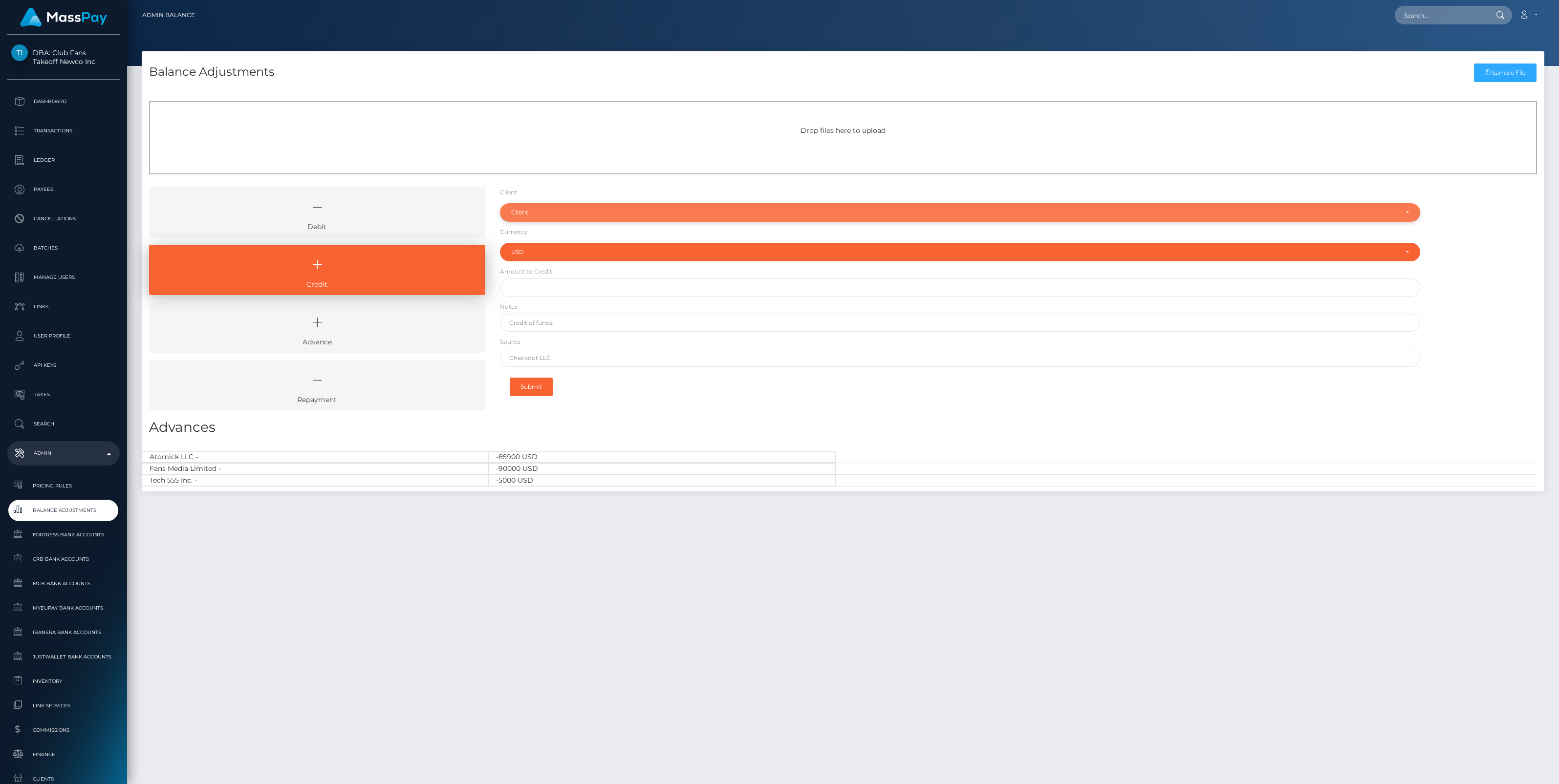
click at [530, 217] on div "Client" at bounding box center [960, 212] width 921 height 19
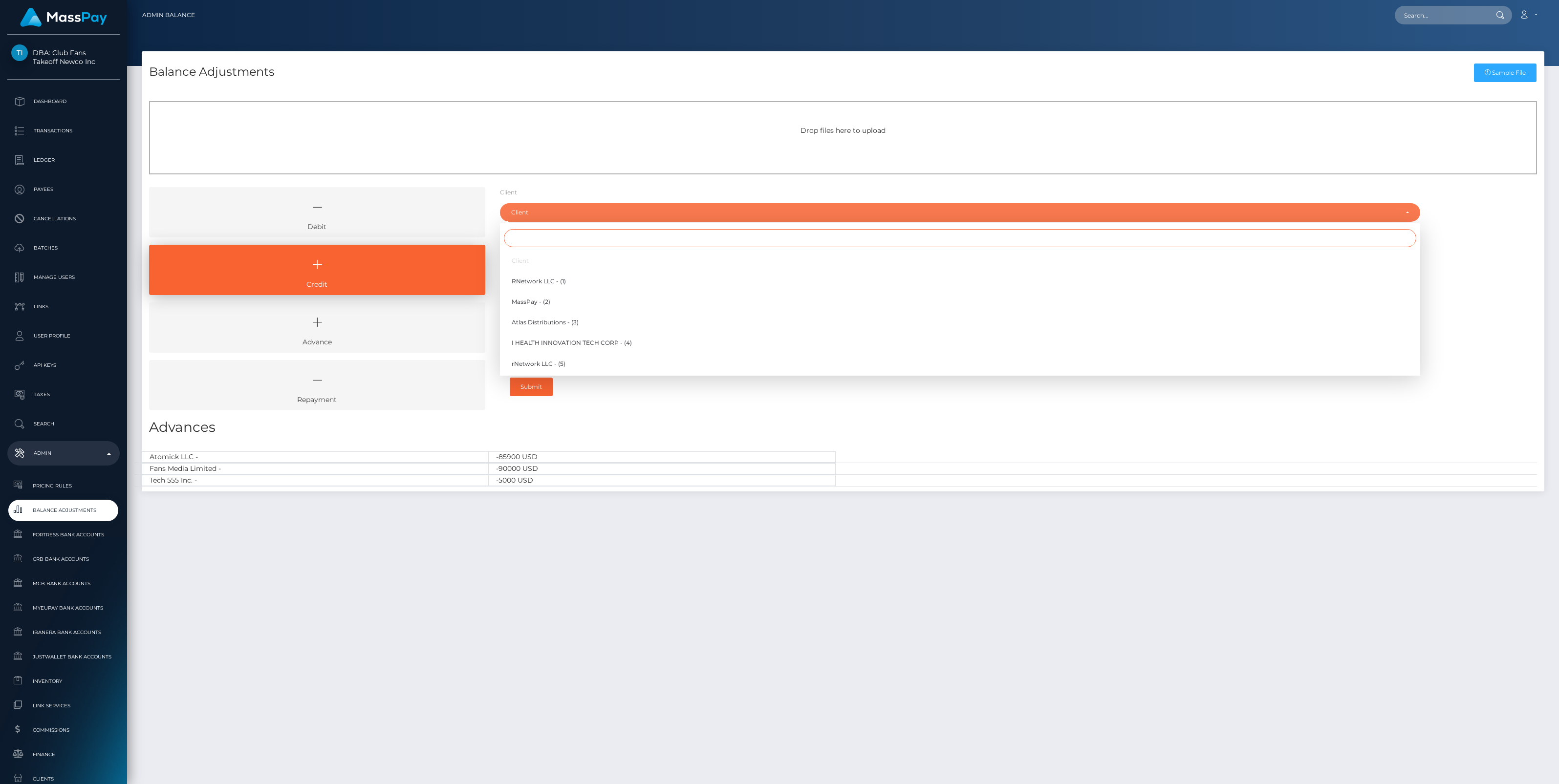
click at [521, 240] on input "Search" at bounding box center [960, 238] width 913 height 18
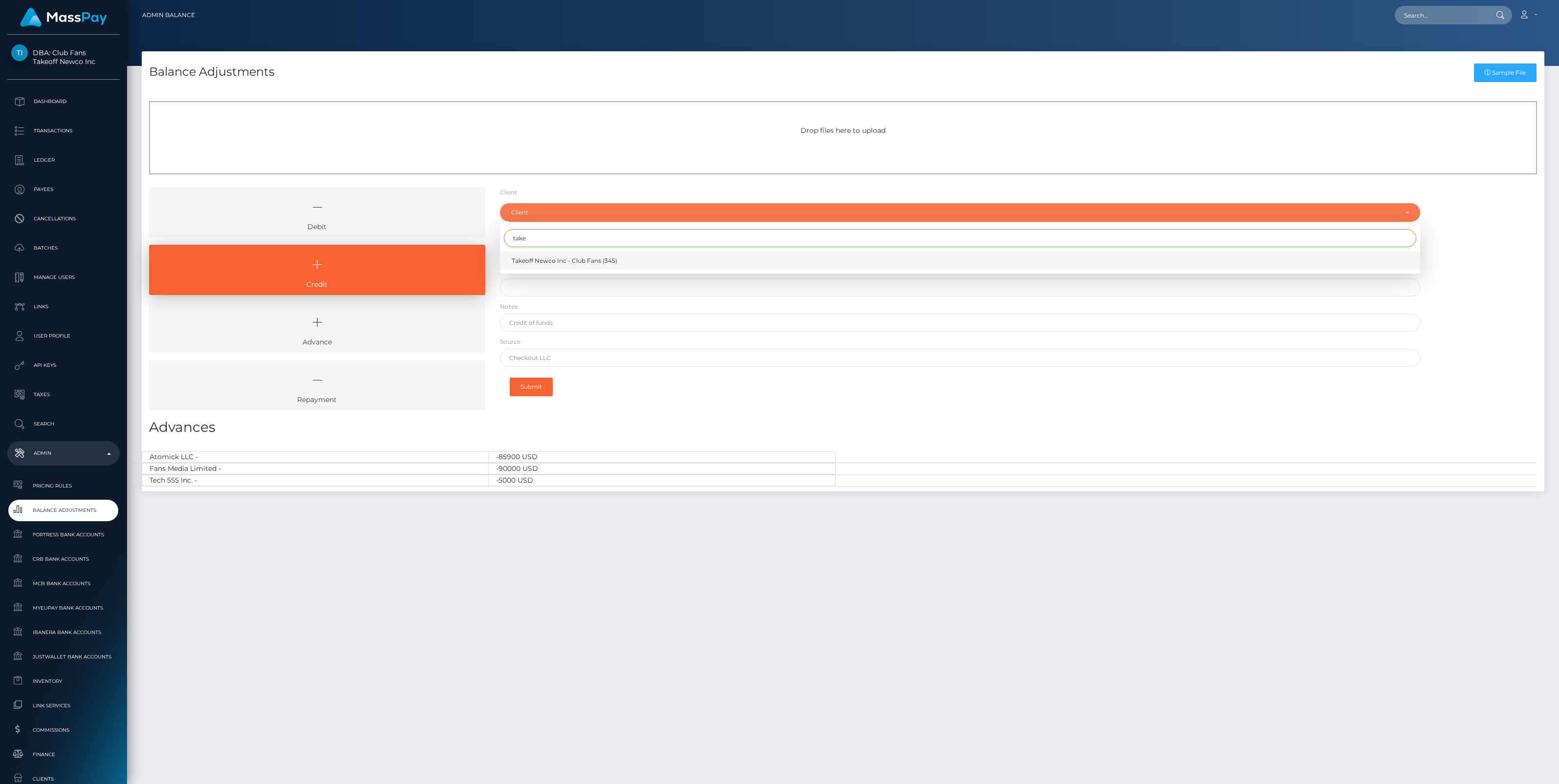
type input "take"
click at [547, 260] on span "Takeoff Newco Inc - Club Fans (345)" at bounding box center [564, 261] width 105 height 9
select select "345"
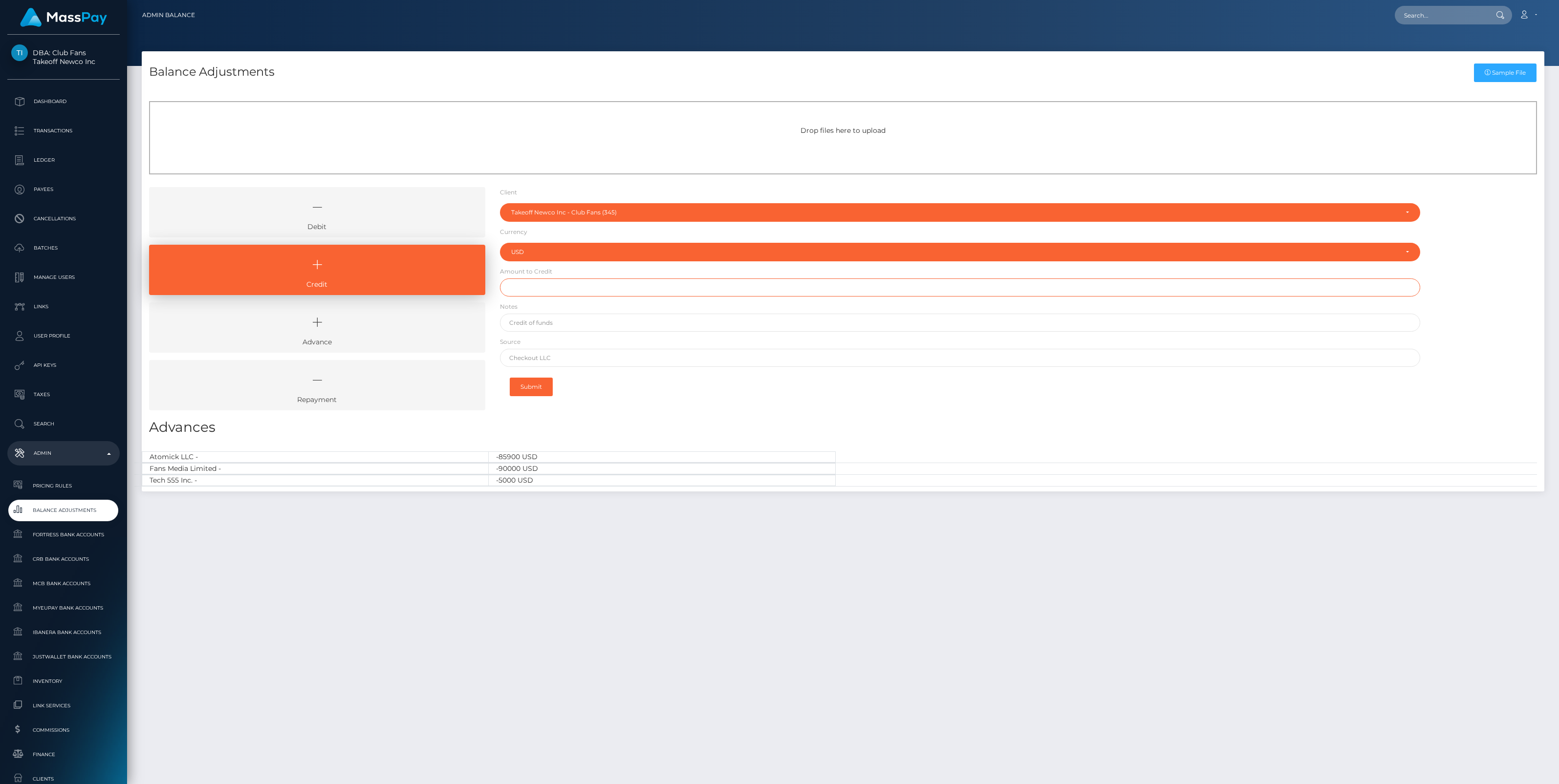
click at [529, 290] on input "text" at bounding box center [960, 287] width 921 height 18
paste input "3,232.36"
type input "$3,232.36"
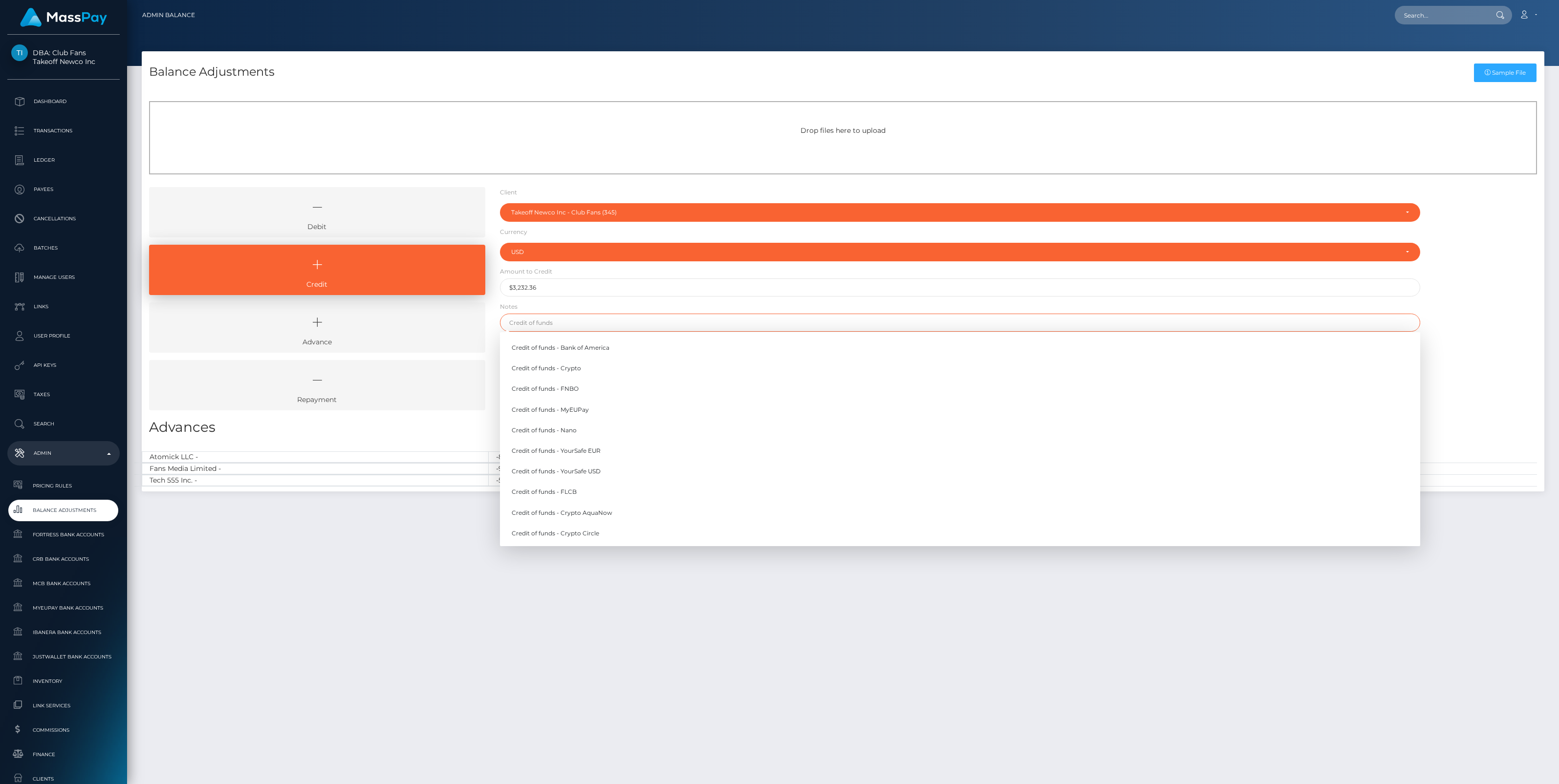
click at [541, 321] on input "text" at bounding box center [960, 322] width 921 height 18
click at [565, 391] on link "Credit of funds - FNBO" at bounding box center [960, 389] width 921 height 18
type input "Credit of funds - FNBO"
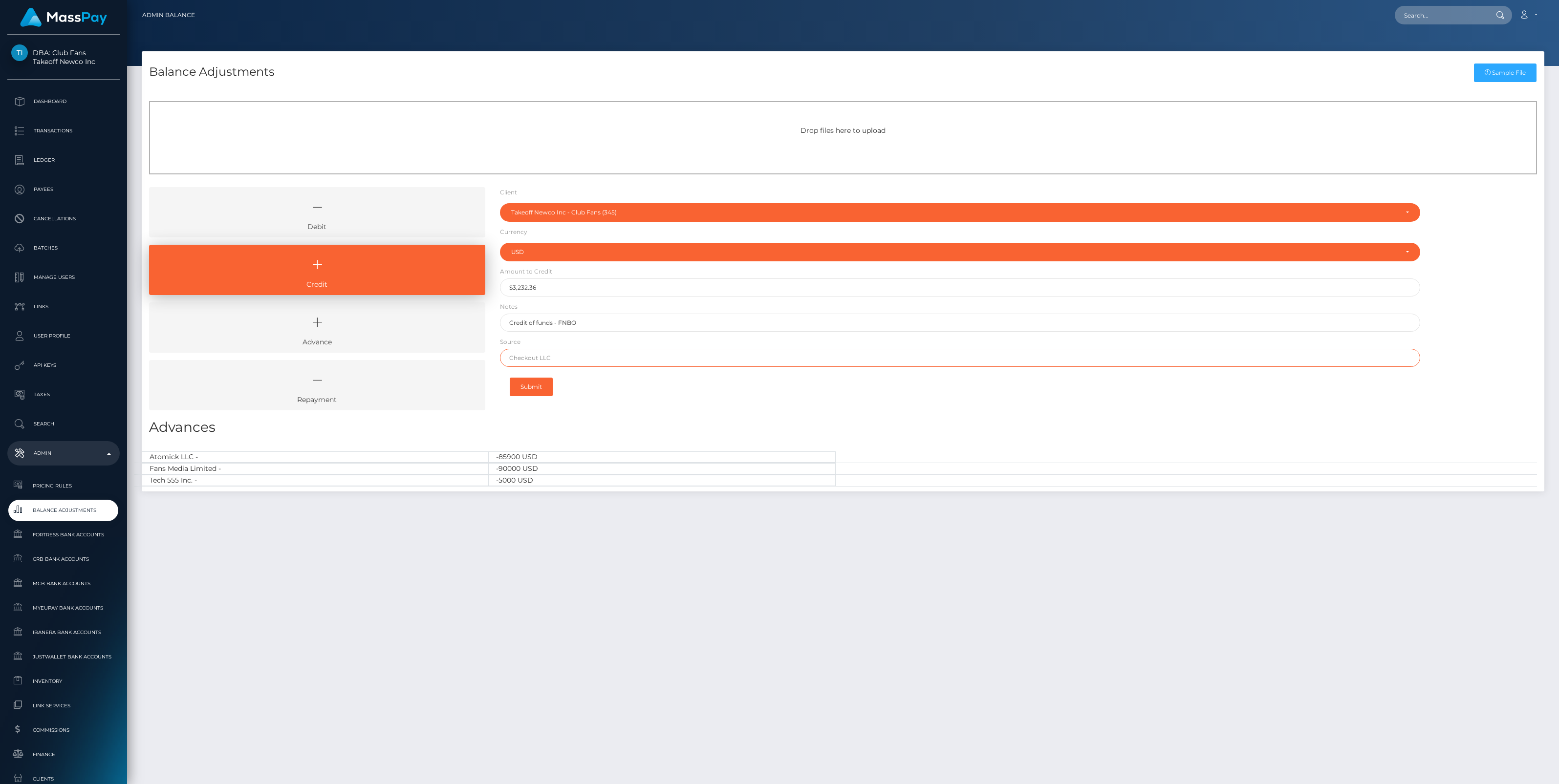
click at [550, 359] on input "text" at bounding box center [960, 358] width 921 height 18
paste input "Column N.A. Brex"
type input "Column N.A. Brex"
click at [533, 385] on button "Submit" at bounding box center [531, 387] width 43 height 19
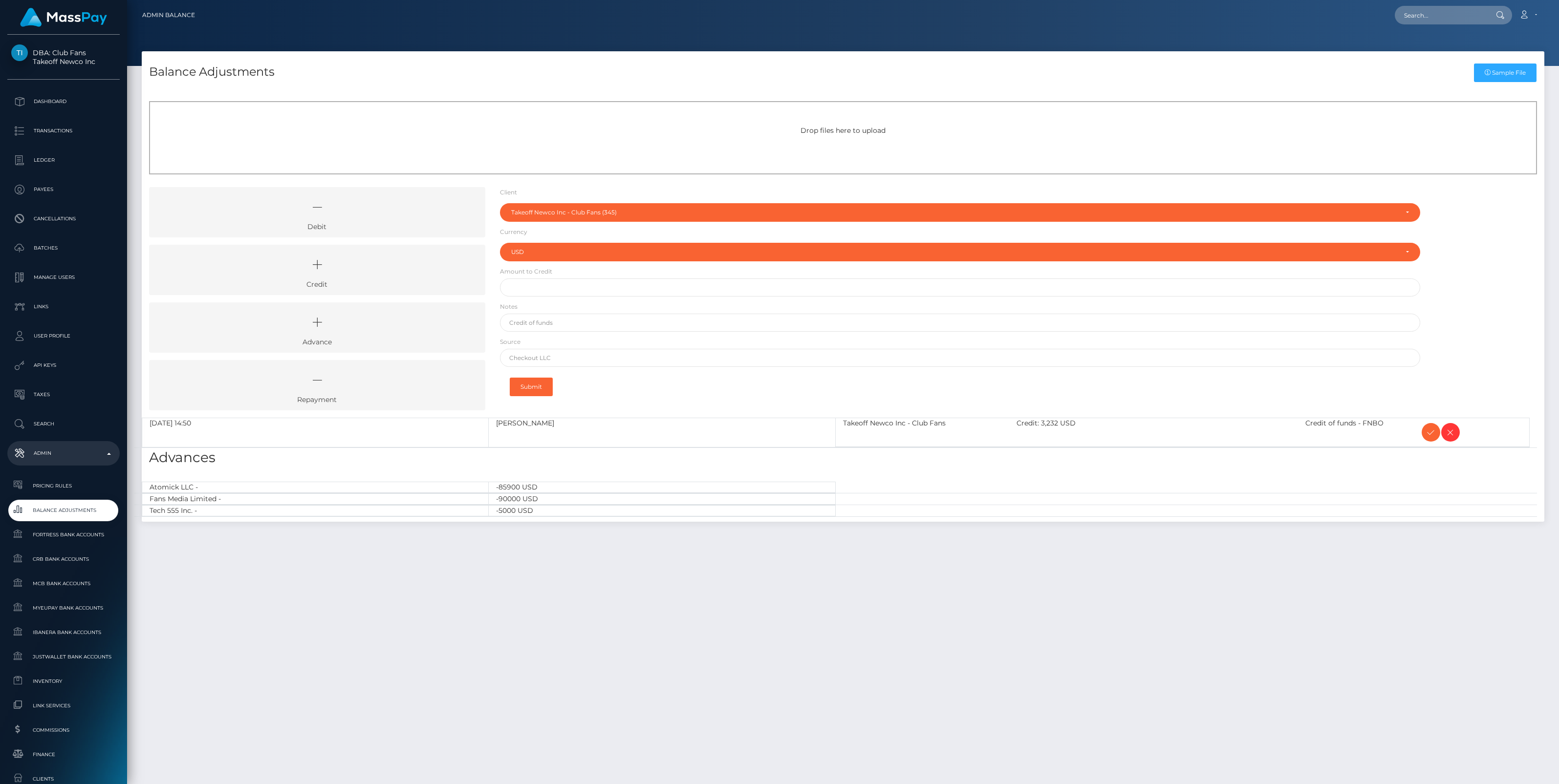
select select "345"
select select "USD"
click at [1429, 431] on icon at bounding box center [1431, 433] width 11 height 12
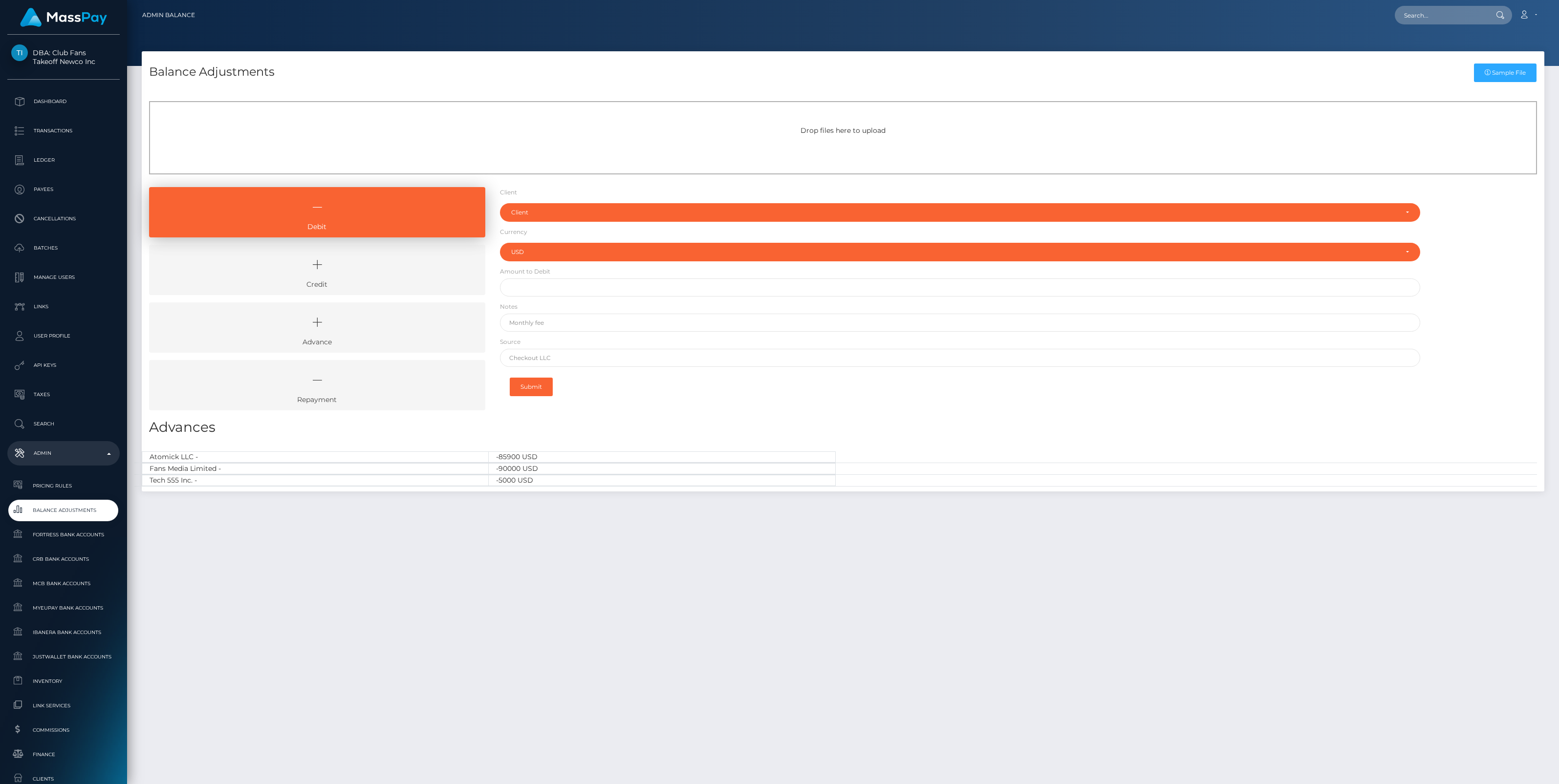
select select "USD"
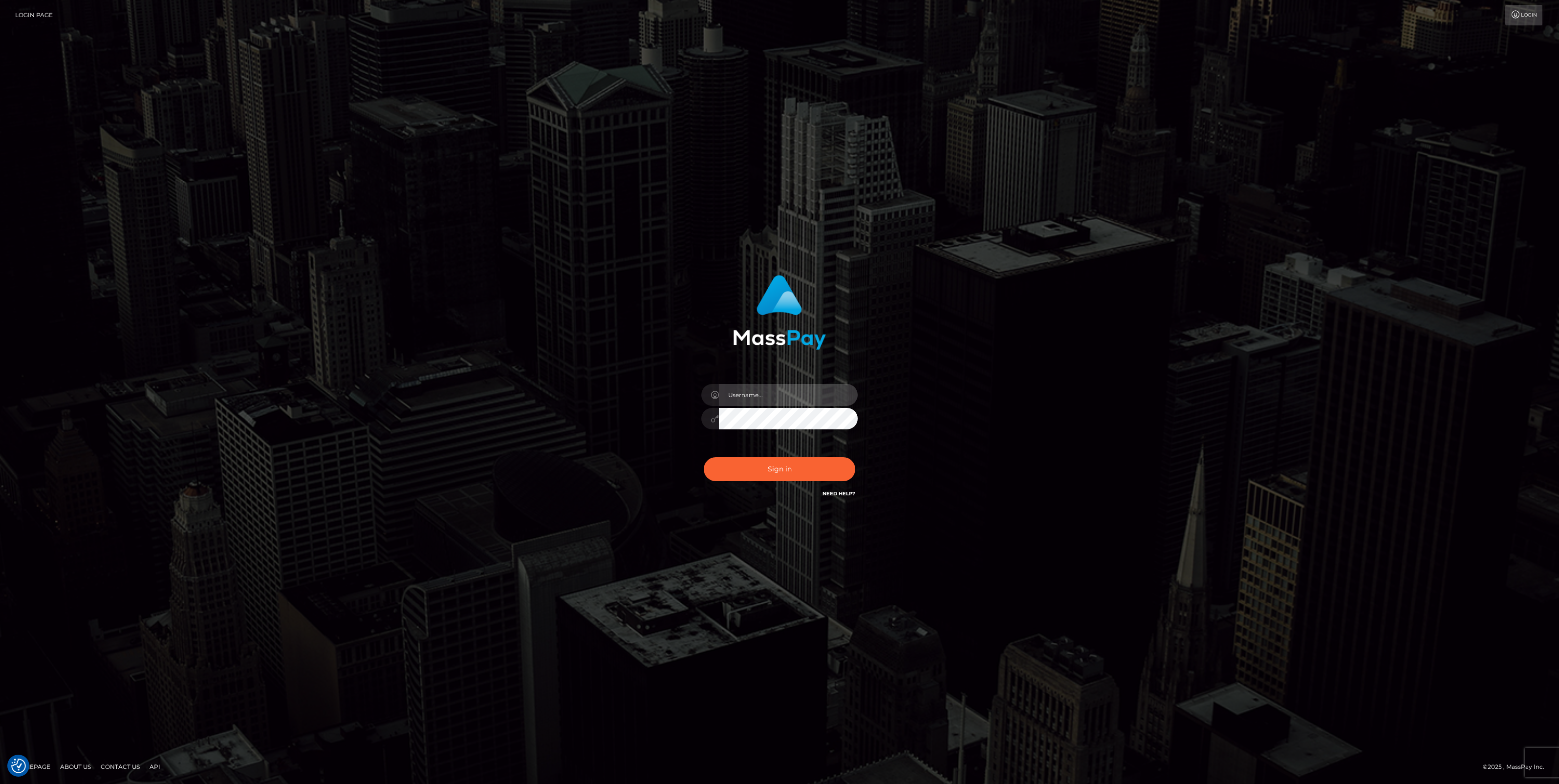
type input "jlo"
